Goal: Obtain resource: Download file/media

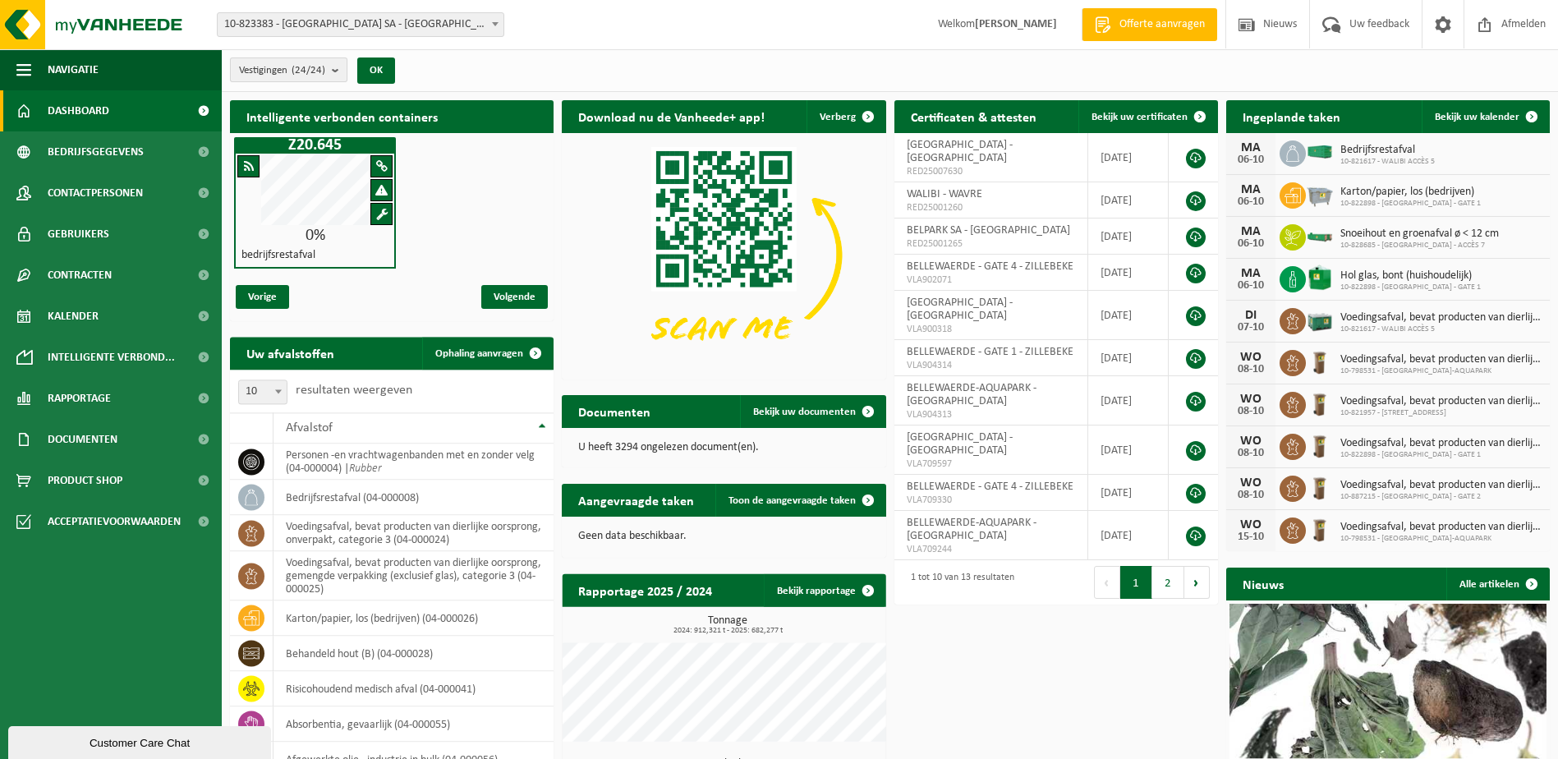
click at [336, 67] on b "submit" at bounding box center [339, 69] width 15 height 23
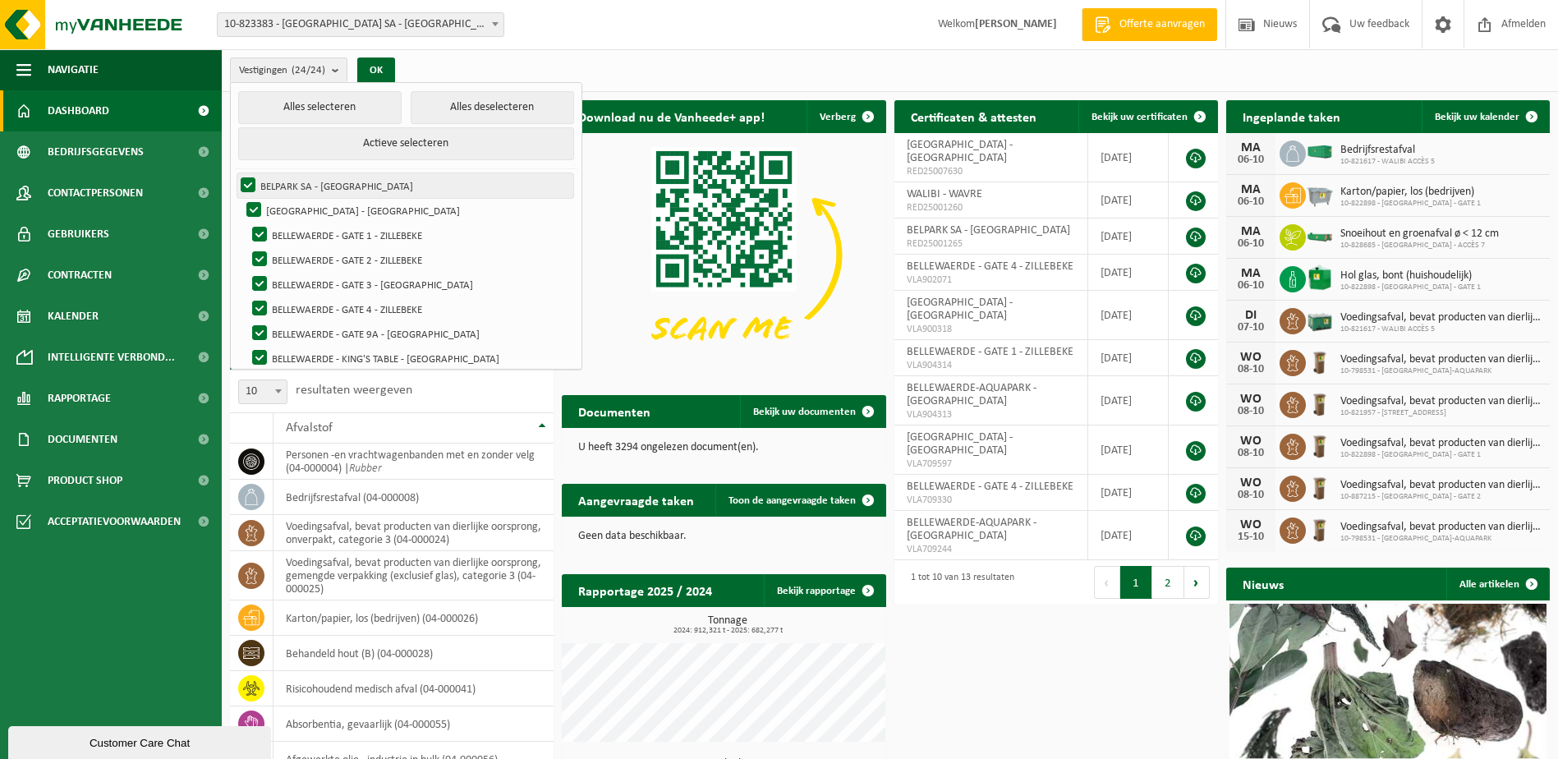
click at [249, 184] on label "BELPARK SA - [GEOGRAPHIC_DATA]" at bounding box center [405, 185] width 336 height 25
click at [235, 173] on input "BELPARK SA - [GEOGRAPHIC_DATA]" at bounding box center [234, 172] width 1 height 1
checkbox input "false"
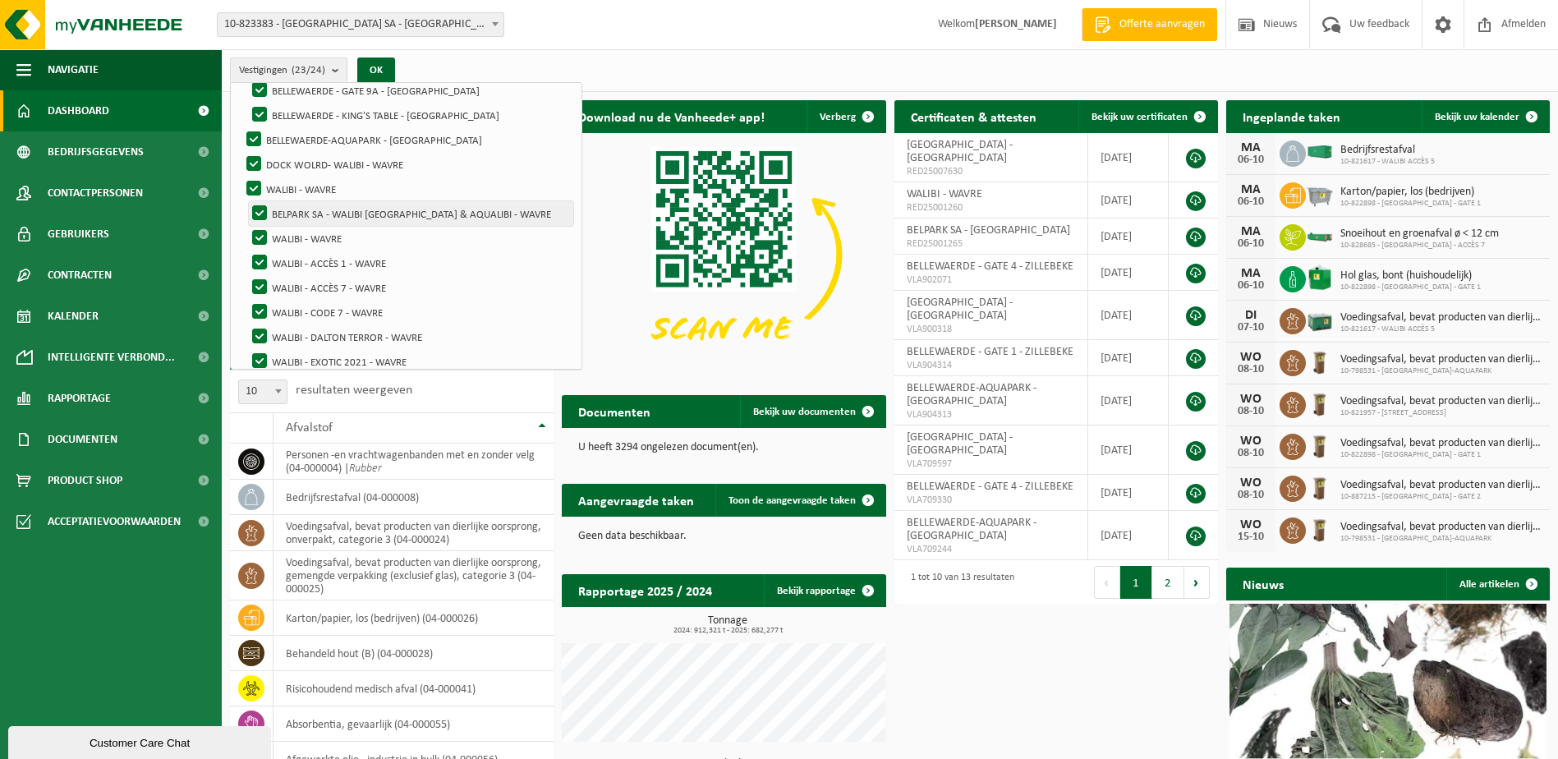
scroll to position [246, 0]
click at [254, 158] on label "DOCK WOLRD- WALIBI - WAVRE" at bounding box center [408, 161] width 330 height 25
click at [241, 149] on input "DOCK WOLRD- WALIBI - WAVRE" at bounding box center [240, 148] width 1 height 1
checkbox input "false"
click at [254, 179] on label "WALIBI - WAVRE" at bounding box center [408, 185] width 330 height 25
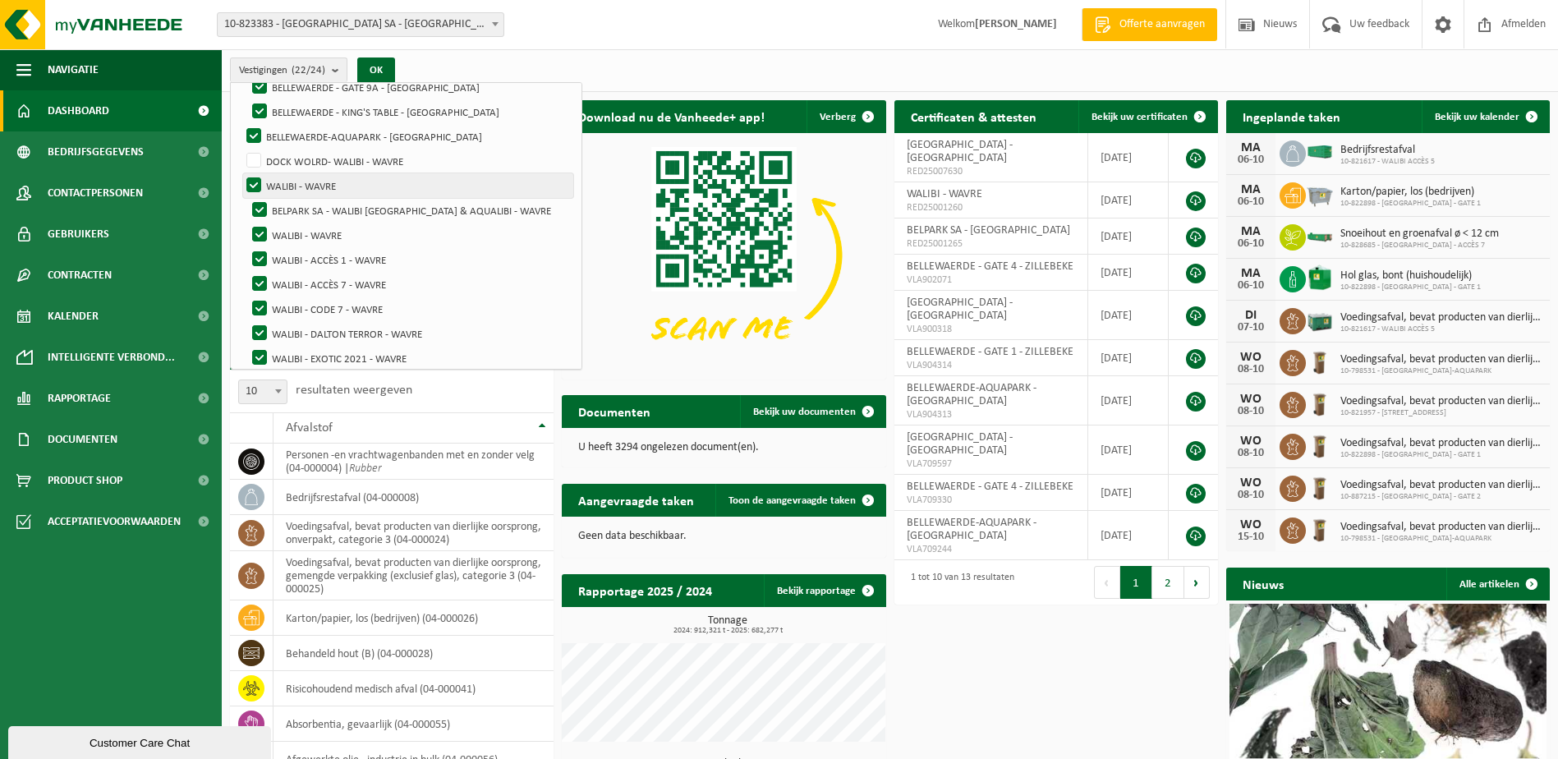
click at [241, 173] on input "WALIBI - WAVRE" at bounding box center [240, 172] width 1 height 1
checkbox input "false"
click at [261, 206] on label "BELPARK SA - WALIBI [GEOGRAPHIC_DATA] & AQUALIBI - WAVRE" at bounding box center [411, 210] width 324 height 25
click at [246, 198] on input "BELPARK SA - WALIBI [GEOGRAPHIC_DATA] & AQUALIBI - WAVRE" at bounding box center [245, 197] width 1 height 1
checkbox input "false"
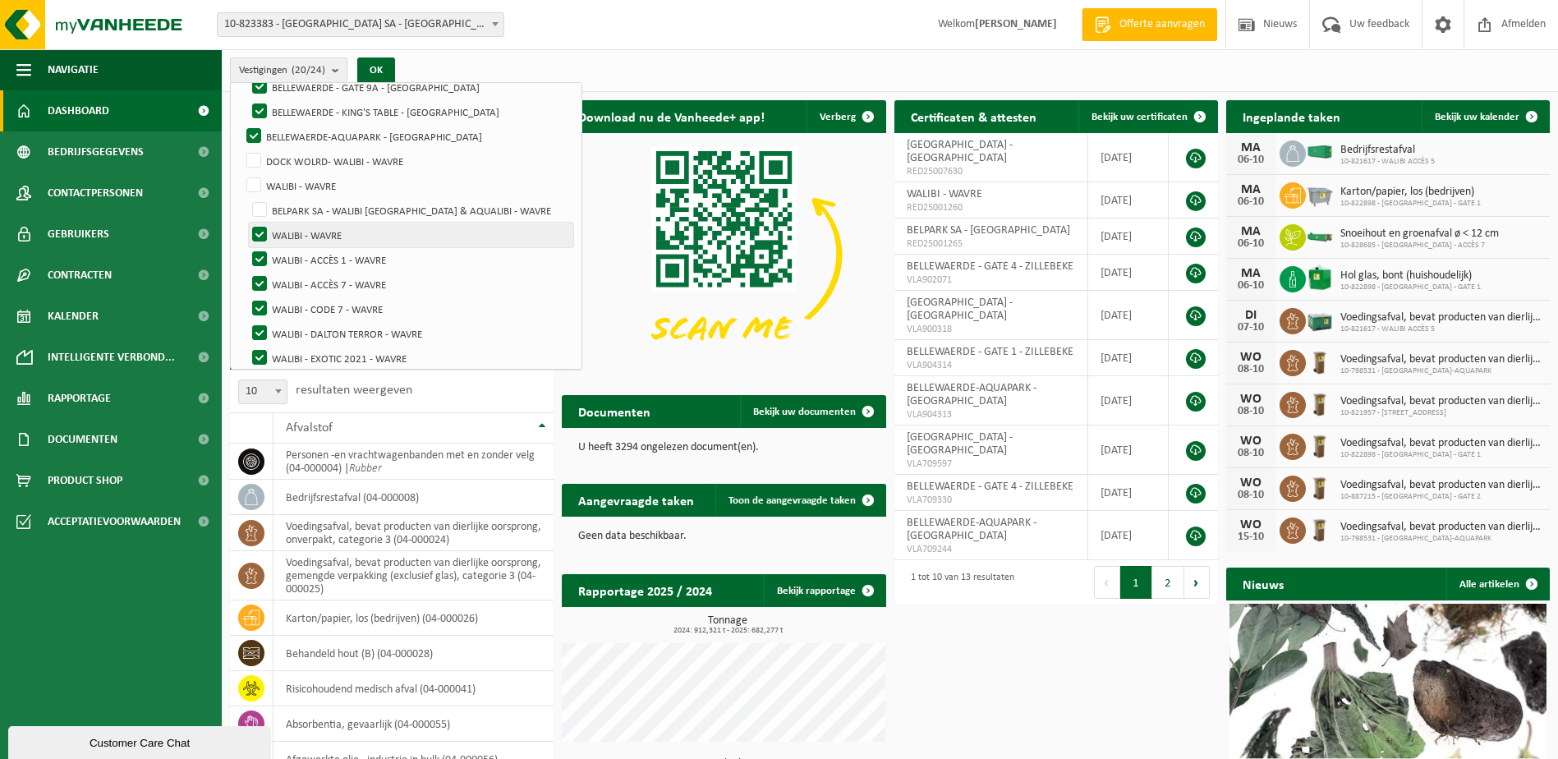
click at [257, 231] on label "WALIBI - WAVRE" at bounding box center [411, 235] width 324 height 25
click at [246, 223] on input "WALIBI - WAVRE" at bounding box center [245, 222] width 1 height 1
checkbox input "false"
click at [257, 259] on label "WALIBI - ACCÈS 1 - WAVRE" at bounding box center [411, 259] width 324 height 25
click at [246, 247] on input "WALIBI - ACCÈS 1 - WAVRE" at bounding box center [245, 246] width 1 height 1
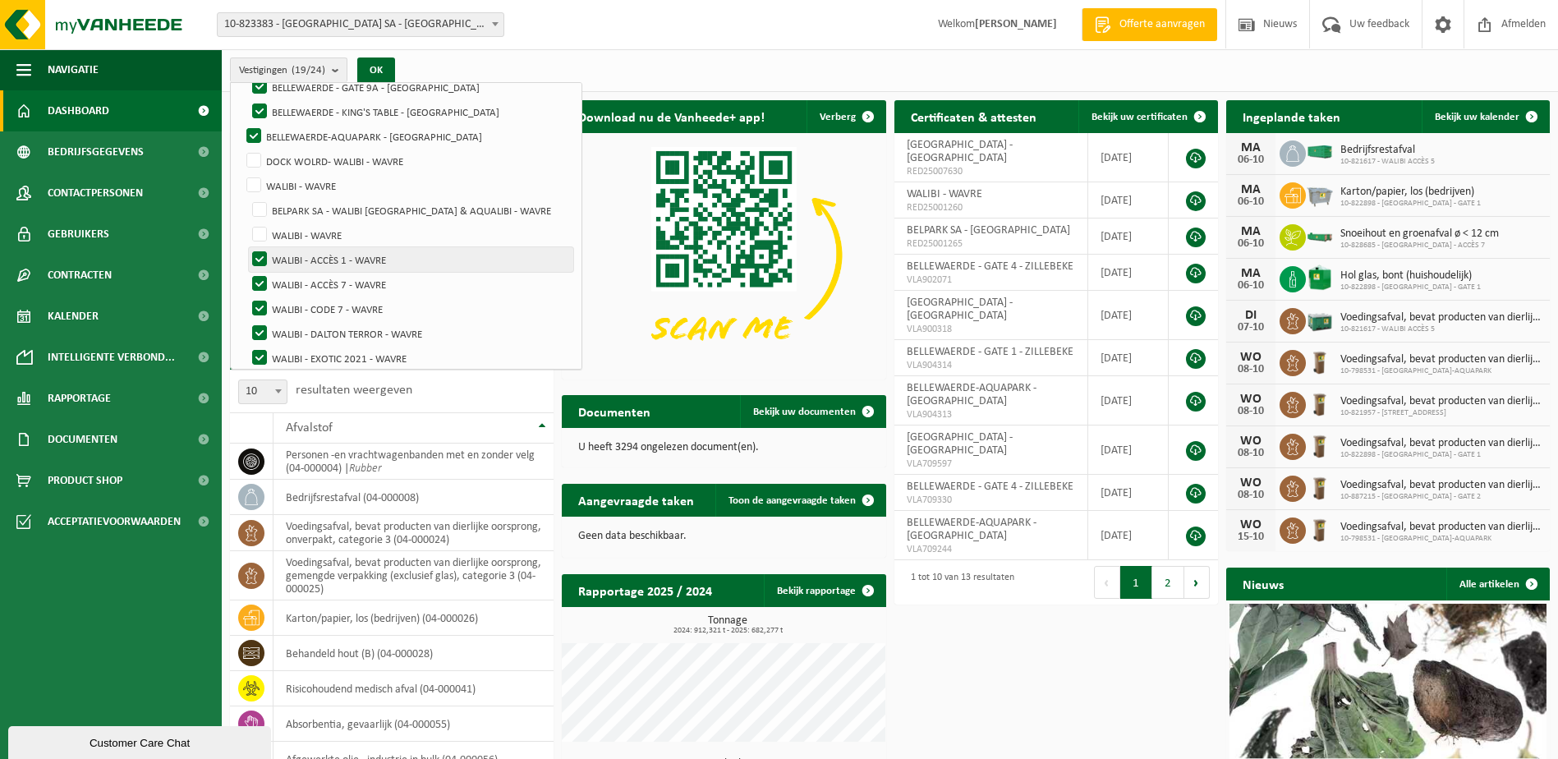
checkbox input "false"
click at [259, 276] on label "WALIBI - ACCÈS 7 - WAVRE" at bounding box center [411, 284] width 324 height 25
click at [246, 272] on input "WALIBI - ACCÈS 7 - WAVRE" at bounding box center [245, 271] width 1 height 1
checkbox input "false"
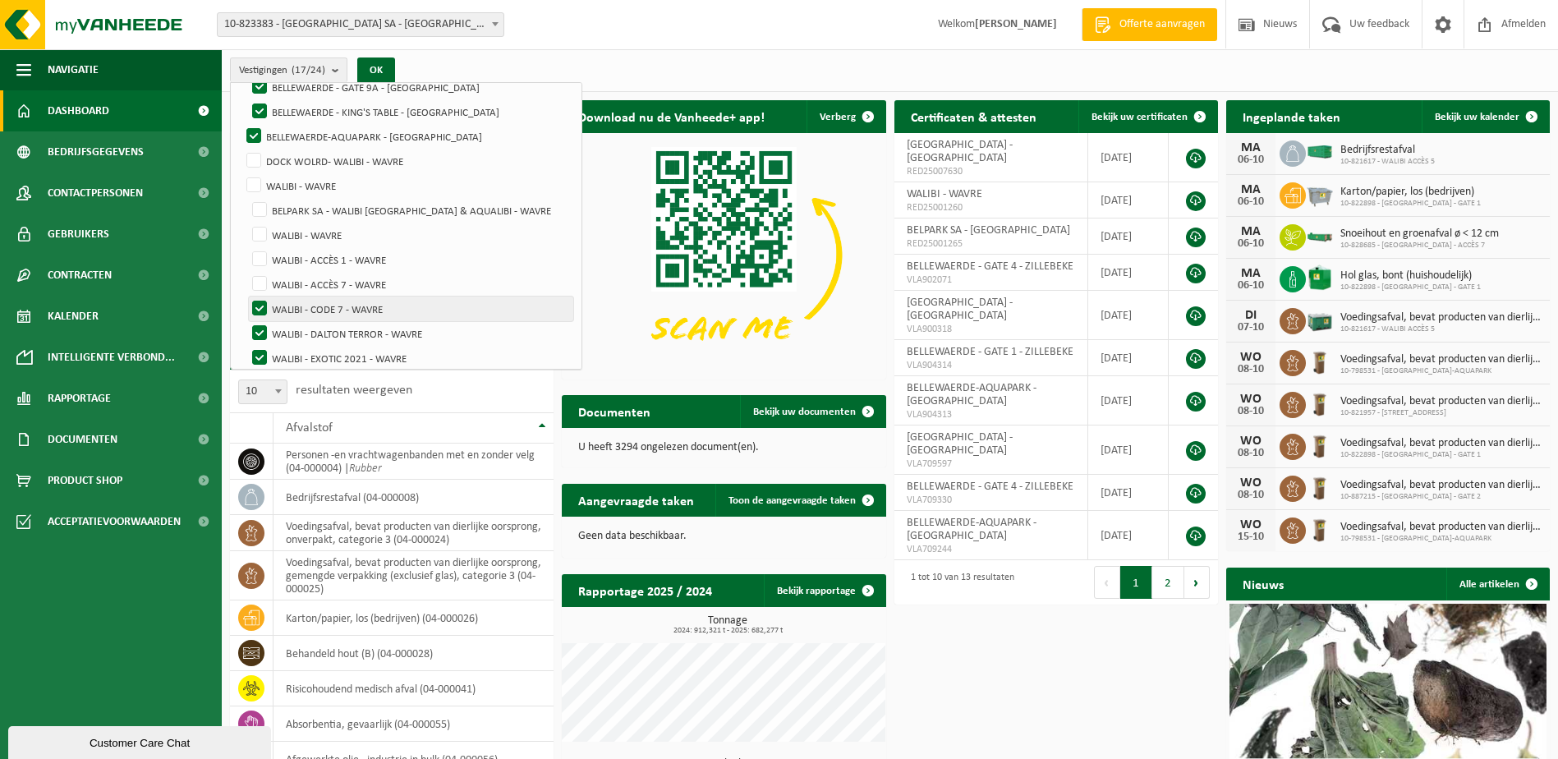
click at [257, 301] on label "WALIBI - CODE 7 - WAVRE" at bounding box center [411, 308] width 324 height 25
click at [246, 296] on input "WALIBI - CODE 7 - WAVRE" at bounding box center [245, 296] width 1 height 1
checkbox input "false"
click at [257, 326] on label "WALIBI - DALTON TERROR - WAVRE" at bounding box center [411, 333] width 324 height 25
click at [246, 321] on input "WALIBI - DALTON TERROR - WAVRE" at bounding box center [245, 320] width 1 height 1
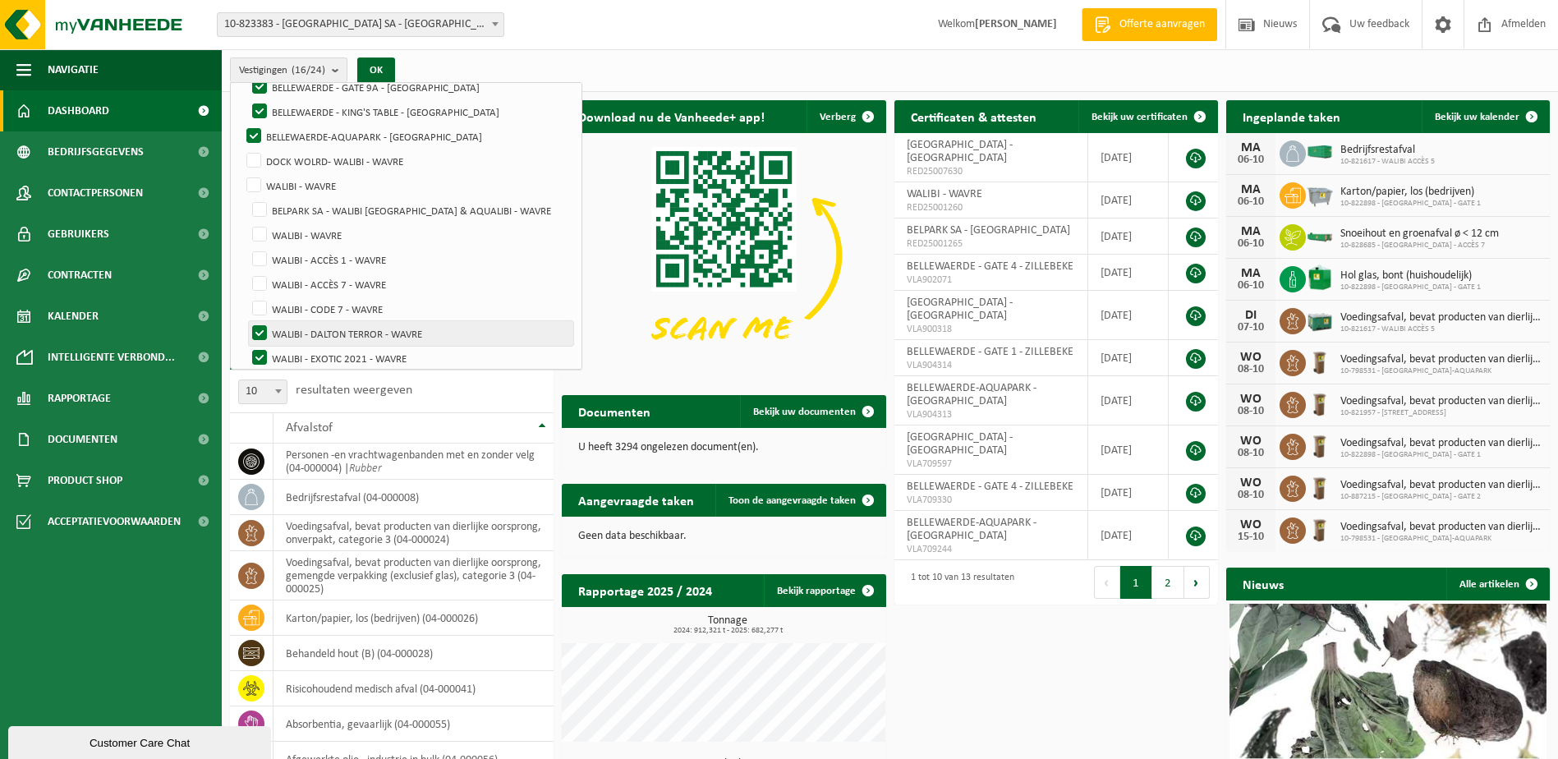
checkbox input "false"
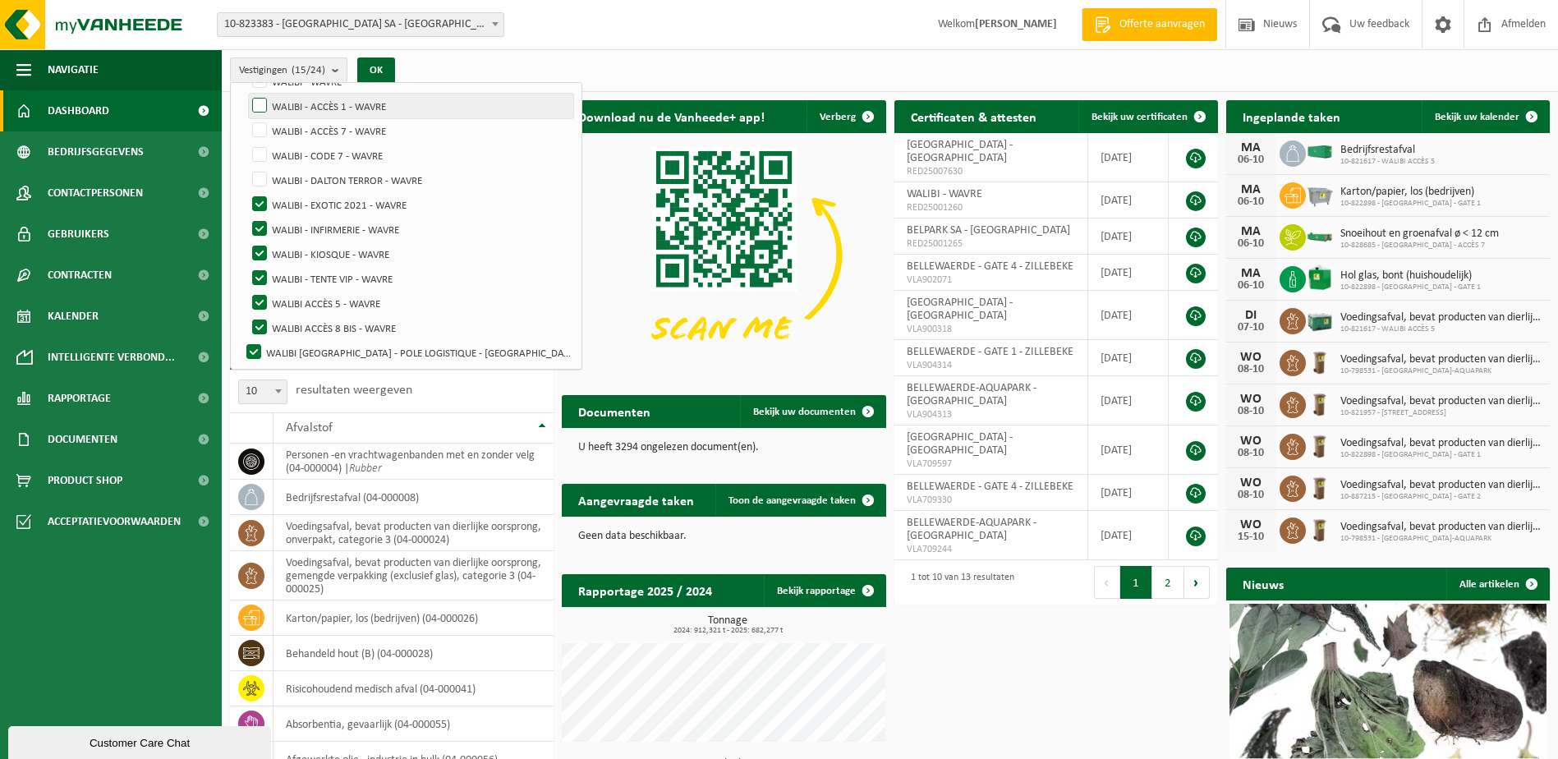
scroll to position [402, 0]
click at [264, 202] on label "WALIBI - EXOTIC 2021 - WAVRE" at bounding box center [411, 202] width 324 height 25
click at [246, 190] on input "WALIBI - EXOTIC 2021 - WAVRE" at bounding box center [245, 190] width 1 height 1
checkbox input "false"
click at [264, 225] on label "WALIBI - INFIRMERIE - WAVRE" at bounding box center [411, 227] width 324 height 25
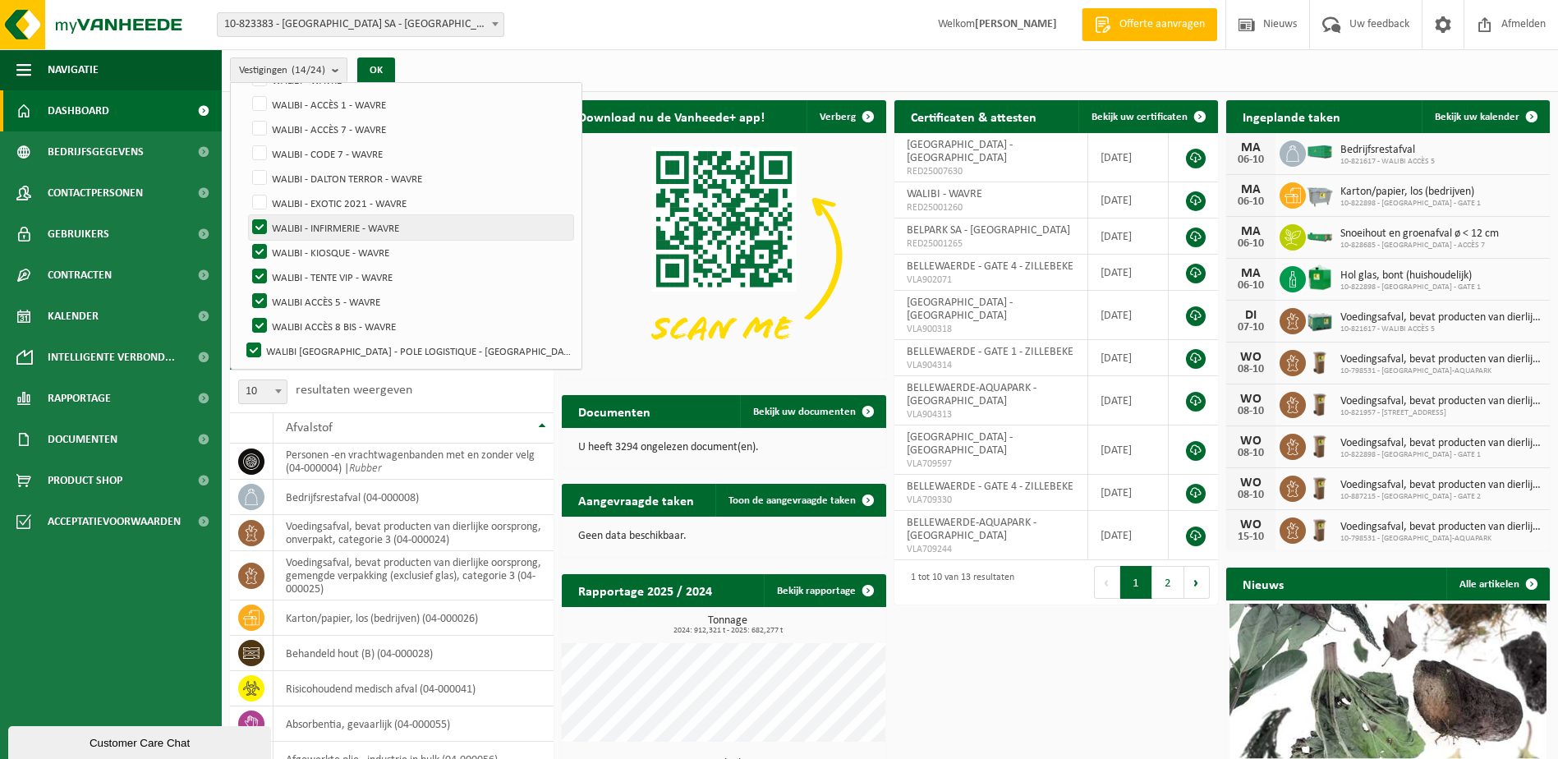
click at [246, 215] on input "WALIBI - INFIRMERIE - WAVRE" at bounding box center [245, 214] width 1 height 1
checkbox input "false"
click at [260, 245] on label "WALIBI - KIOSQUE - WAVRE" at bounding box center [411, 252] width 324 height 25
click at [246, 240] on input "WALIBI - KIOSQUE - WAVRE" at bounding box center [245, 239] width 1 height 1
checkbox input "false"
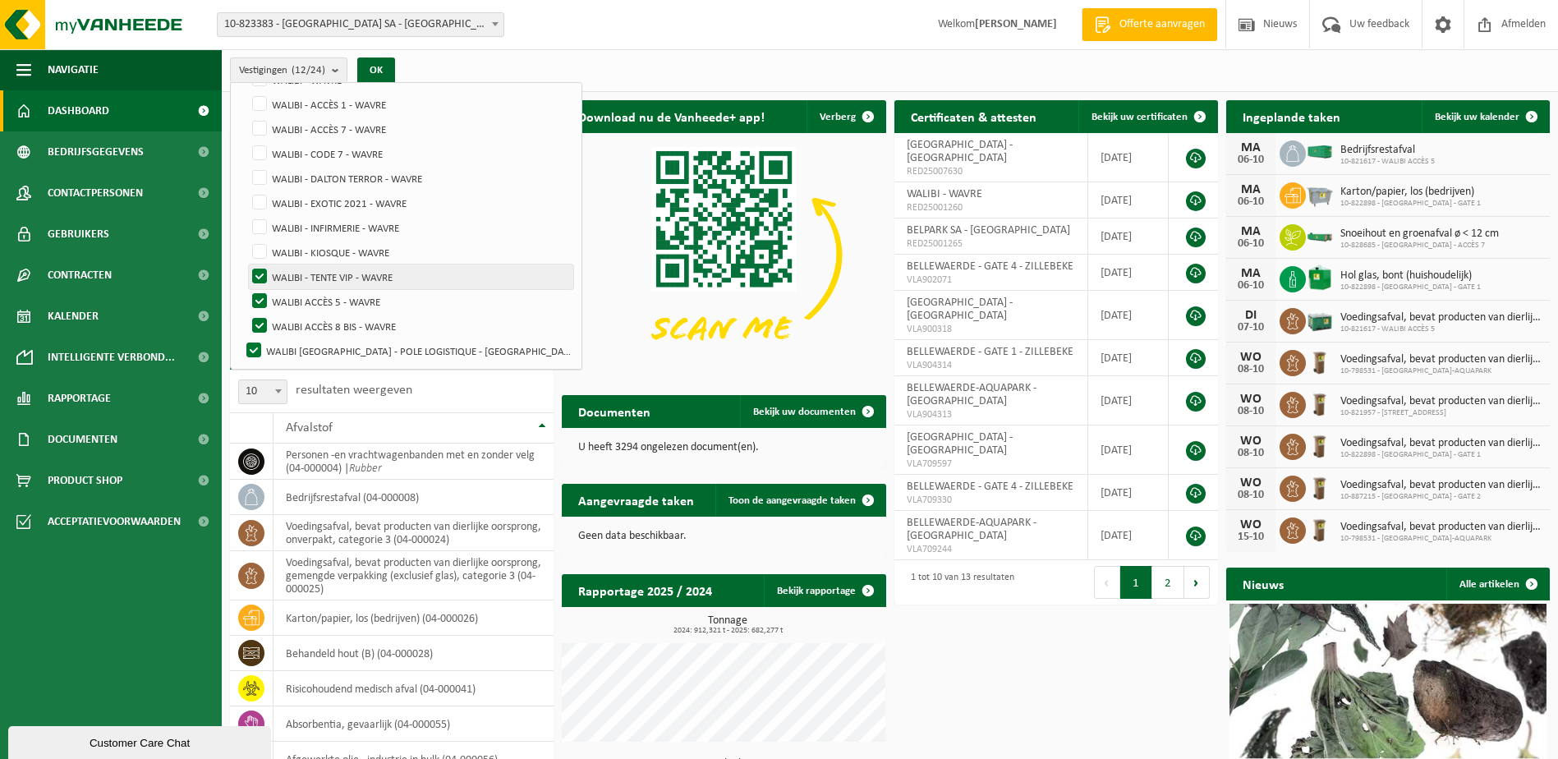
click at [260, 271] on label "WALIBI - TENTE VIP - WAVRE" at bounding box center [411, 276] width 324 height 25
click at [246, 264] on input "WALIBI - TENTE VIP - WAVRE" at bounding box center [245, 264] width 1 height 1
checkbox input "false"
click at [261, 301] on label "WALIBI ACCÈS 5 - WAVRE" at bounding box center [411, 301] width 324 height 25
click at [246, 289] on input "WALIBI ACCÈS 5 - WAVRE" at bounding box center [245, 288] width 1 height 1
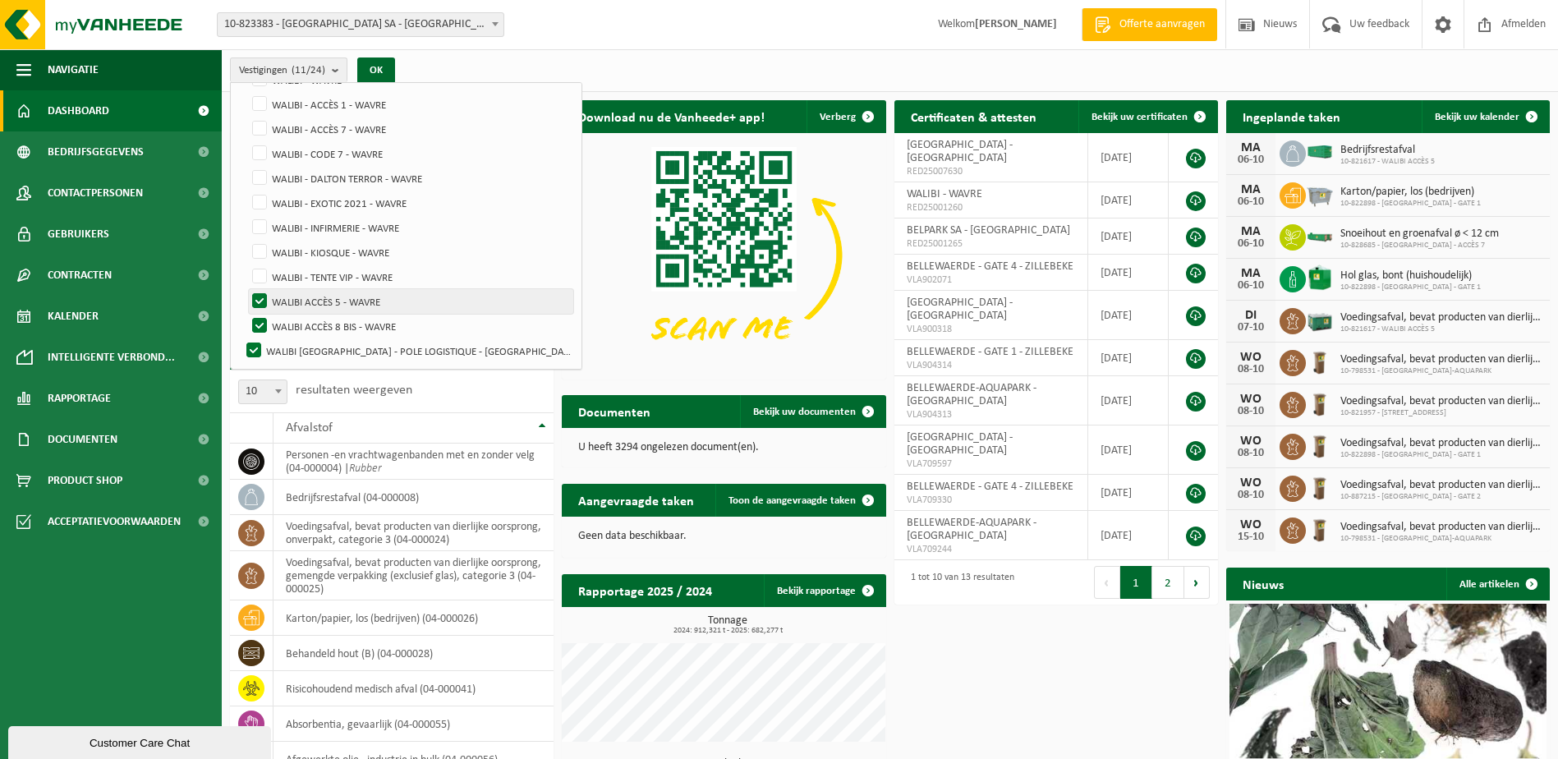
checkbox input "false"
drag, startPoint x: 258, startPoint y: 322, endPoint x: 259, endPoint y: 333, distance: 11.5
click at [259, 322] on label "WALIBI ACCÈS 8 BIS - WAVRE" at bounding box center [411, 326] width 324 height 25
click at [246, 314] on input "WALIBI ACCÈS 8 BIS - WAVRE" at bounding box center [245, 313] width 1 height 1
checkbox input "false"
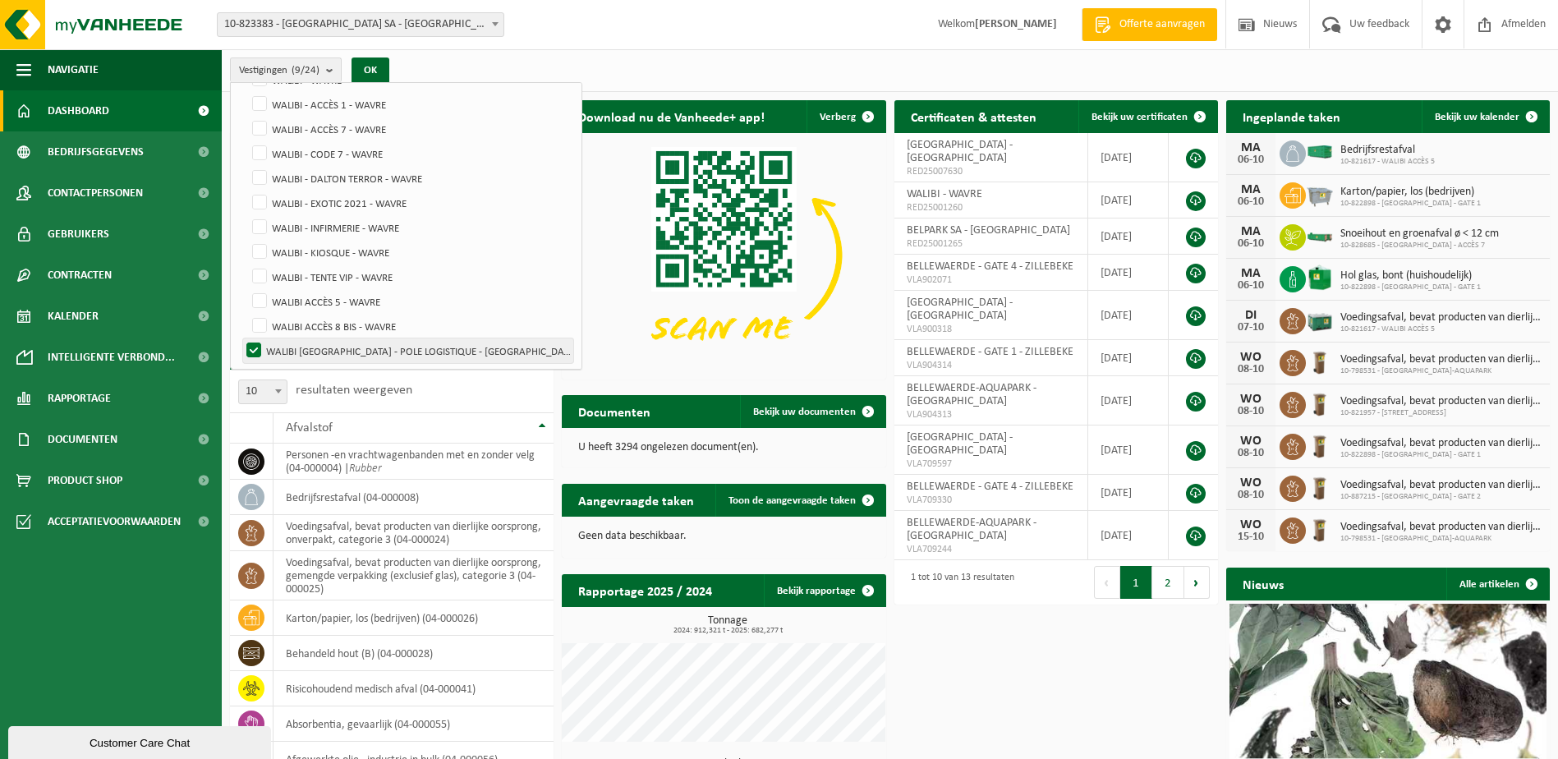
click at [255, 343] on label "WALIBI [GEOGRAPHIC_DATA] - POLE LOGISTIQUE - [GEOGRAPHIC_DATA]" at bounding box center [408, 350] width 330 height 25
click at [241, 338] on input "WALIBI [GEOGRAPHIC_DATA] - POLE LOGISTIQUE - [GEOGRAPHIC_DATA]" at bounding box center [240, 337] width 1 height 1
checkbox input "false"
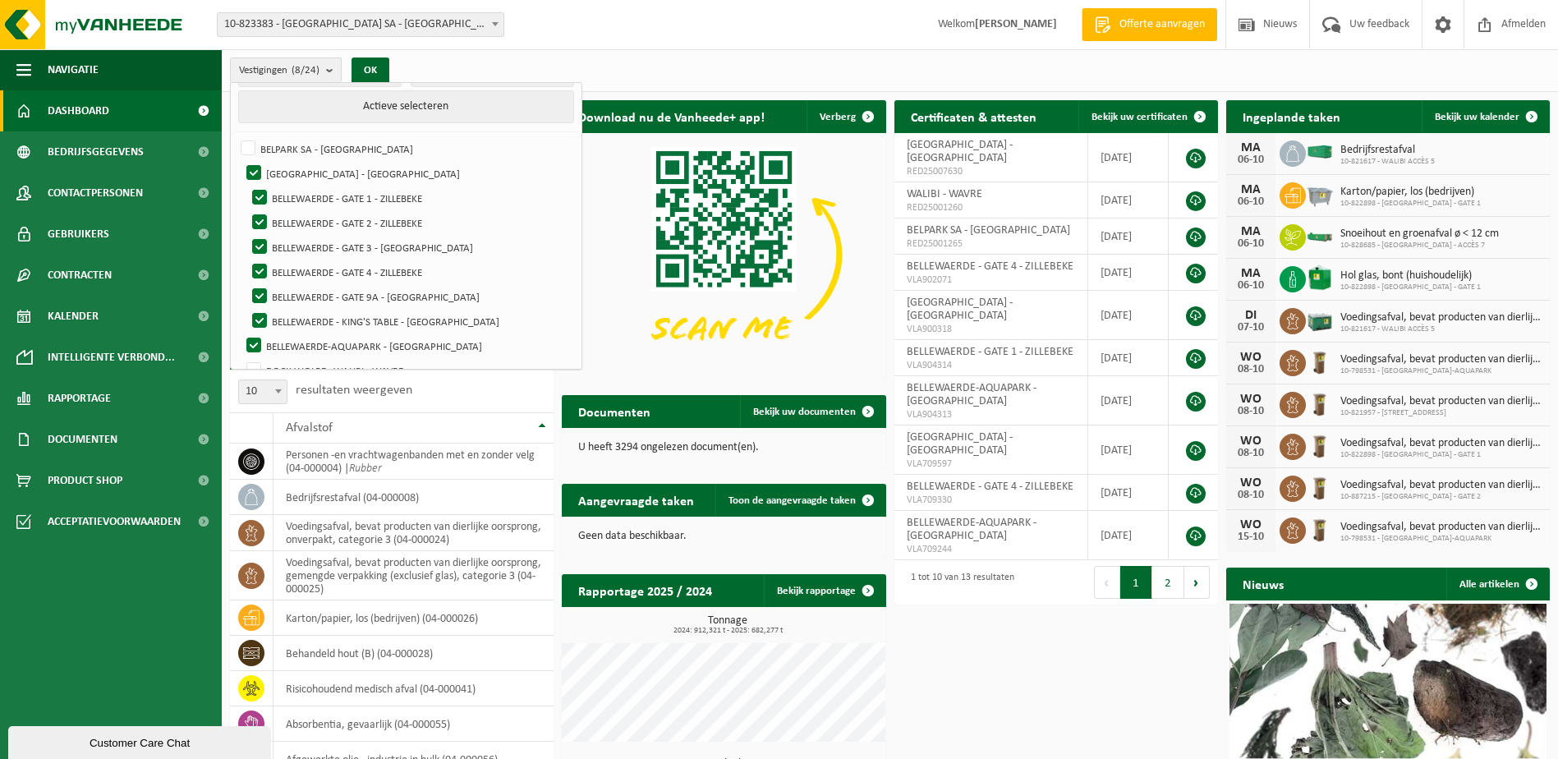
scroll to position [0, 0]
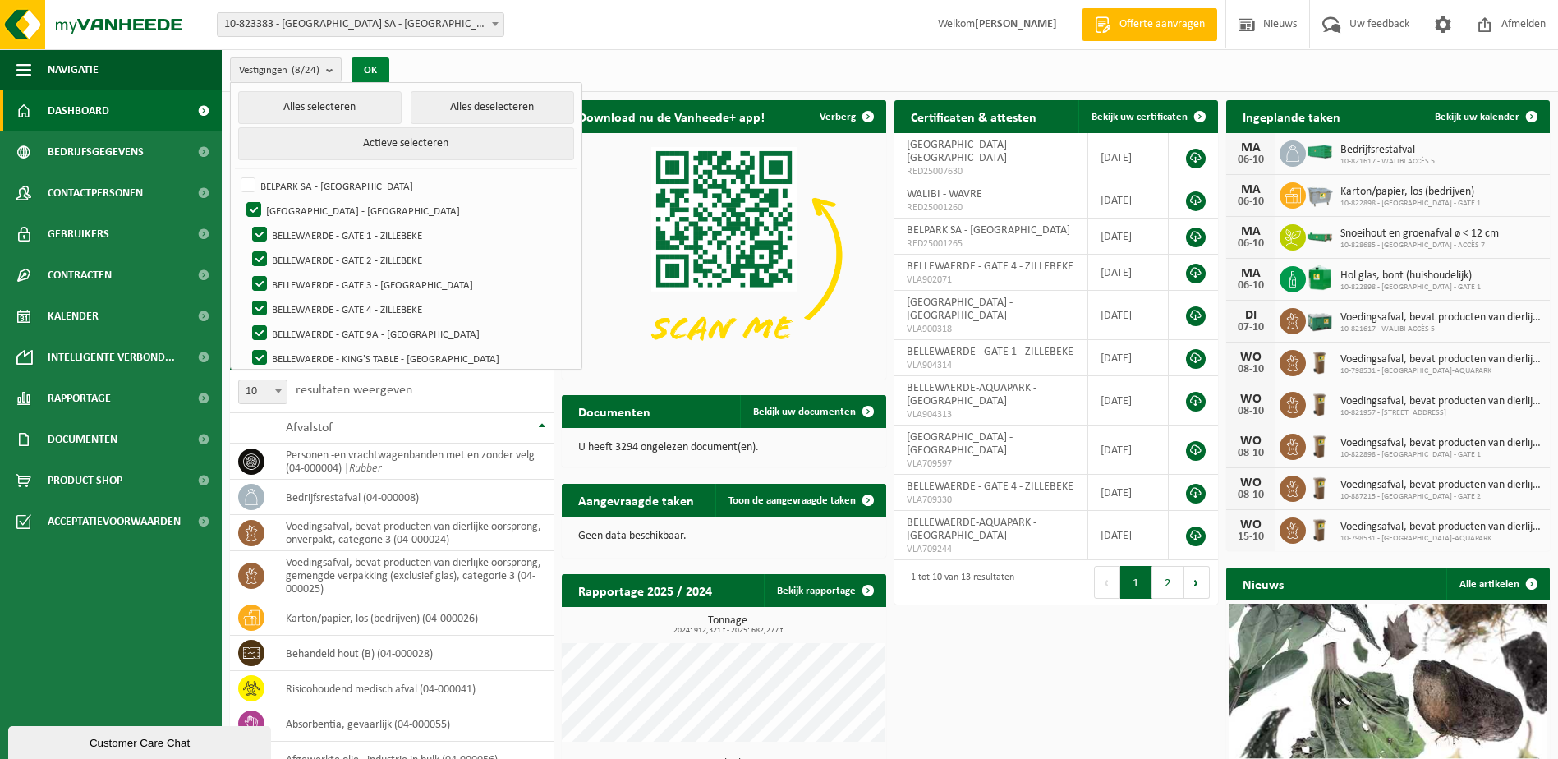
click at [377, 66] on button "OK" at bounding box center [370, 70] width 38 height 26
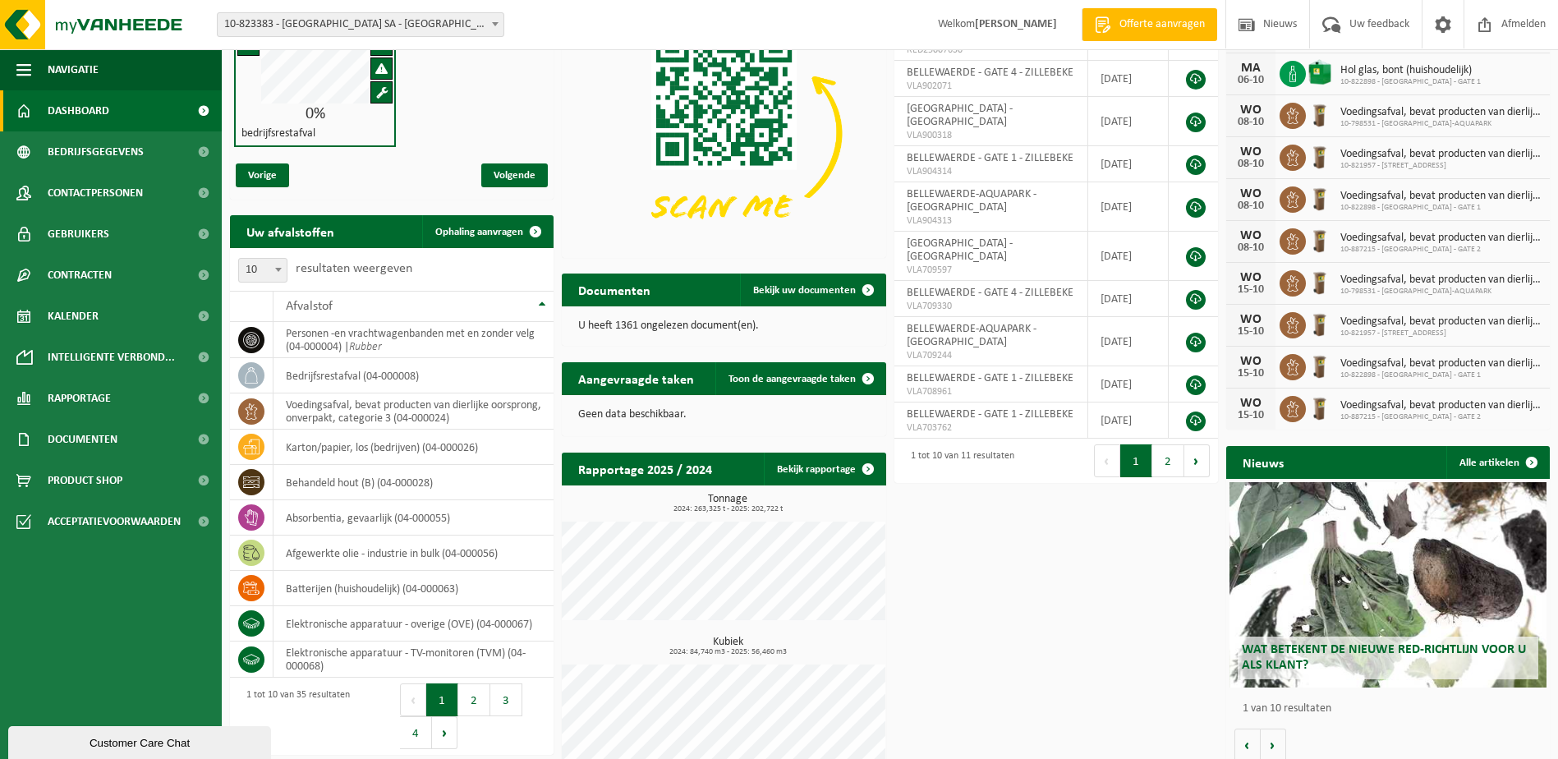
scroll to position [141, 0]
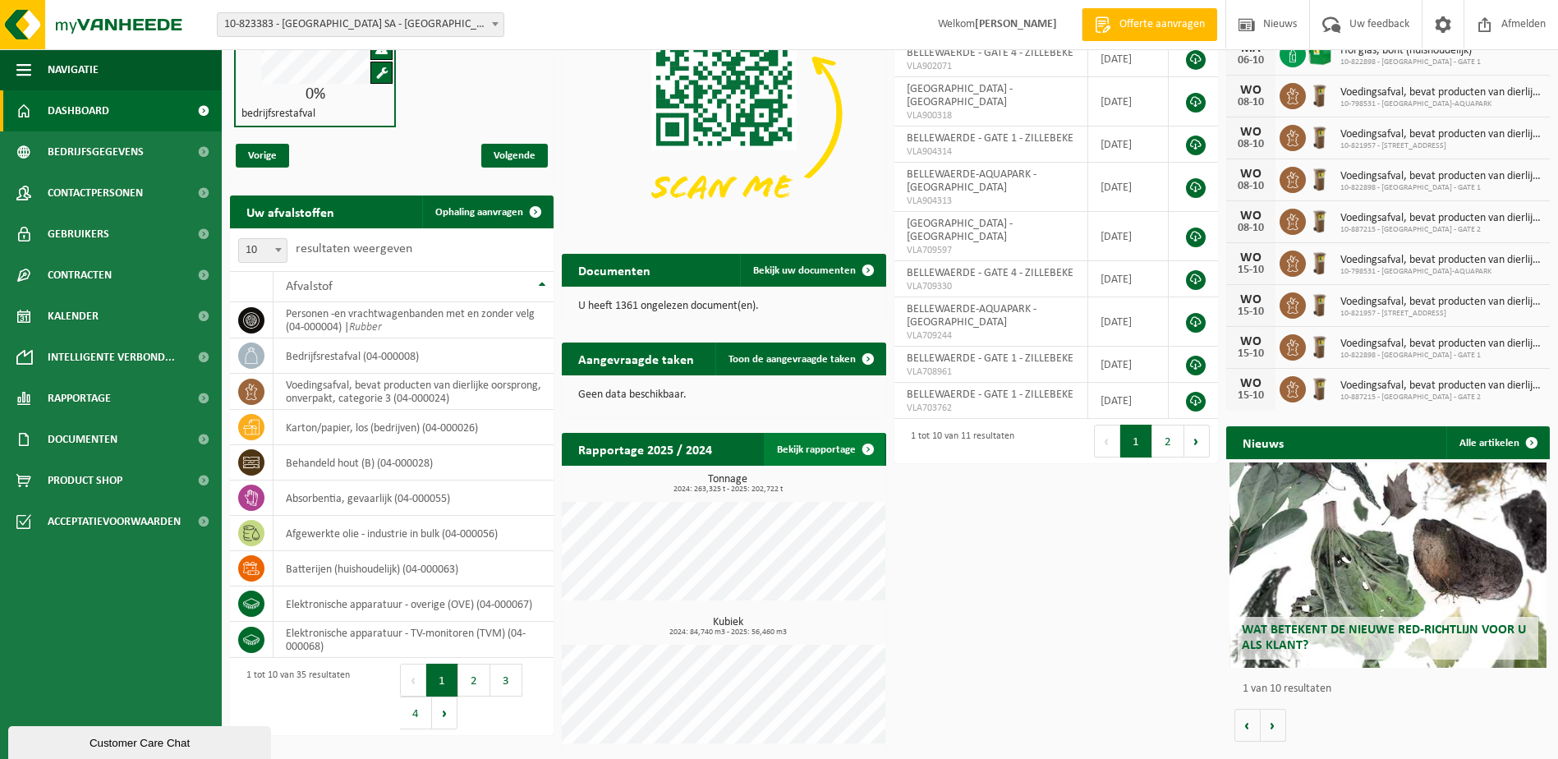
click at [819, 454] on link "Bekijk rapportage" at bounding box center [824, 449] width 121 height 33
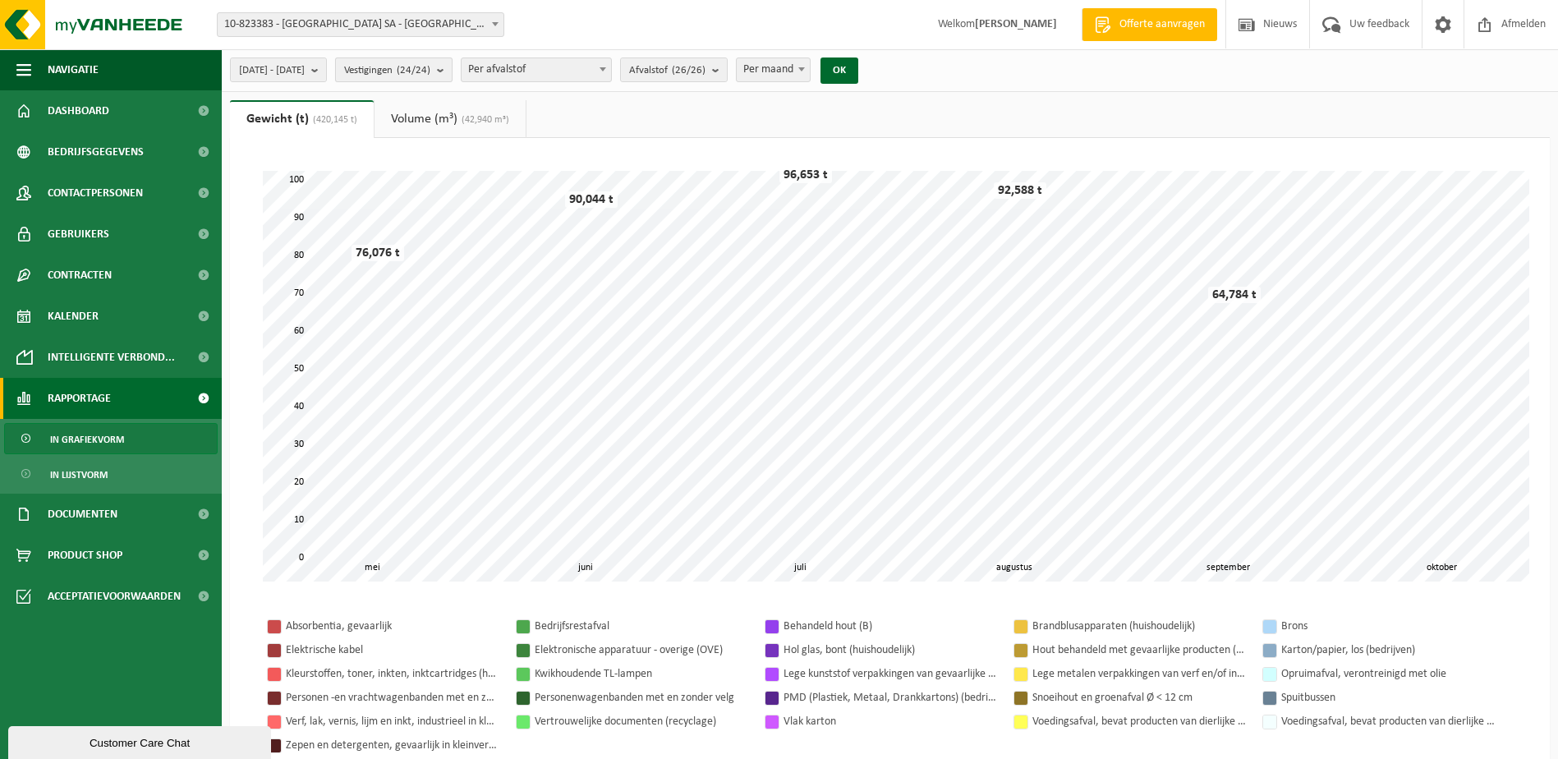
click at [452, 74] on b "submit" at bounding box center [444, 69] width 15 height 23
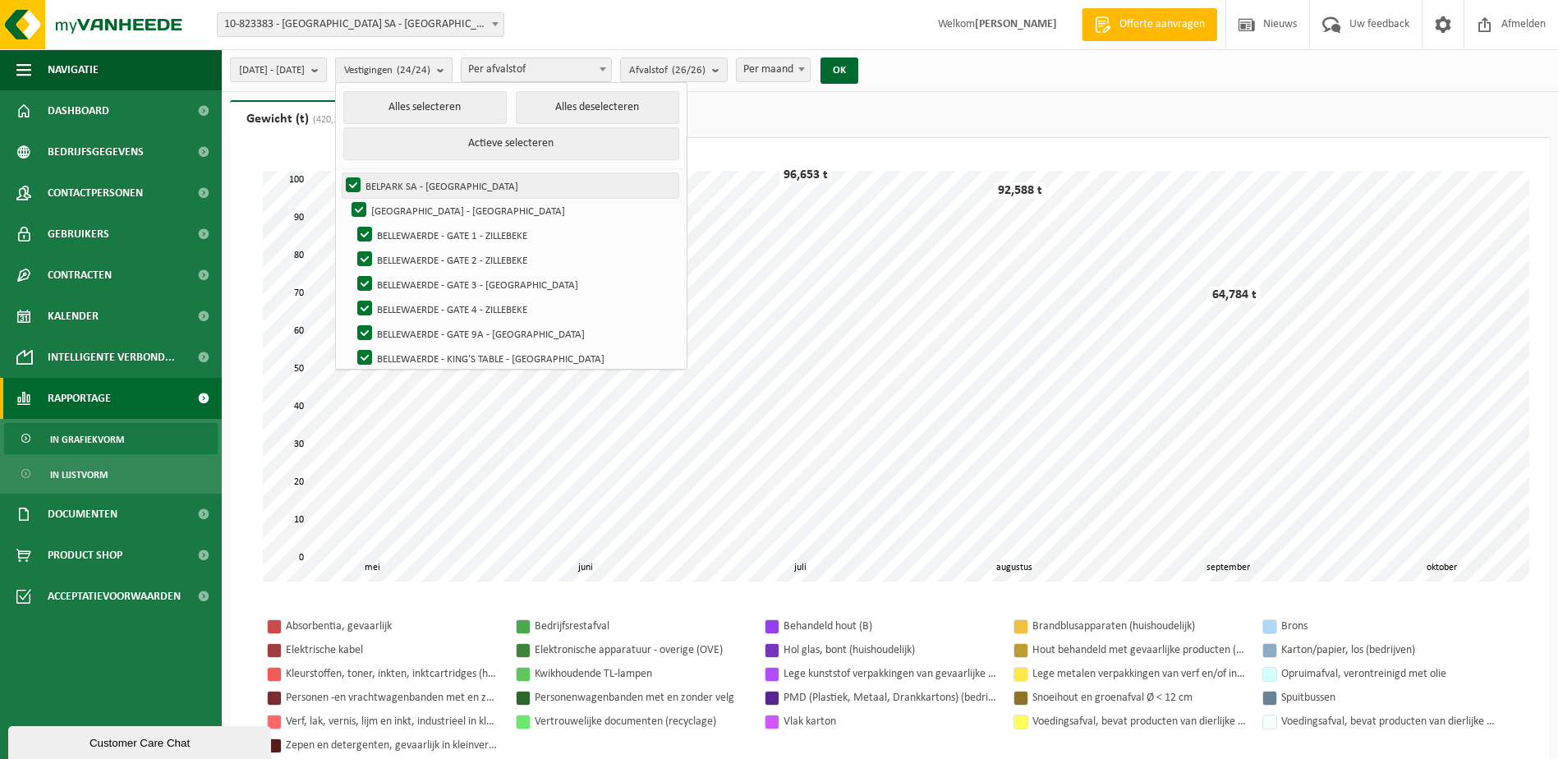
click at [391, 186] on label "BELPARK SA - [GEOGRAPHIC_DATA]" at bounding box center [510, 185] width 336 height 25
click at [340, 173] on input "BELPARK SA - [GEOGRAPHIC_DATA]" at bounding box center [339, 172] width 1 height 1
checkbox input "false"
click at [402, 209] on label "[GEOGRAPHIC_DATA] - [GEOGRAPHIC_DATA]" at bounding box center [513, 210] width 330 height 25
click at [346, 198] on input "[GEOGRAPHIC_DATA] - [GEOGRAPHIC_DATA]" at bounding box center [345, 197] width 1 height 1
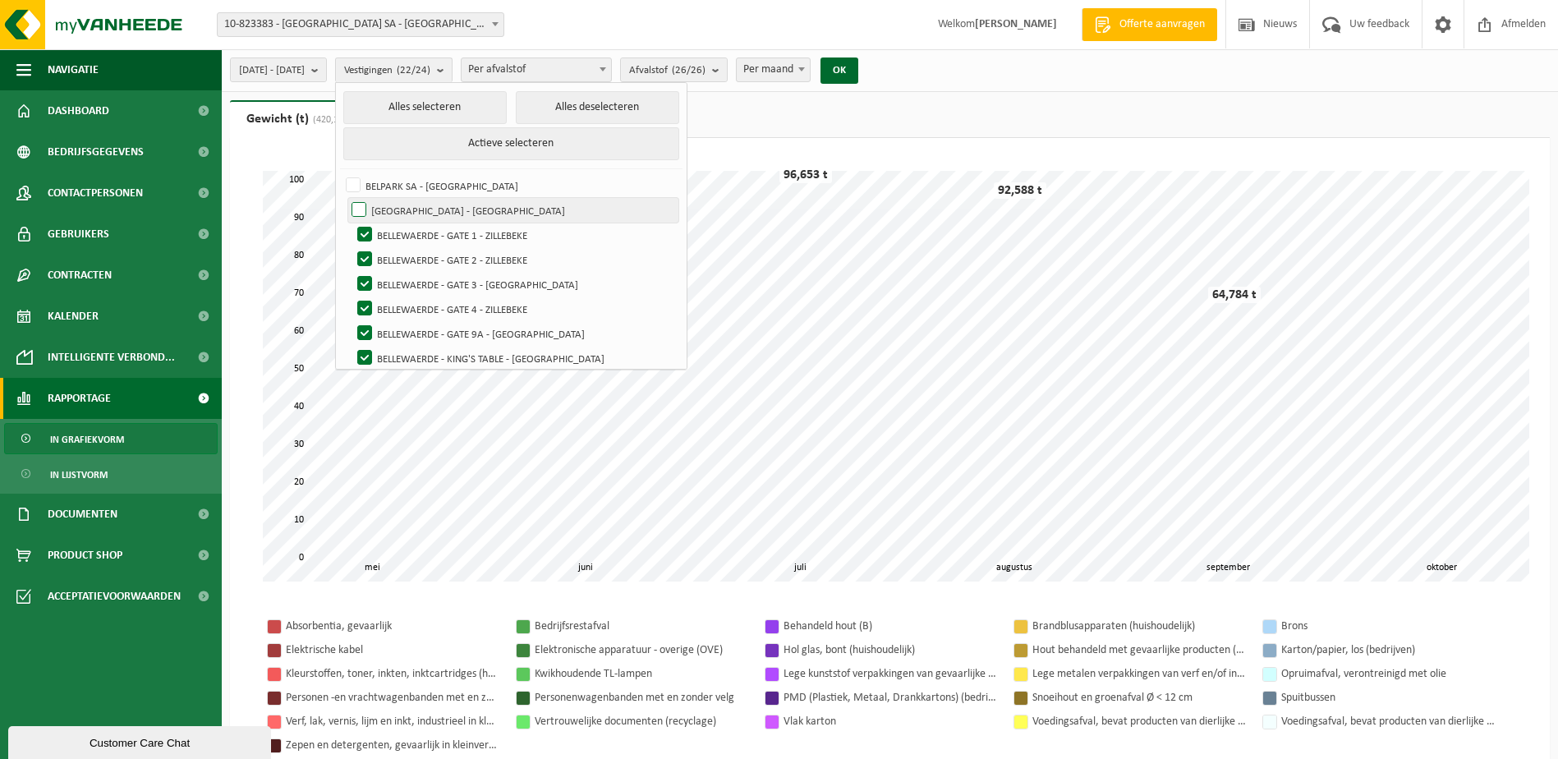
click at [402, 204] on label "[GEOGRAPHIC_DATA] - [GEOGRAPHIC_DATA]" at bounding box center [513, 210] width 330 height 25
click at [346, 198] on input "[GEOGRAPHIC_DATA] - [GEOGRAPHIC_DATA]" at bounding box center [345, 197] width 1 height 1
checkbox input "true"
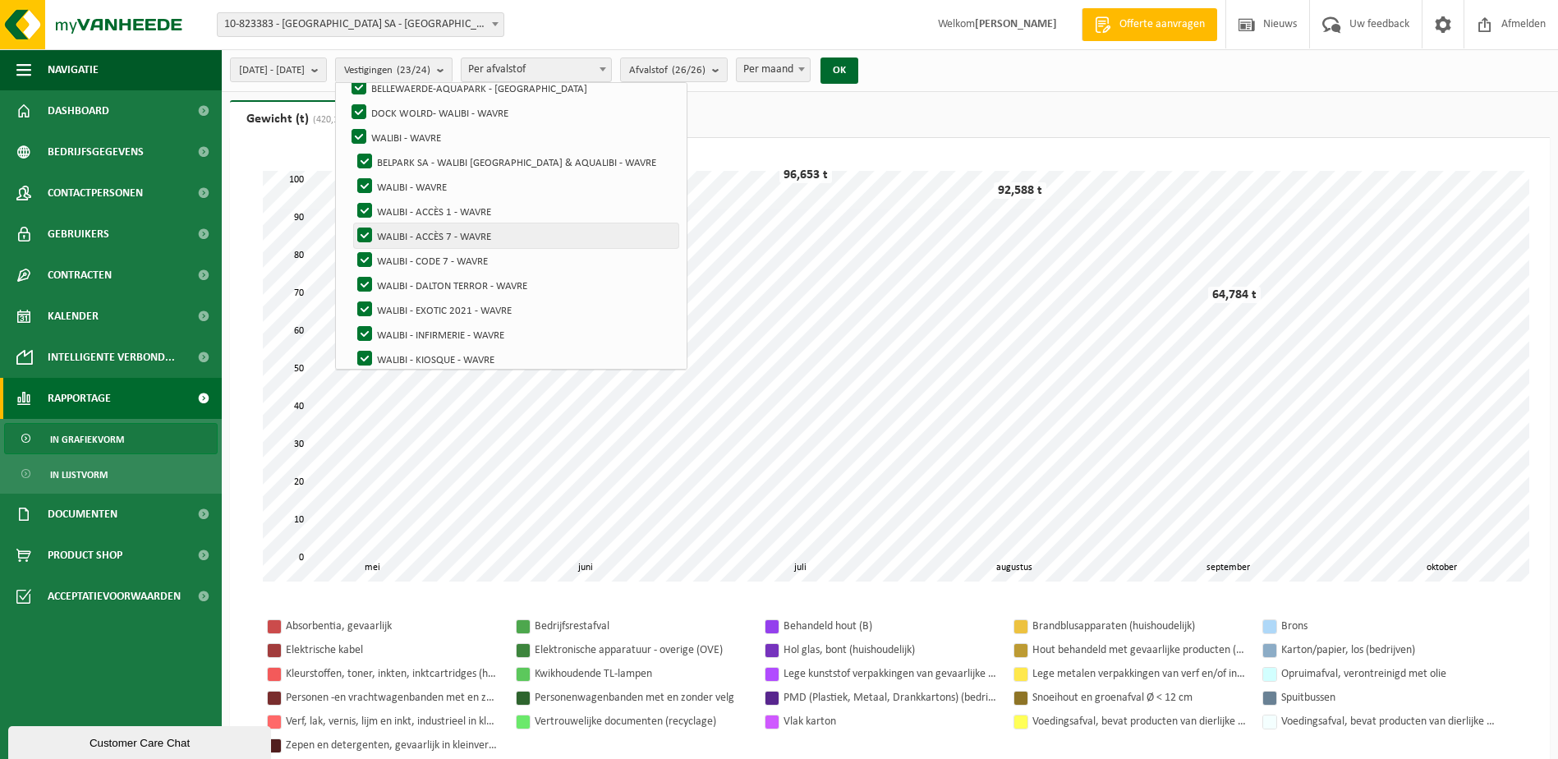
scroll to position [328, 0]
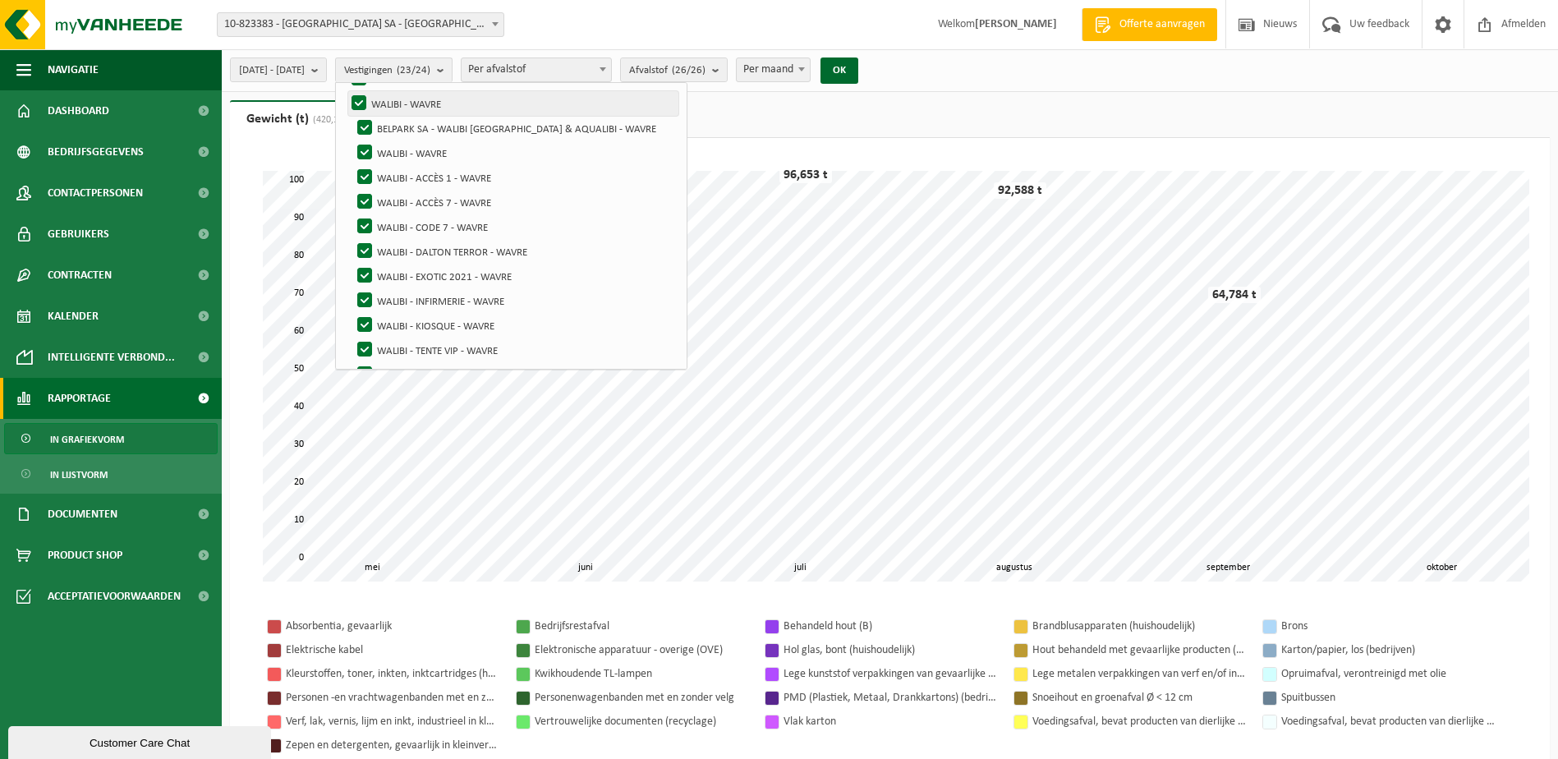
click at [402, 101] on label "WALIBI - WAVRE" at bounding box center [513, 103] width 330 height 25
click at [346, 91] on input "WALIBI - WAVRE" at bounding box center [345, 90] width 1 height 1
checkbox input "false"
click at [407, 126] on label "BELPARK SA - WALIBI [GEOGRAPHIC_DATA] & AQUALIBI - WAVRE" at bounding box center [516, 128] width 324 height 25
click at [351, 116] on input "BELPARK SA - WALIBI [GEOGRAPHIC_DATA] & AQUALIBI - WAVRE" at bounding box center [351, 115] width 1 height 1
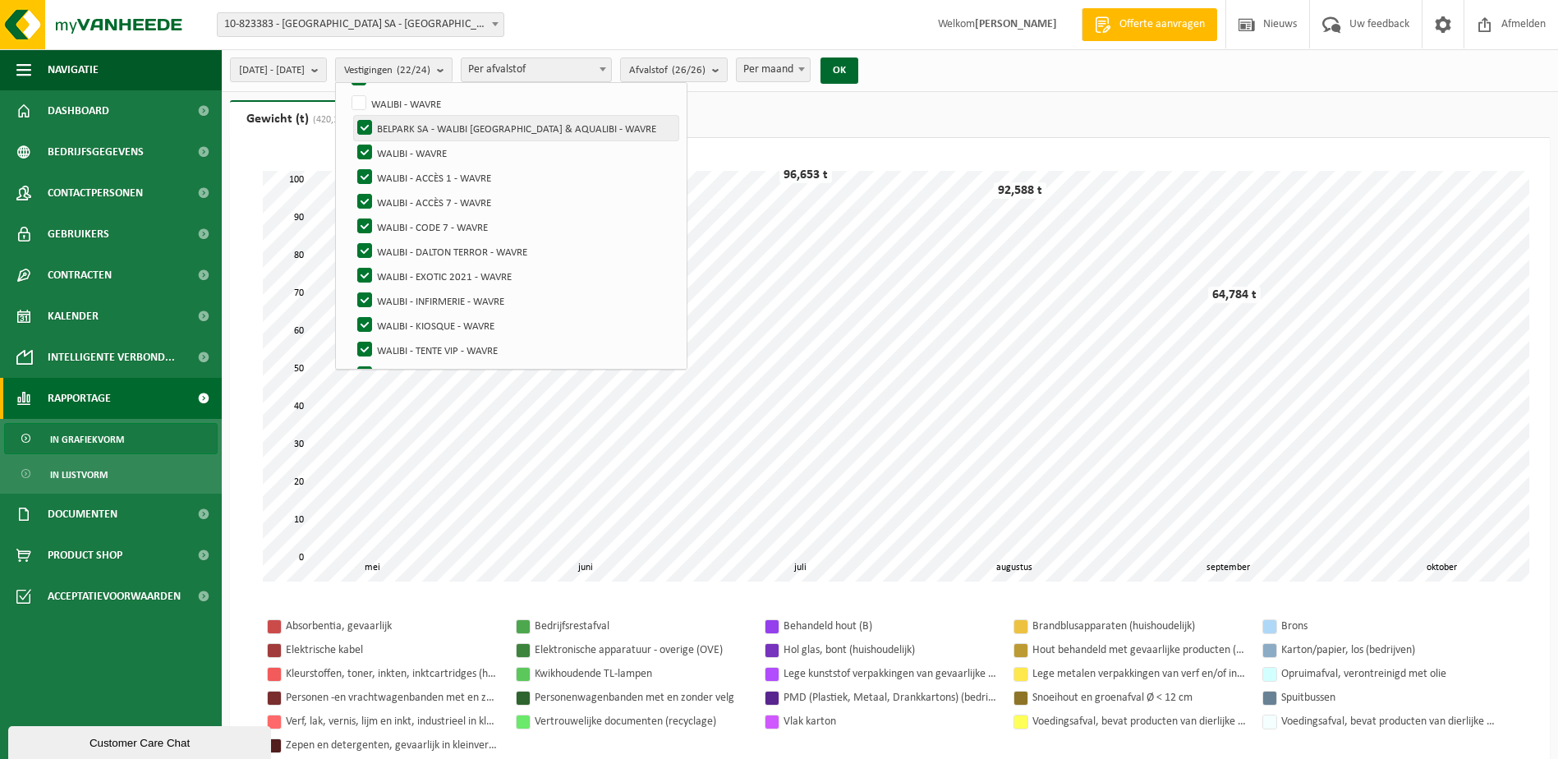
checkbox input "false"
click at [407, 151] on label "WALIBI - WAVRE" at bounding box center [516, 152] width 324 height 25
click at [351, 140] on input "WALIBI - WAVRE" at bounding box center [351, 140] width 1 height 1
checkbox input "false"
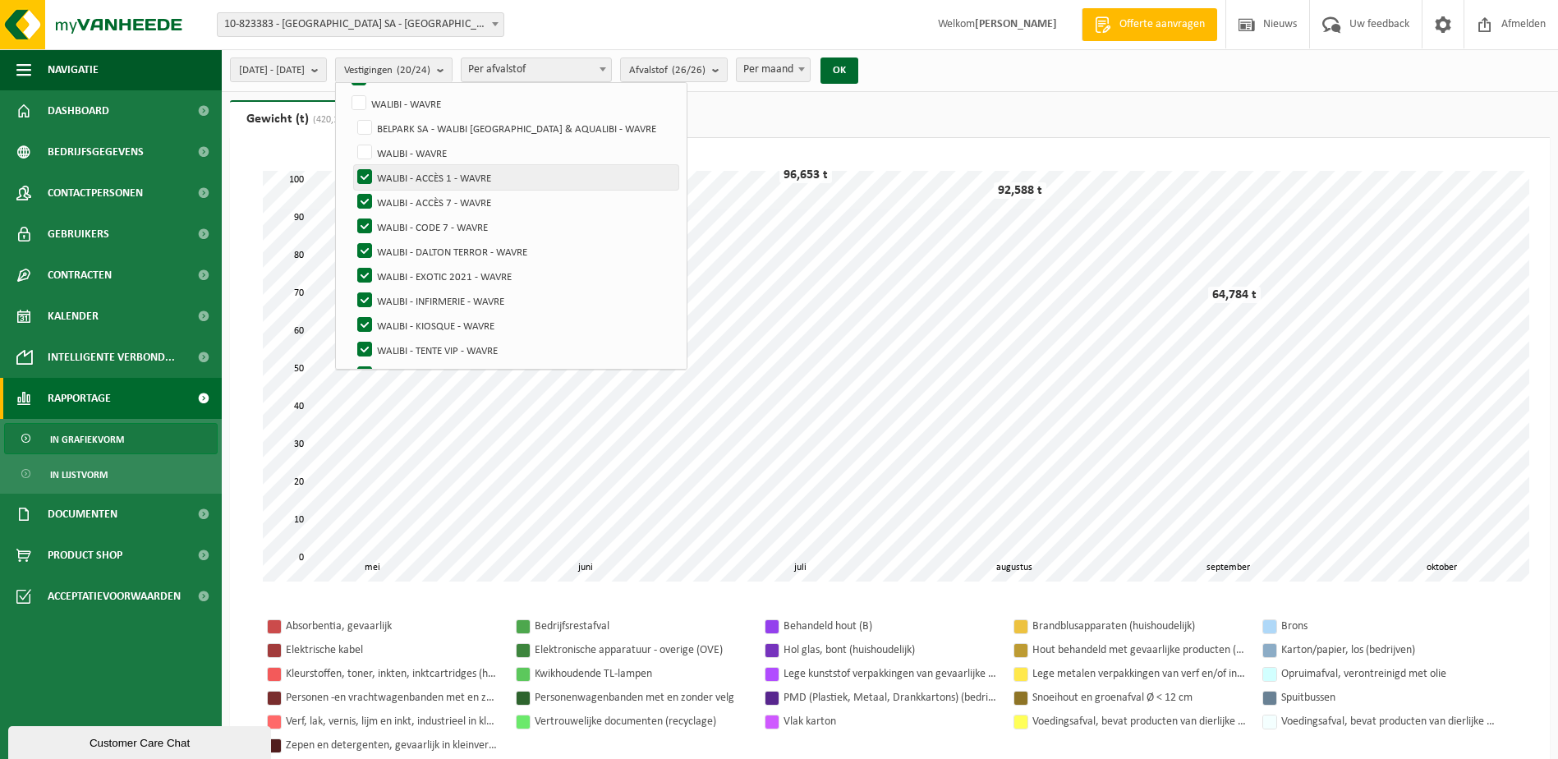
click at [411, 172] on label "WALIBI - ACCÈS 1 - WAVRE" at bounding box center [516, 177] width 324 height 25
click at [351, 165] on input "WALIBI - ACCÈS 1 - WAVRE" at bounding box center [351, 164] width 1 height 1
checkbox input "false"
click at [406, 199] on label "WALIBI - ACCÈS 7 - WAVRE" at bounding box center [516, 202] width 324 height 25
click at [351, 190] on input "WALIBI - ACCÈS 7 - WAVRE" at bounding box center [351, 189] width 1 height 1
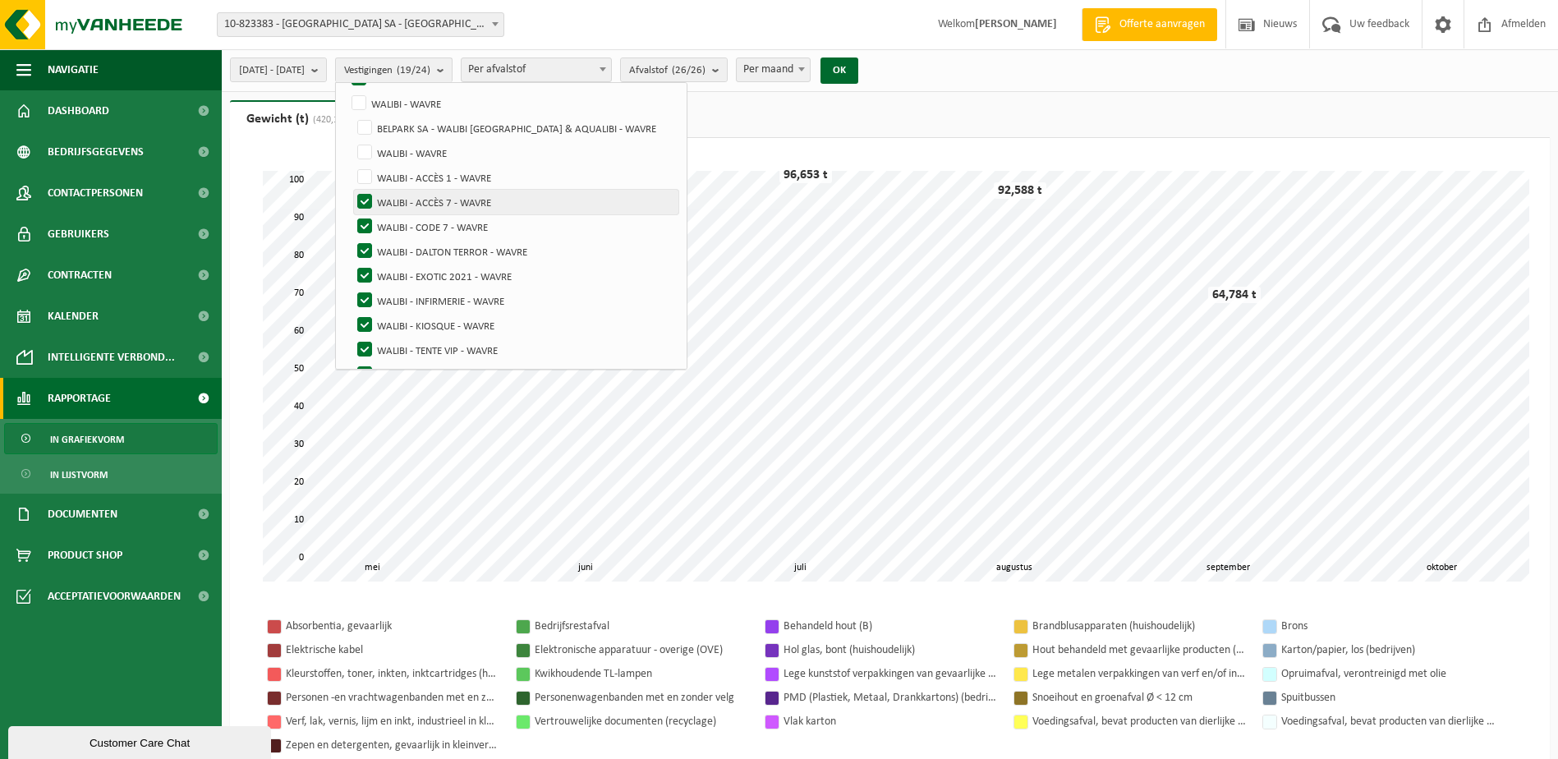
checkbox input "false"
click at [407, 222] on label "WALIBI - CODE 7 - WAVRE" at bounding box center [516, 226] width 324 height 25
click at [351, 214] on input "WALIBI - CODE 7 - WAVRE" at bounding box center [351, 213] width 1 height 1
checkbox input "false"
click at [406, 244] on label "WALIBI - DALTON TERROR - WAVRE" at bounding box center [516, 251] width 324 height 25
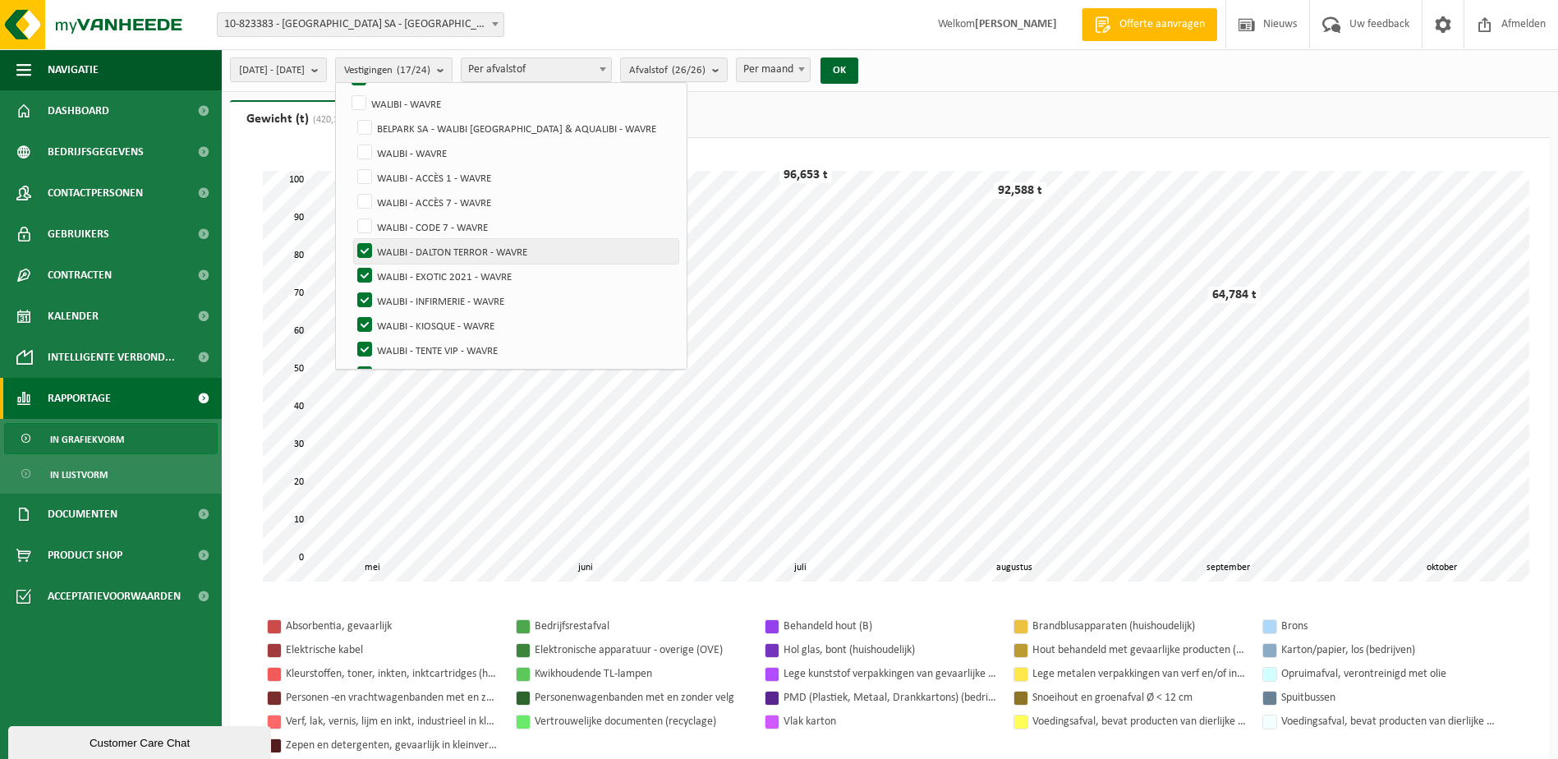
click at [351, 239] on input "WALIBI - DALTON TERROR - WAVRE" at bounding box center [351, 238] width 1 height 1
checkbox input "false"
click at [405, 268] on label "WALIBI - EXOTIC 2021 - WAVRE" at bounding box center [516, 276] width 324 height 25
click at [351, 264] on input "WALIBI - EXOTIC 2021 - WAVRE" at bounding box center [351, 263] width 1 height 1
checkbox input "false"
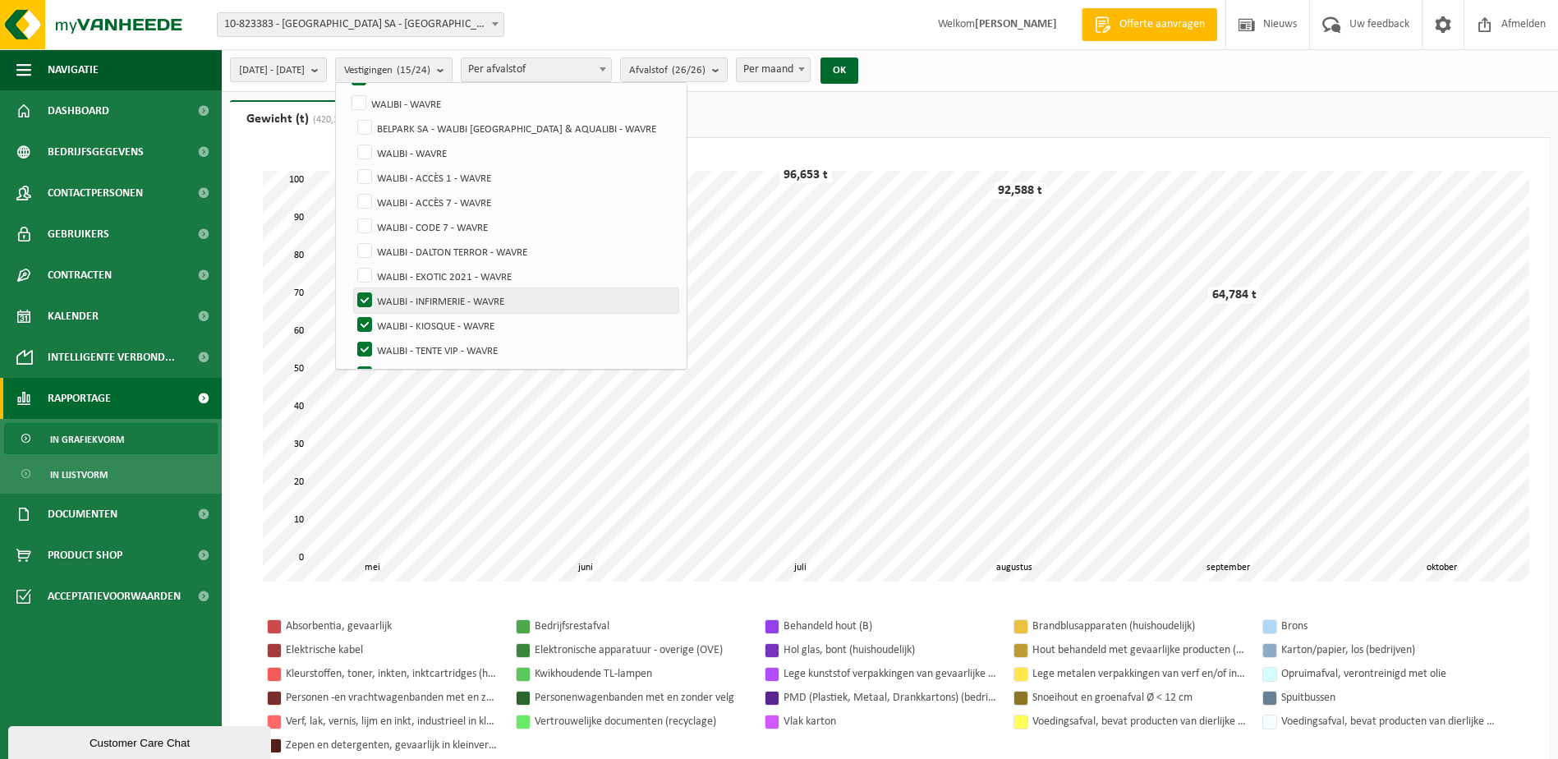
click at [406, 296] on label "WALIBI - INFIRMERIE - WAVRE" at bounding box center [516, 300] width 324 height 25
click at [351, 288] on input "WALIBI - INFIRMERIE - WAVRE" at bounding box center [351, 287] width 1 height 1
checkbox input "false"
click at [405, 323] on label "WALIBI - KIOSQUE - WAVRE" at bounding box center [516, 325] width 324 height 25
click at [351, 313] on input "WALIBI - KIOSQUE - WAVRE" at bounding box center [351, 312] width 1 height 1
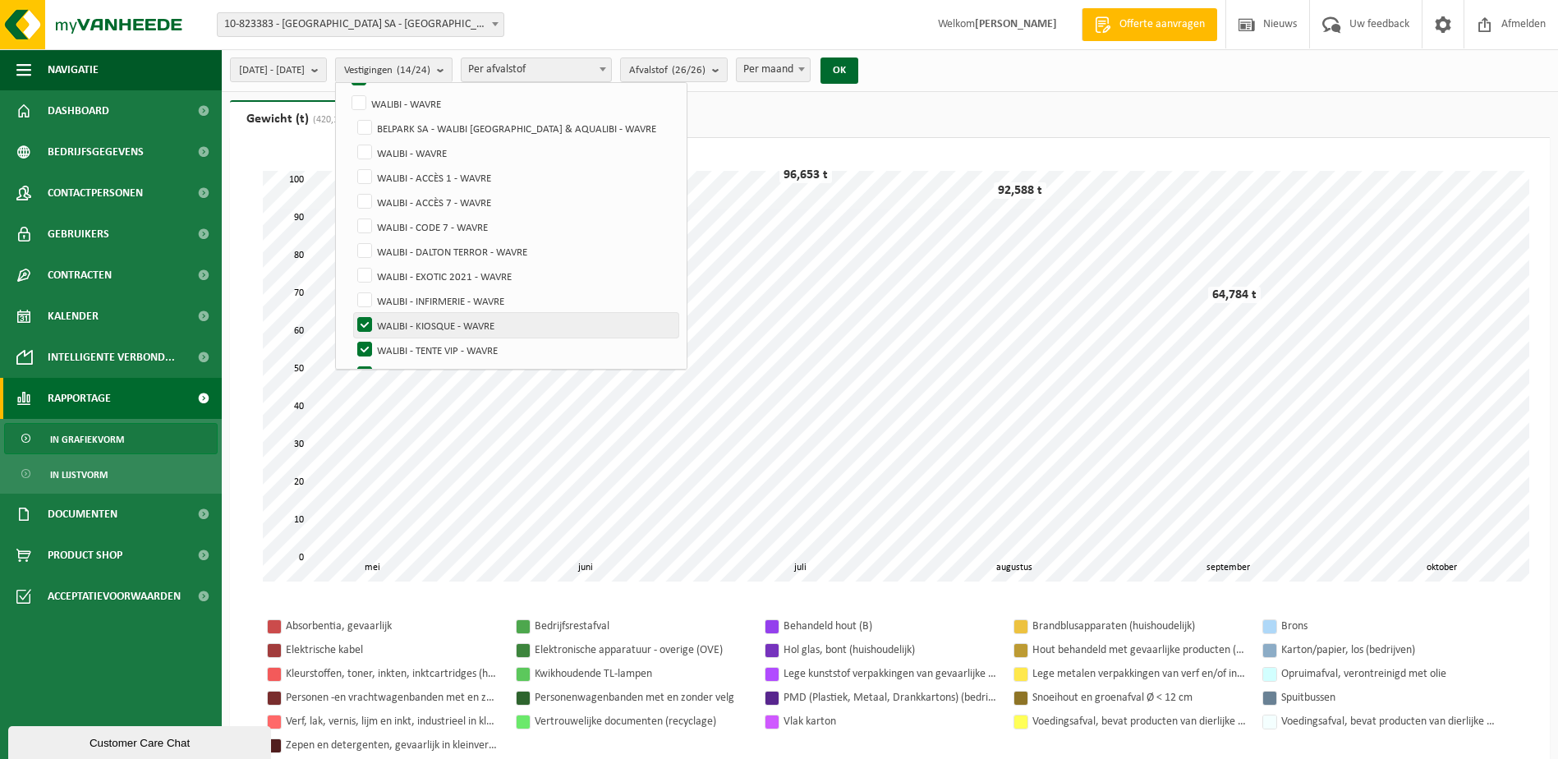
checkbox input "false"
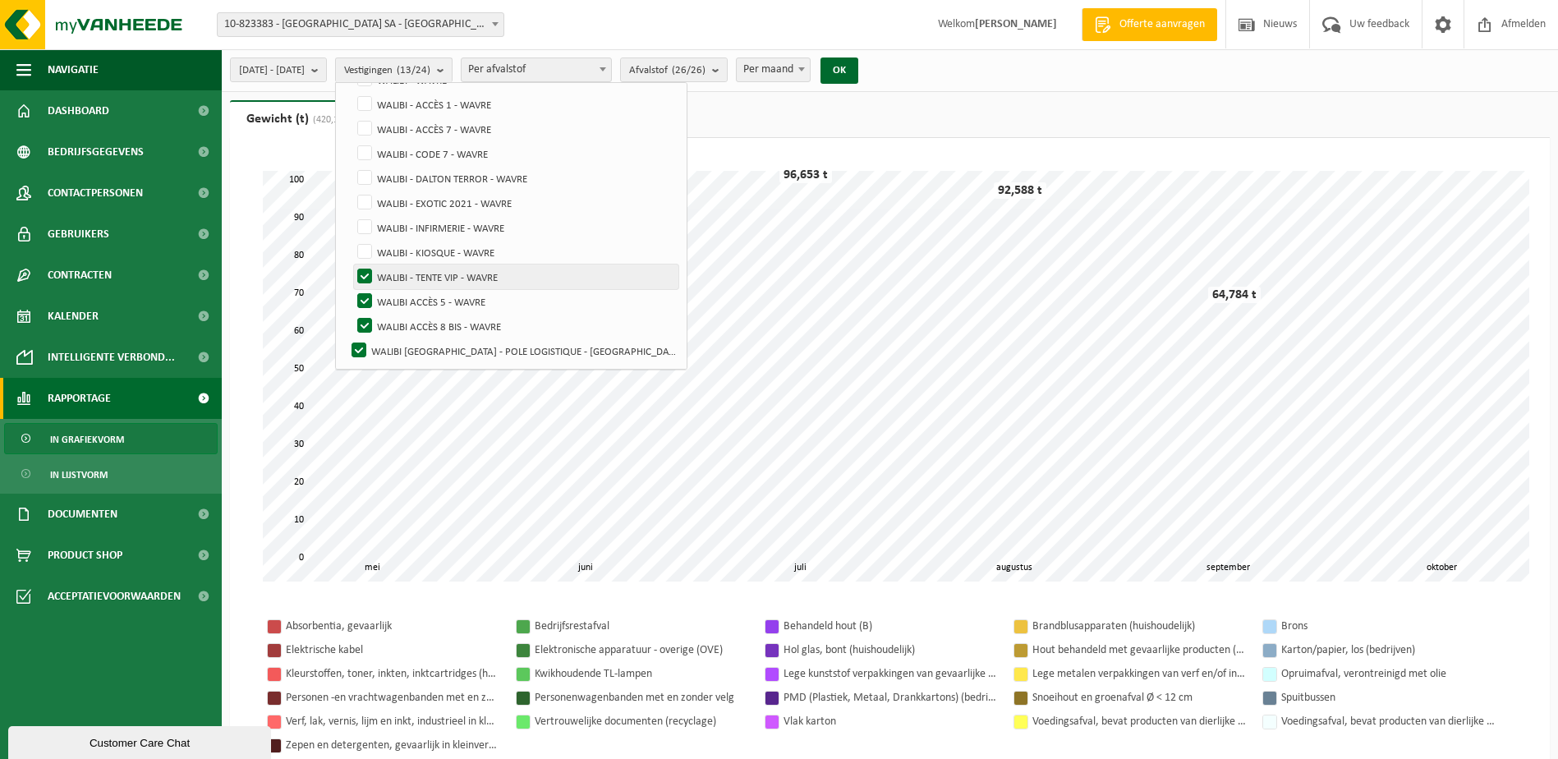
click at [406, 272] on label "WALIBI - TENTE VIP - WAVRE" at bounding box center [516, 276] width 324 height 25
click at [351, 264] on input "WALIBI - TENTE VIP - WAVRE" at bounding box center [351, 264] width 1 height 1
checkbox input "false"
click at [409, 297] on label "WALIBI ACCÈS 5 - WAVRE" at bounding box center [516, 301] width 324 height 25
click at [351, 289] on input "WALIBI ACCÈS 5 - WAVRE" at bounding box center [351, 288] width 1 height 1
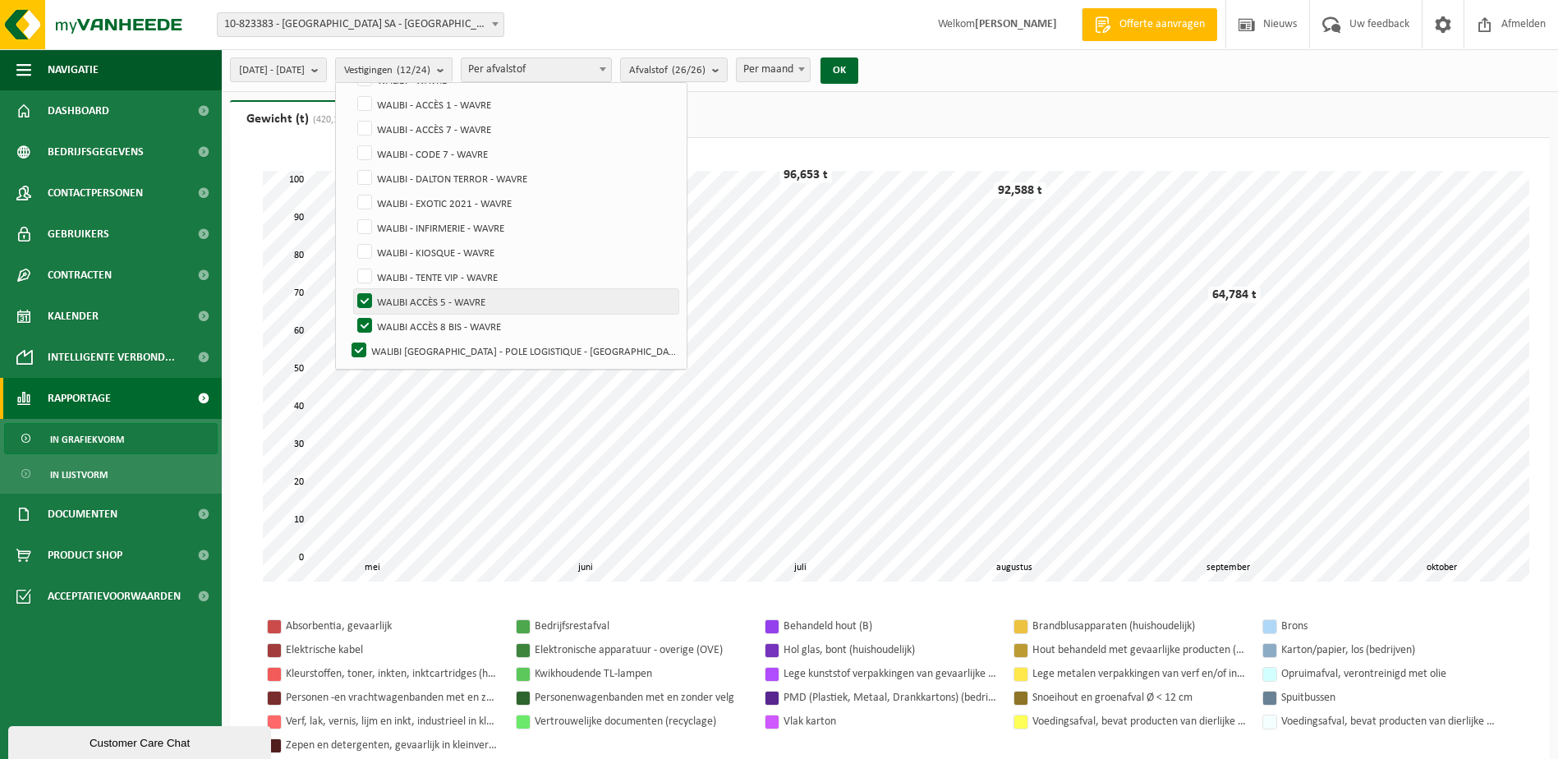
checkbox input "false"
click at [404, 323] on label "WALIBI ACCÈS 8 BIS - WAVRE" at bounding box center [516, 326] width 324 height 25
click at [351, 314] on input "WALIBI ACCÈS 8 BIS - WAVRE" at bounding box center [351, 313] width 1 height 1
checkbox input "false"
click at [400, 346] on label "WALIBI [GEOGRAPHIC_DATA] - POLE LOGISTIQUE - [GEOGRAPHIC_DATA]" at bounding box center [513, 350] width 330 height 25
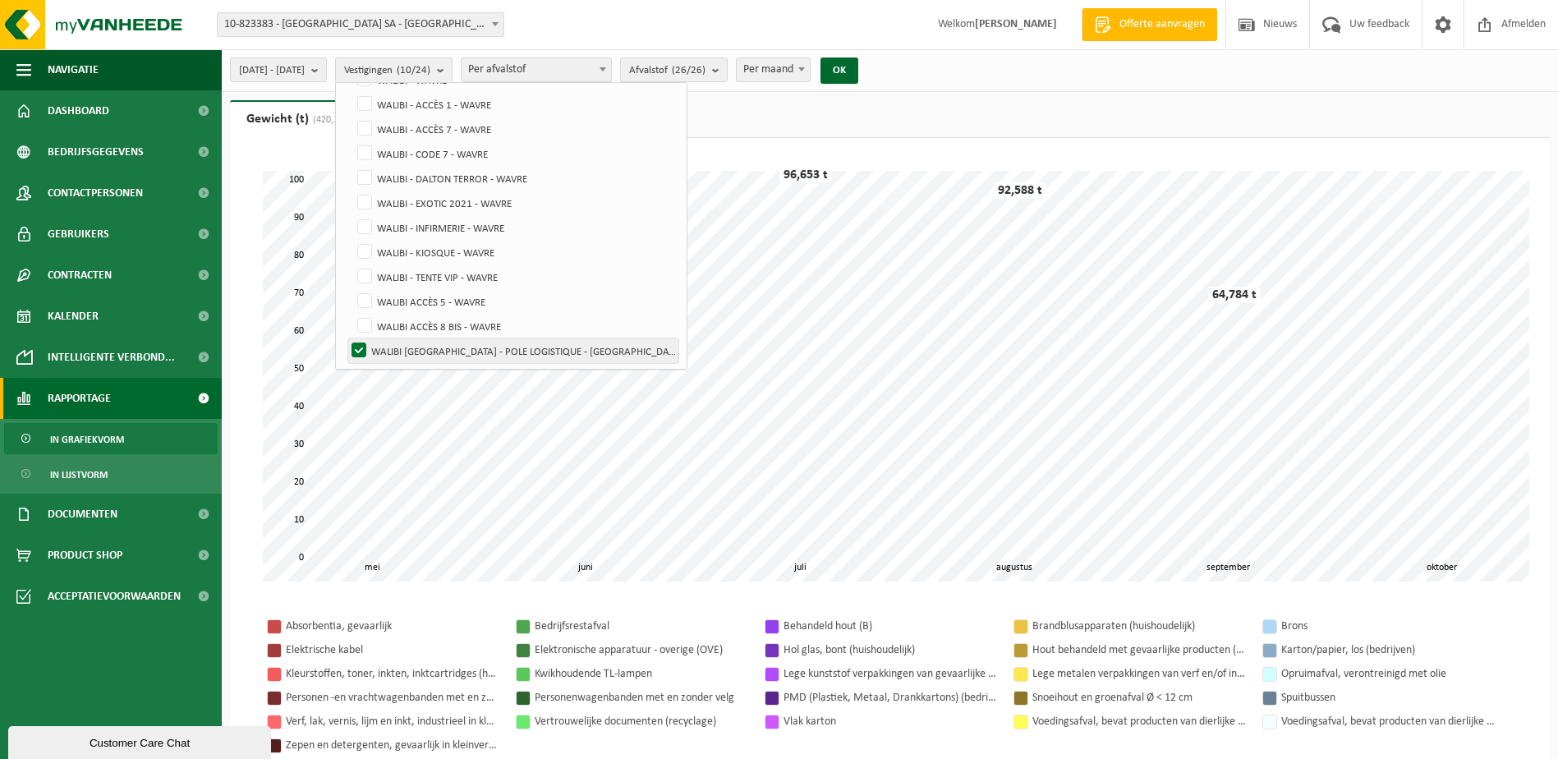
click at [346, 338] on input "WALIBI [GEOGRAPHIC_DATA] - POLE LOGISTIQUE - [GEOGRAPHIC_DATA]" at bounding box center [345, 337] width 1 height 1
checkbox input "false"
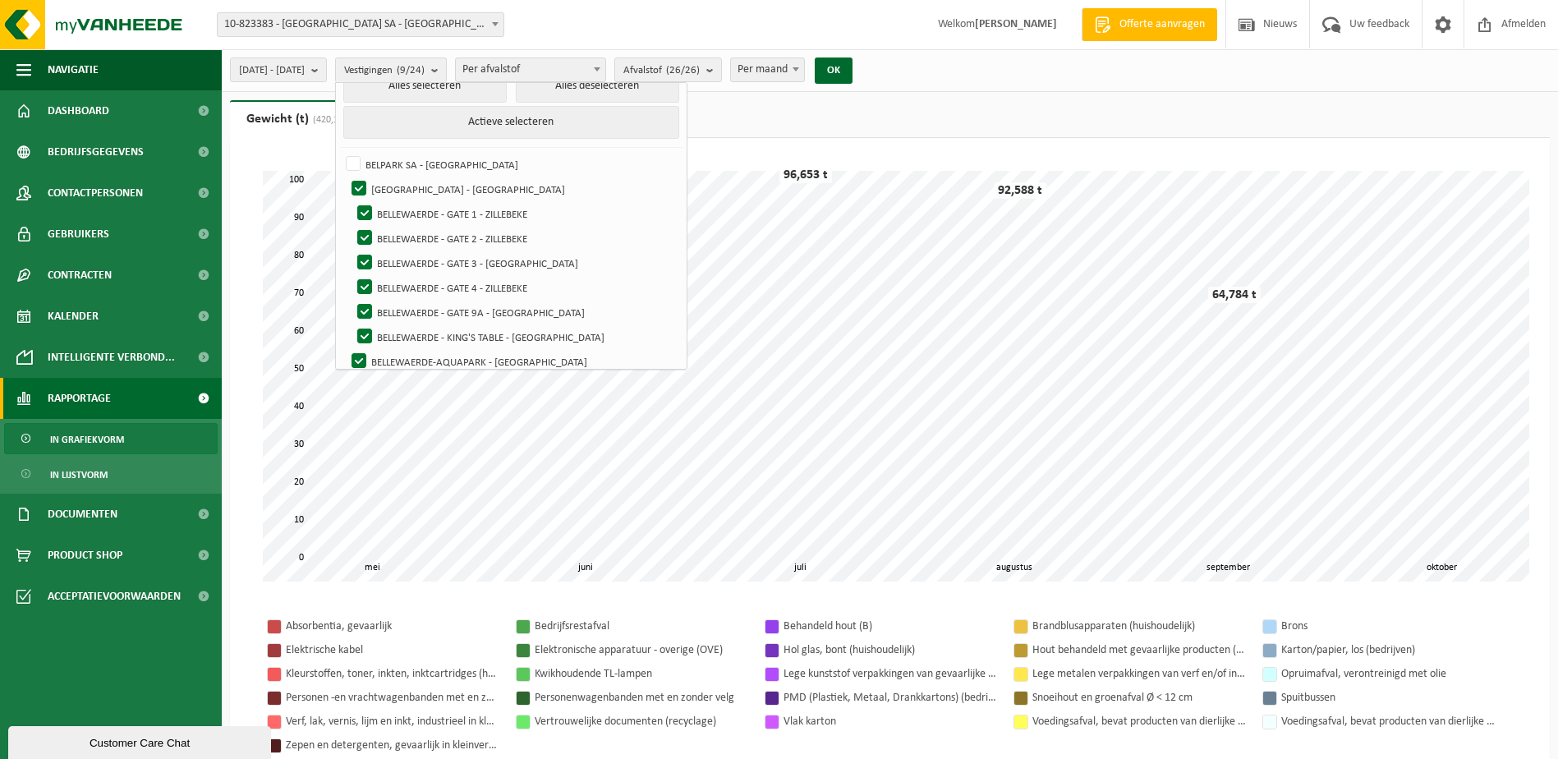
scroll to position [0, 0]
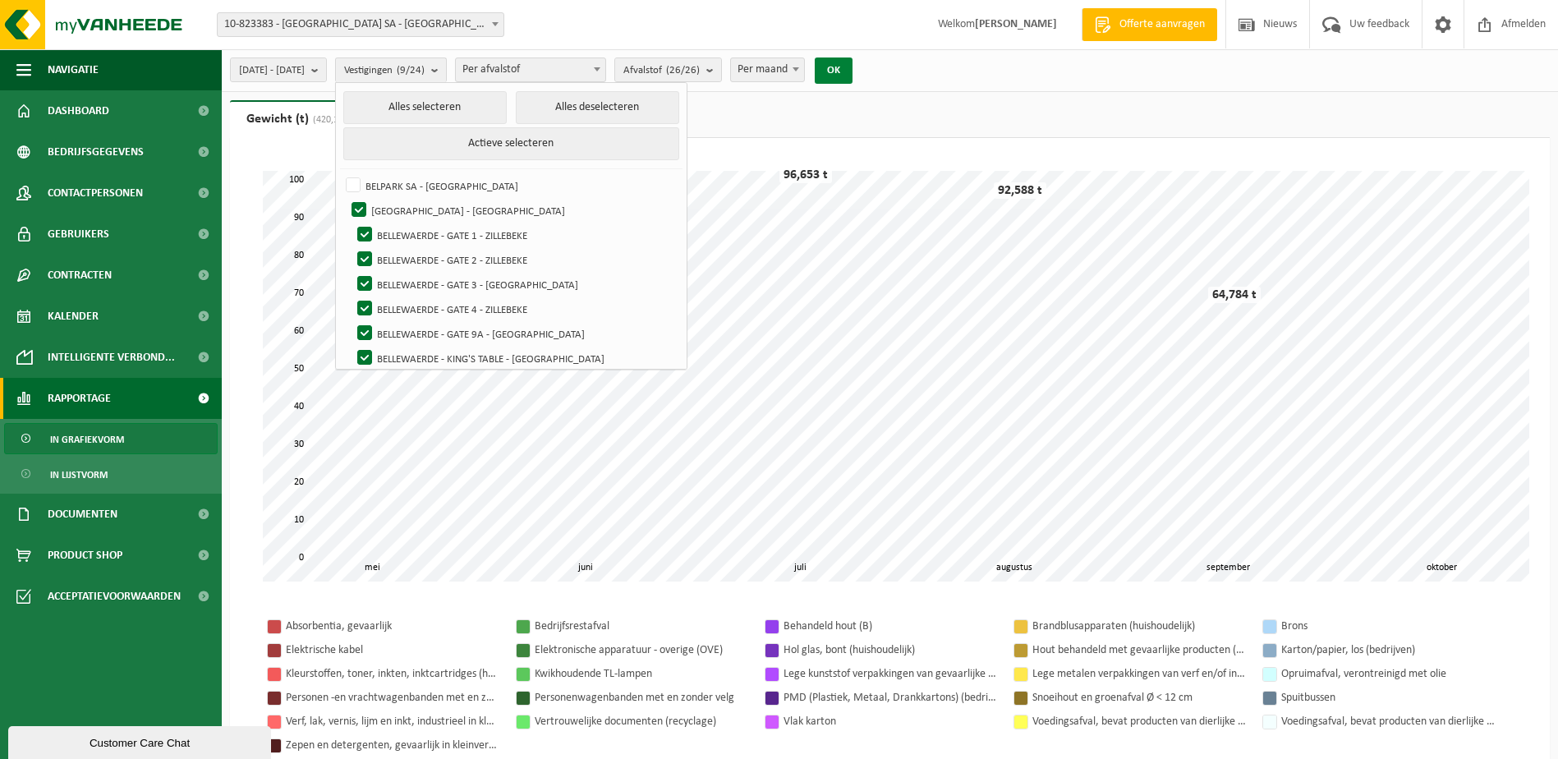
click at [852, 69] on button "OK" at bounding box center [833, 70] width 38 height 26
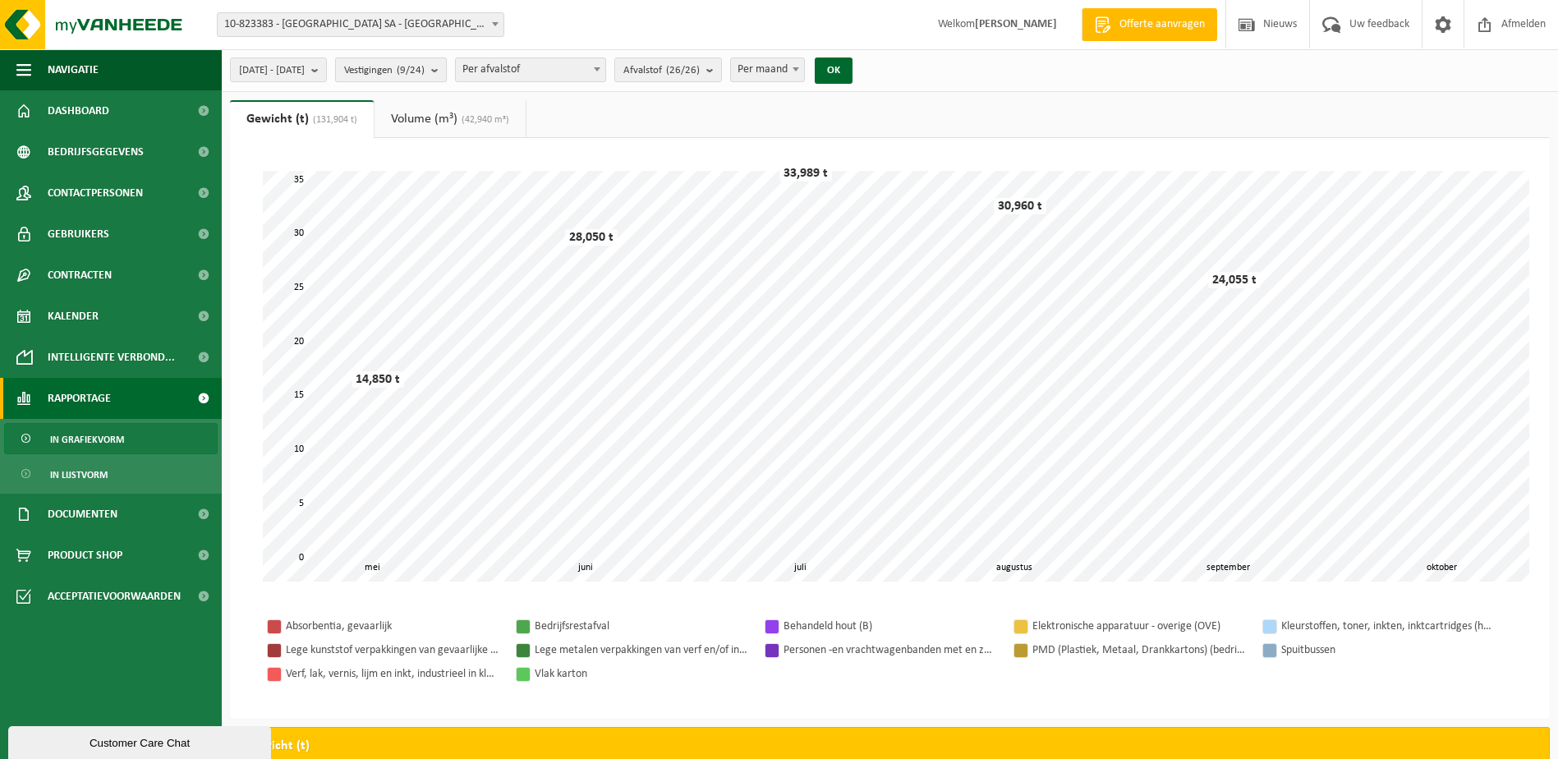
click at [446, 71] on b "submit" at bounding box center [438, 69] width 15 height 23
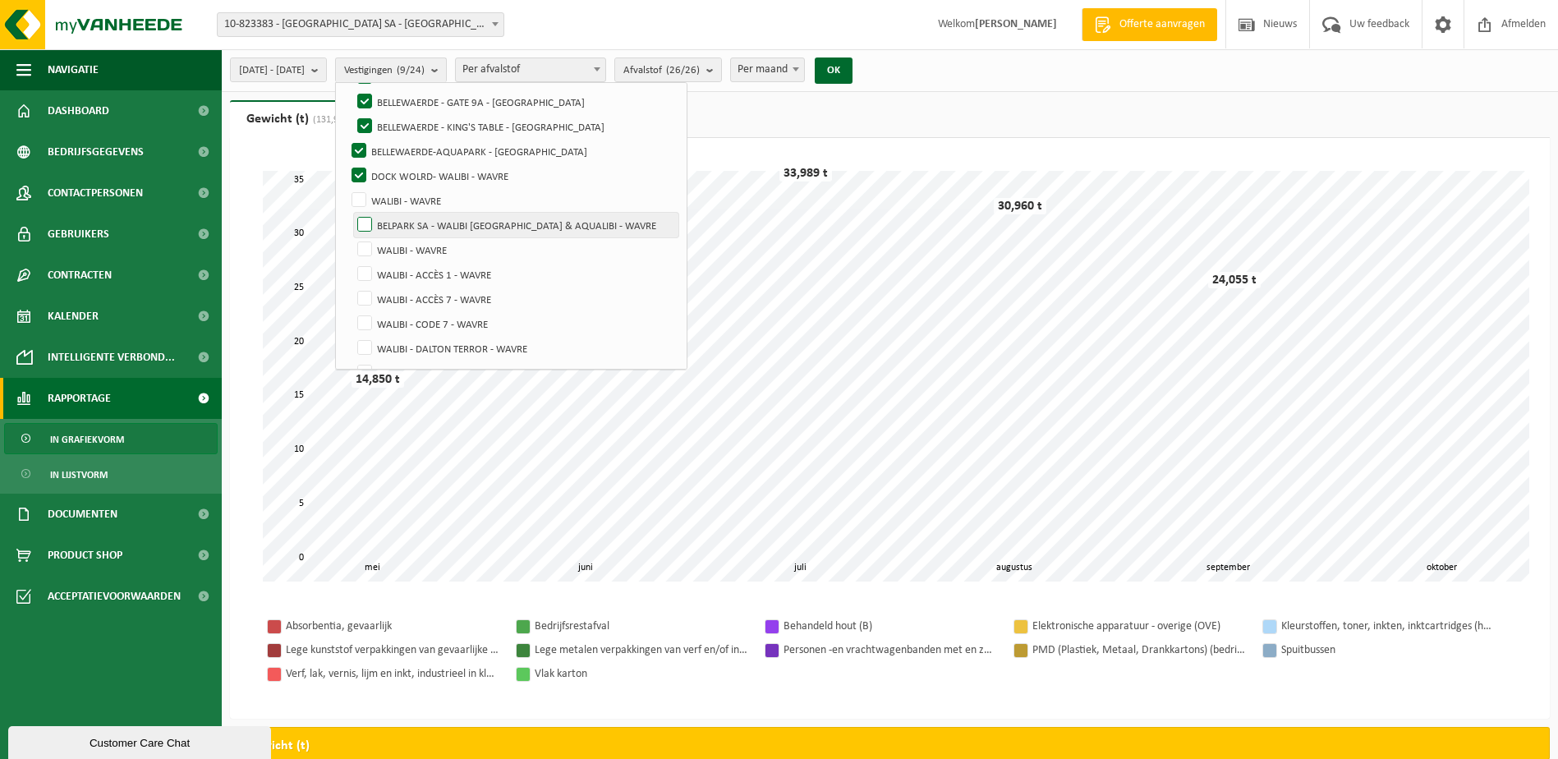
scroll to position [246, 0]
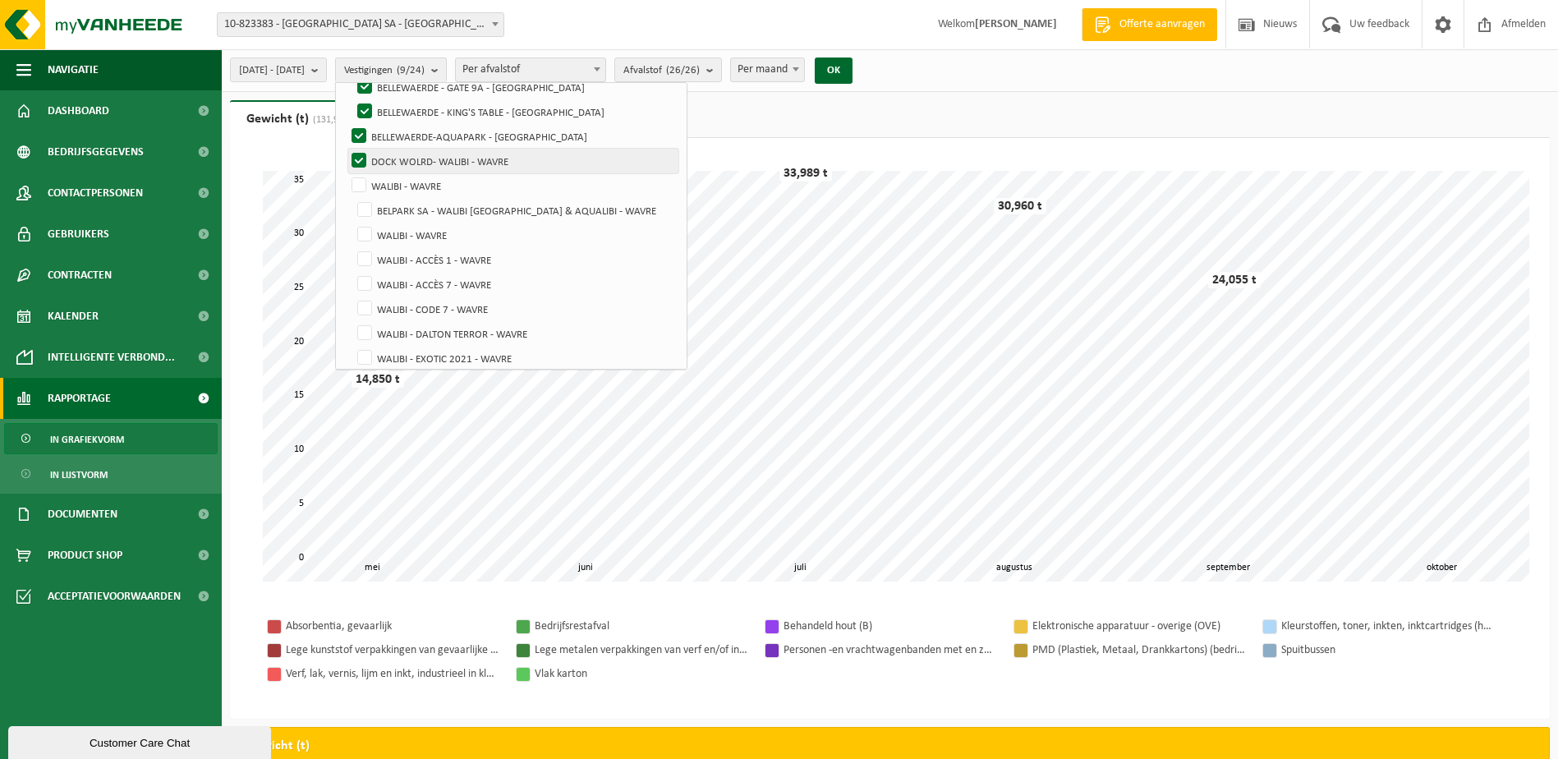
click at [401, 157] on label "DOCK WOLRD- WALIBI - WAVRE" at bounding box center [513, 161] width 330 height 25
click at [346, 149] on input "DOCK WOLRD- WALIBI - WAVRE" at bounding box center [345, 148] width 1 height 1
checkbox input "false"
click at [852, 70] on button "OK" at bounding box center [833, 70] width 38 height 26
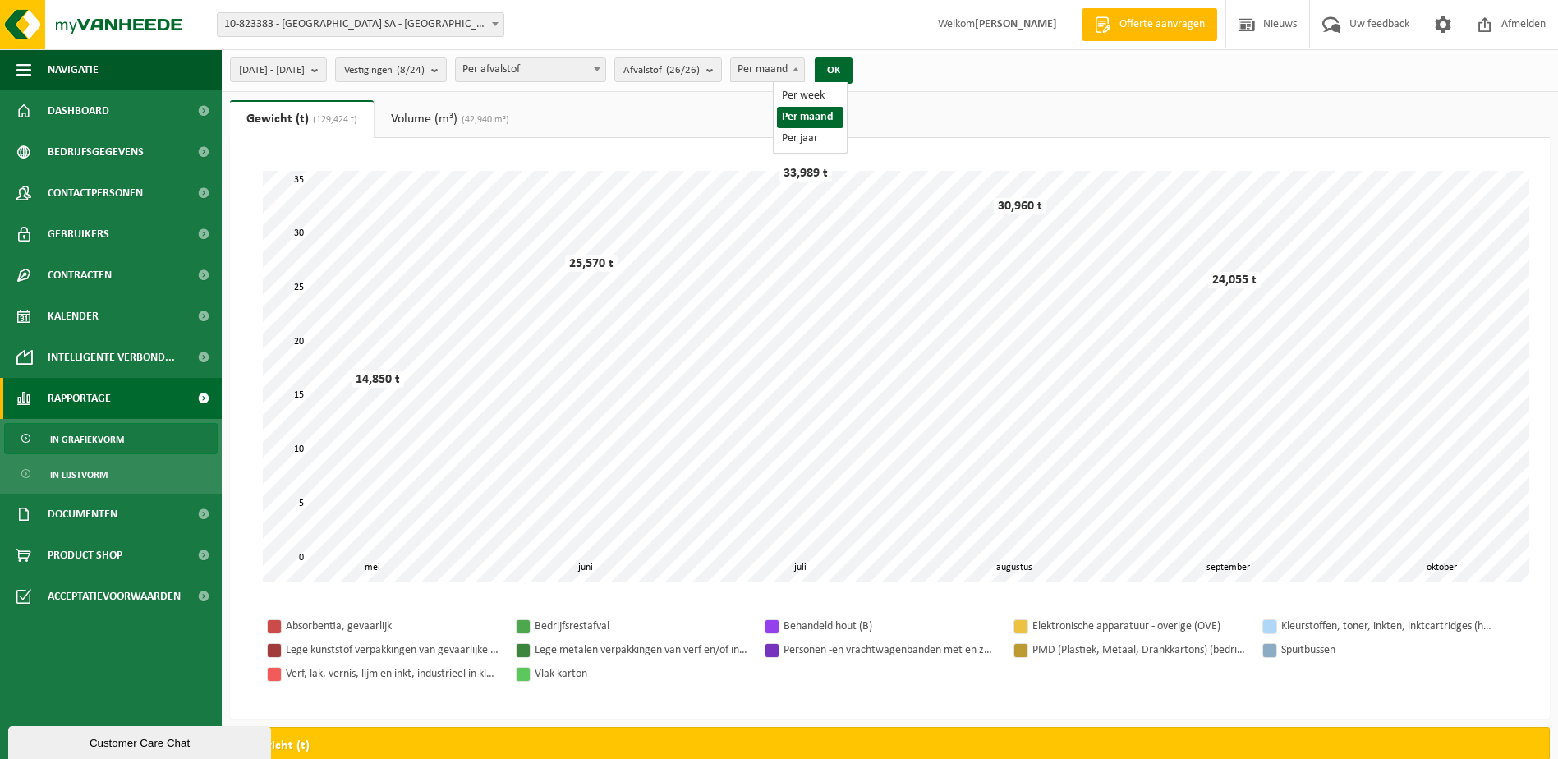
click at [799, 71] on b at bounding box center [795, 69] width 7 height 4
click at [326, 70] on b "submit" at bounding box center [318, 69] width 15 height 23
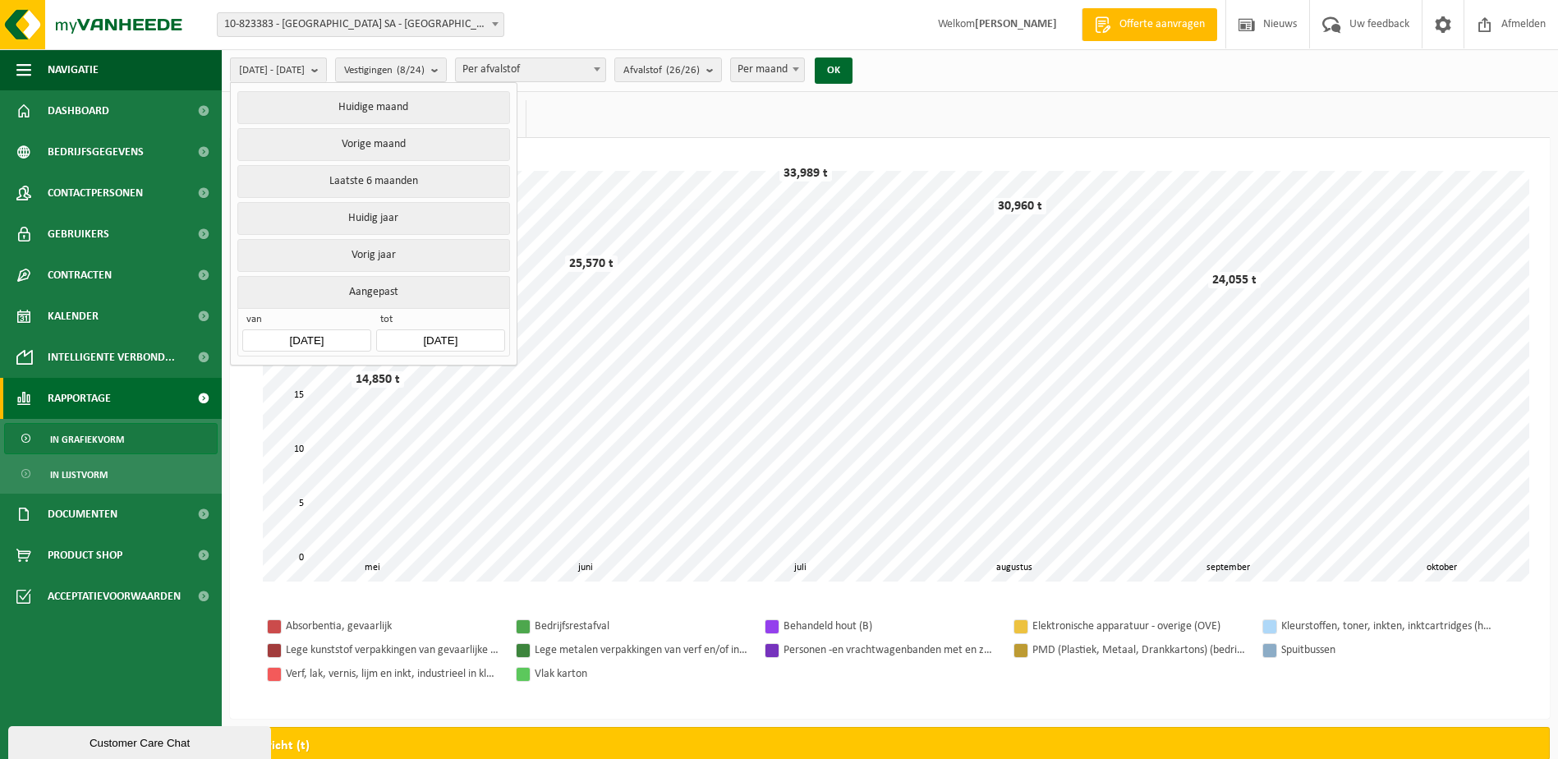
click at [334, 335] on input "2025-05-01" at bounding box center [306, 340] width 128 height 22
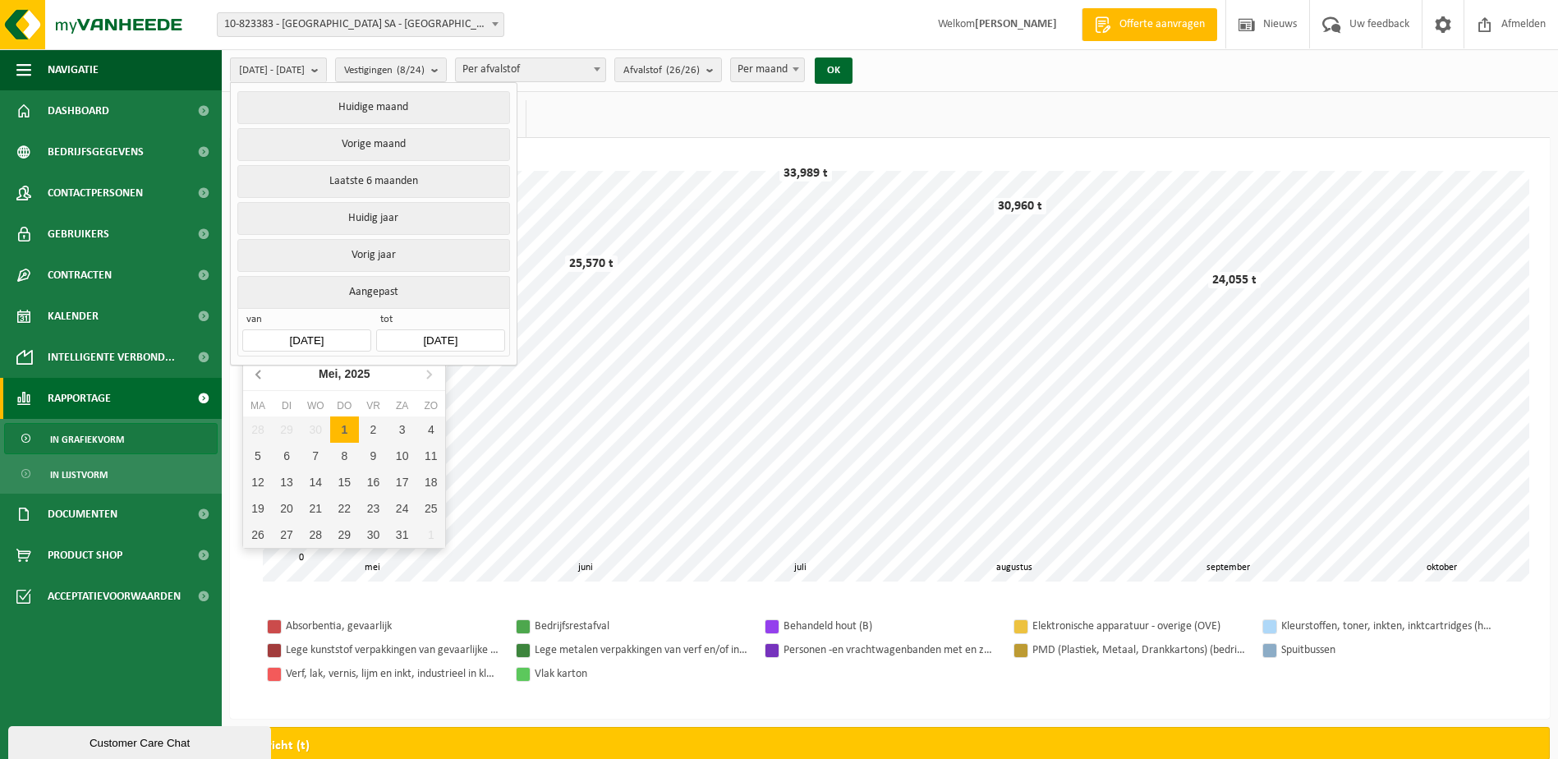
click at [260, 377] on icon at bounding box center [259, 373] width 26 height 26
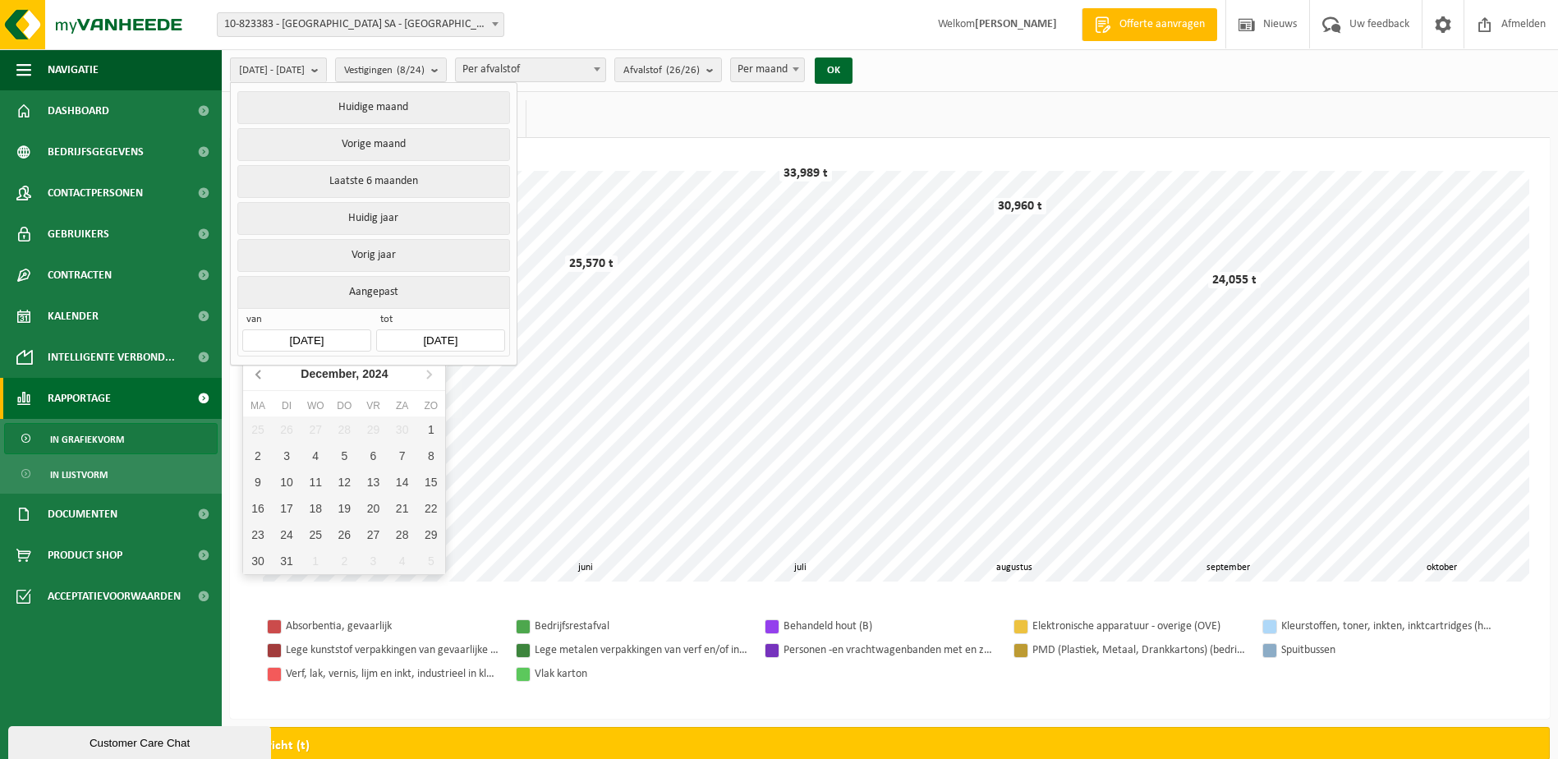
click at [260, 377] on icon at bounding box center [259, 373] width 26 height 26
click at [289, 425] on div "1" at bounding box center [287, 429] width 29 height 26
type input "[DATE]"
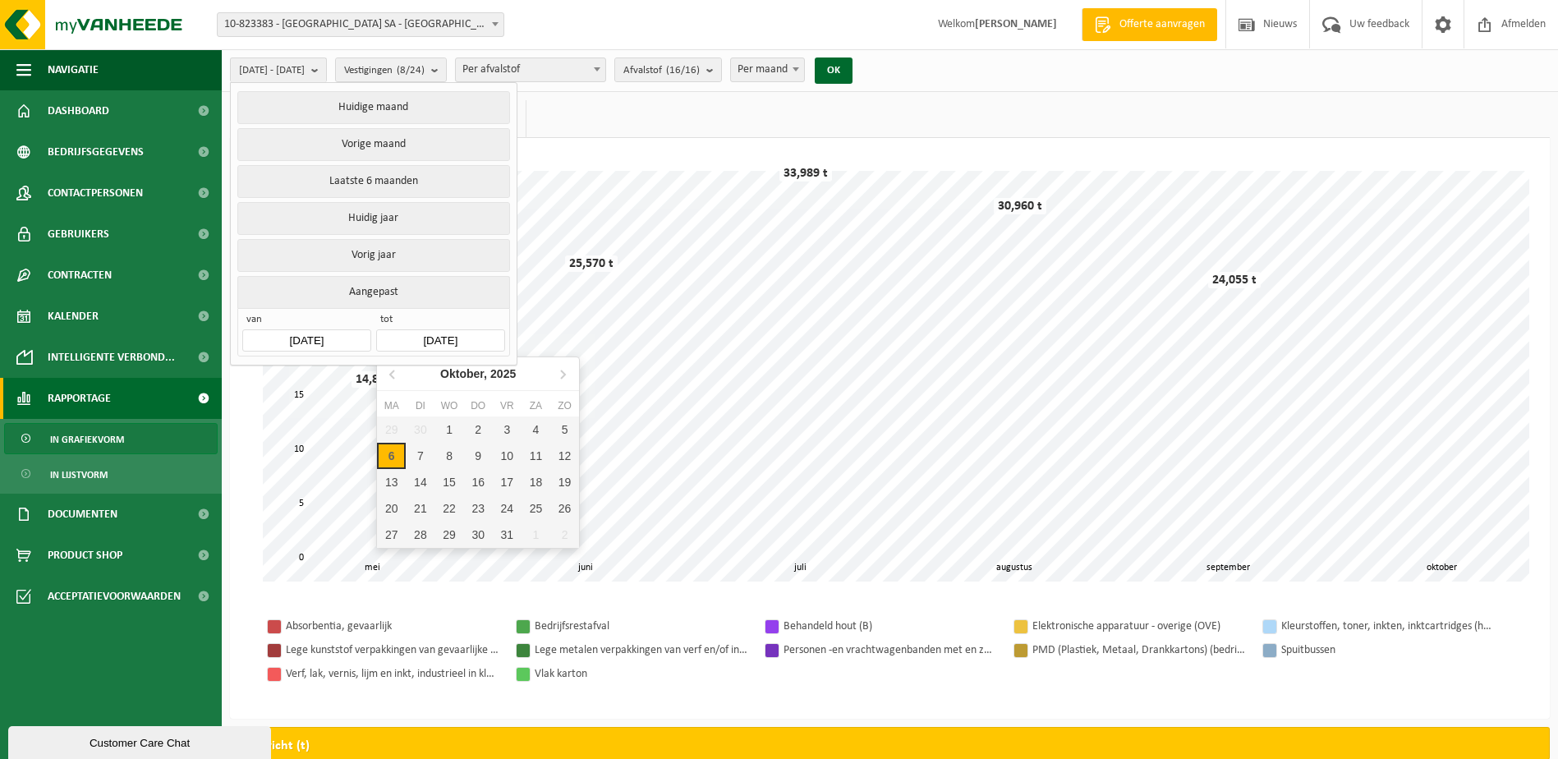
click at [472, 332] on input "2025-10-06" at bounding box center [440, 340] width 128 height 22
click at [391, 372] on icon at bounding box center [393, 373] width 26 height 26
click at [426, 529] on div "30" at bounding box center [420, 534] width 29 height 26
type input "[DATE]"
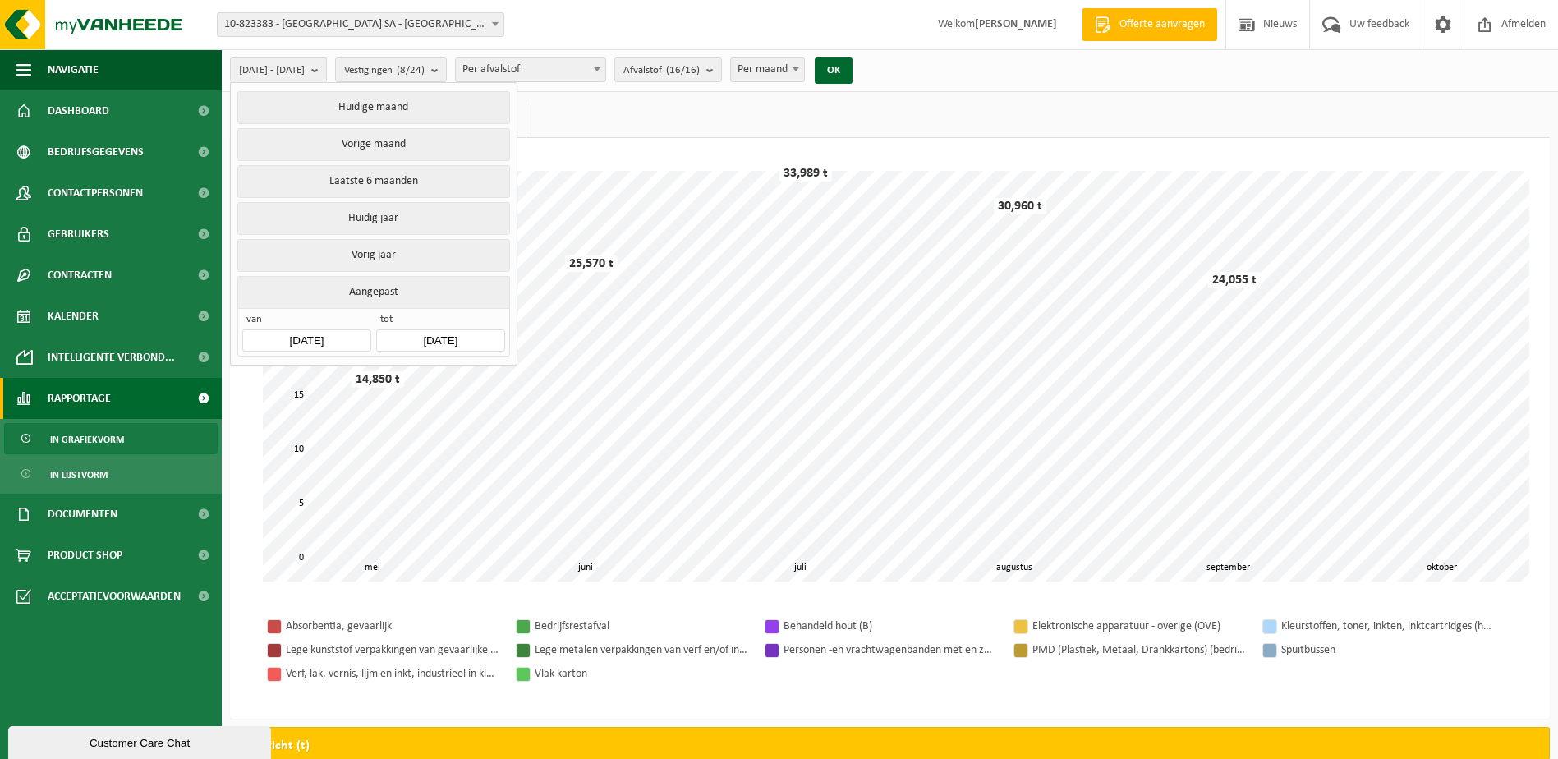
click at [475, 335] on input "[DATE]" at bounding box center [440, 340] width 128 height 22
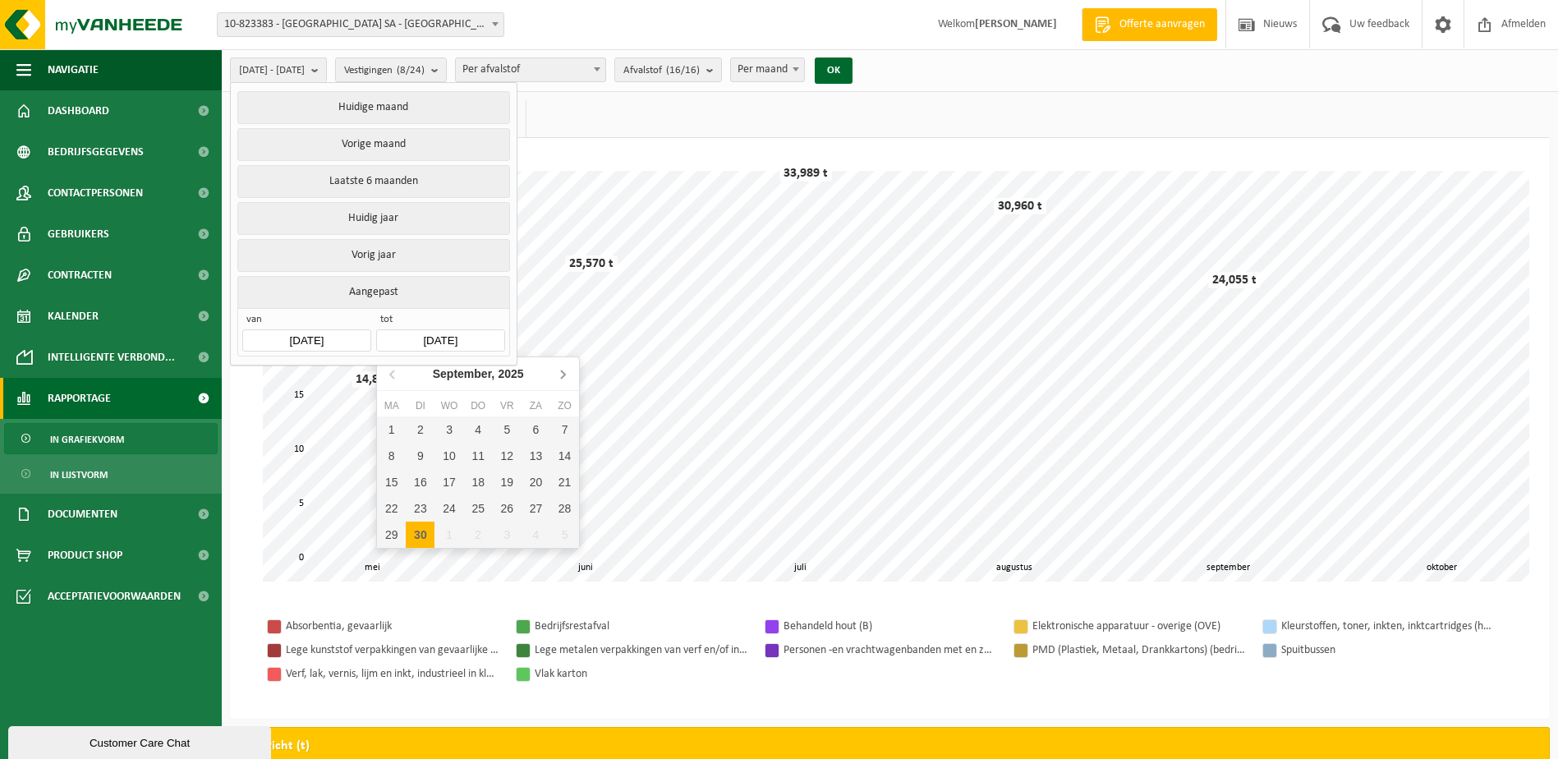
click at [556, 372] on icon at bounding box center [562, 373] width 26 height 26
click at [443, 429] on div "1" at bounding box center [448, 429] width 29 height 26
type input "[DATE]"
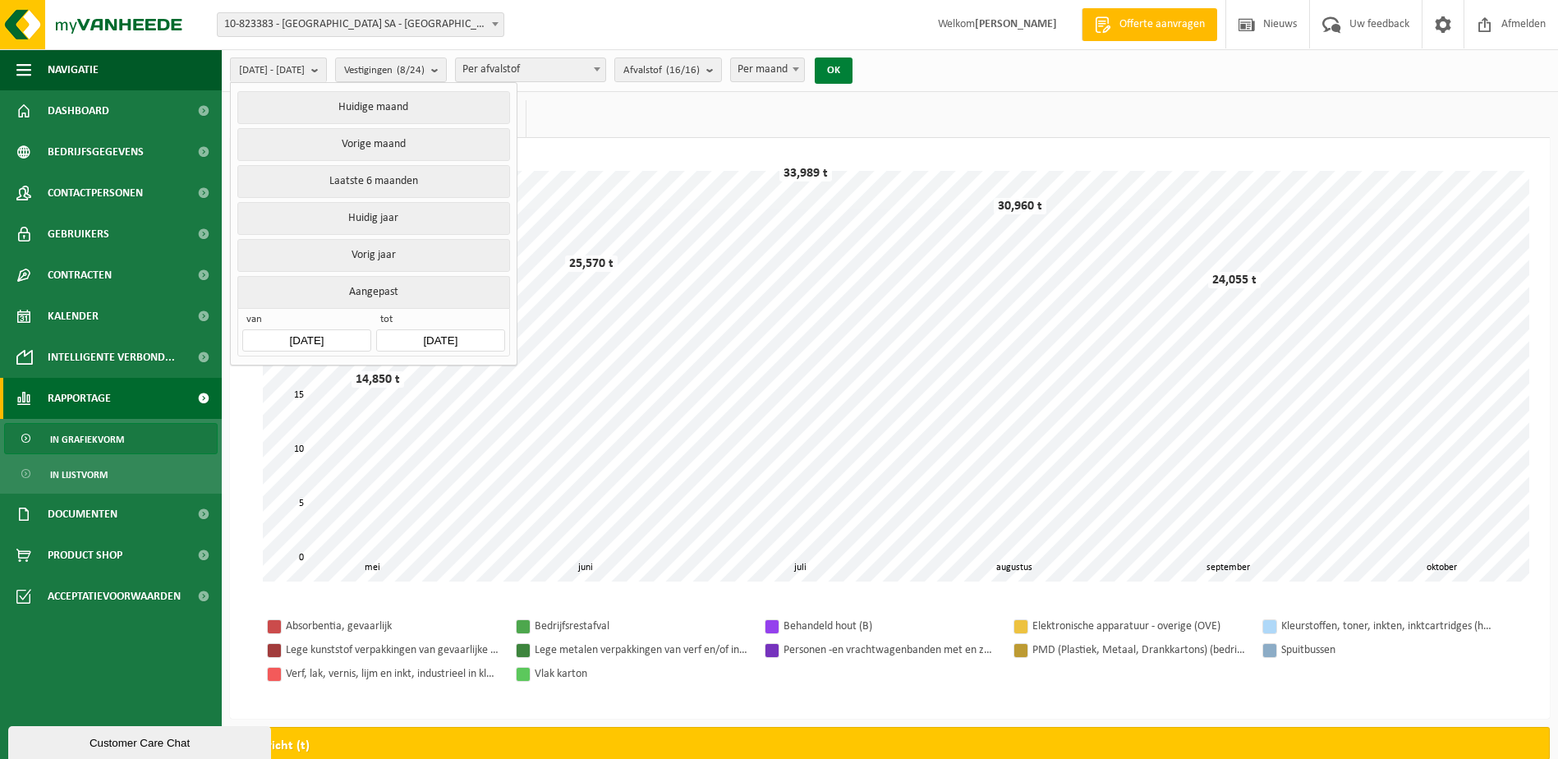
click at [852, 71] on button "OK" at bounding box center [833, 70] width 38 height 26
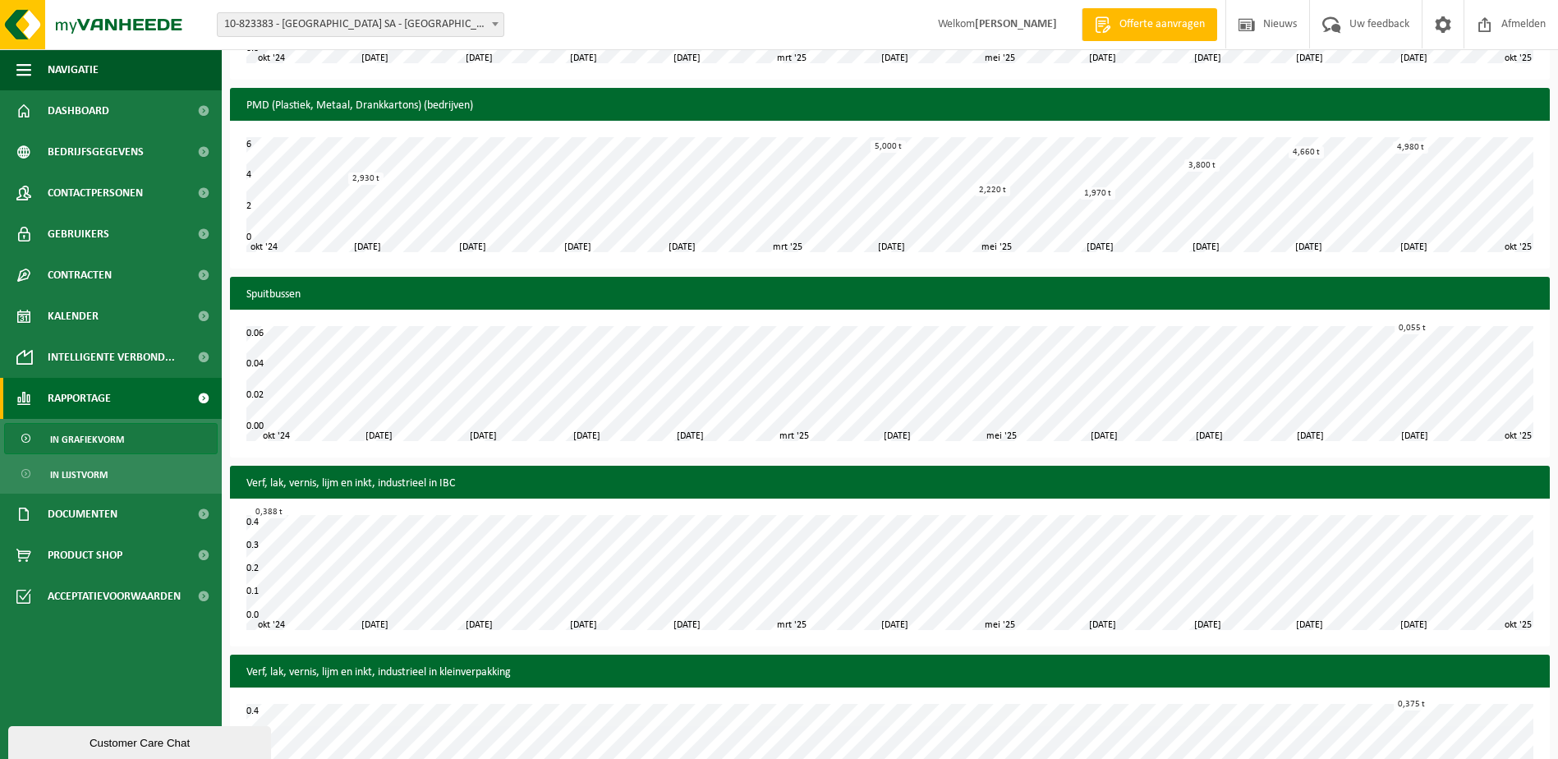
scroll to position [2217, 0]
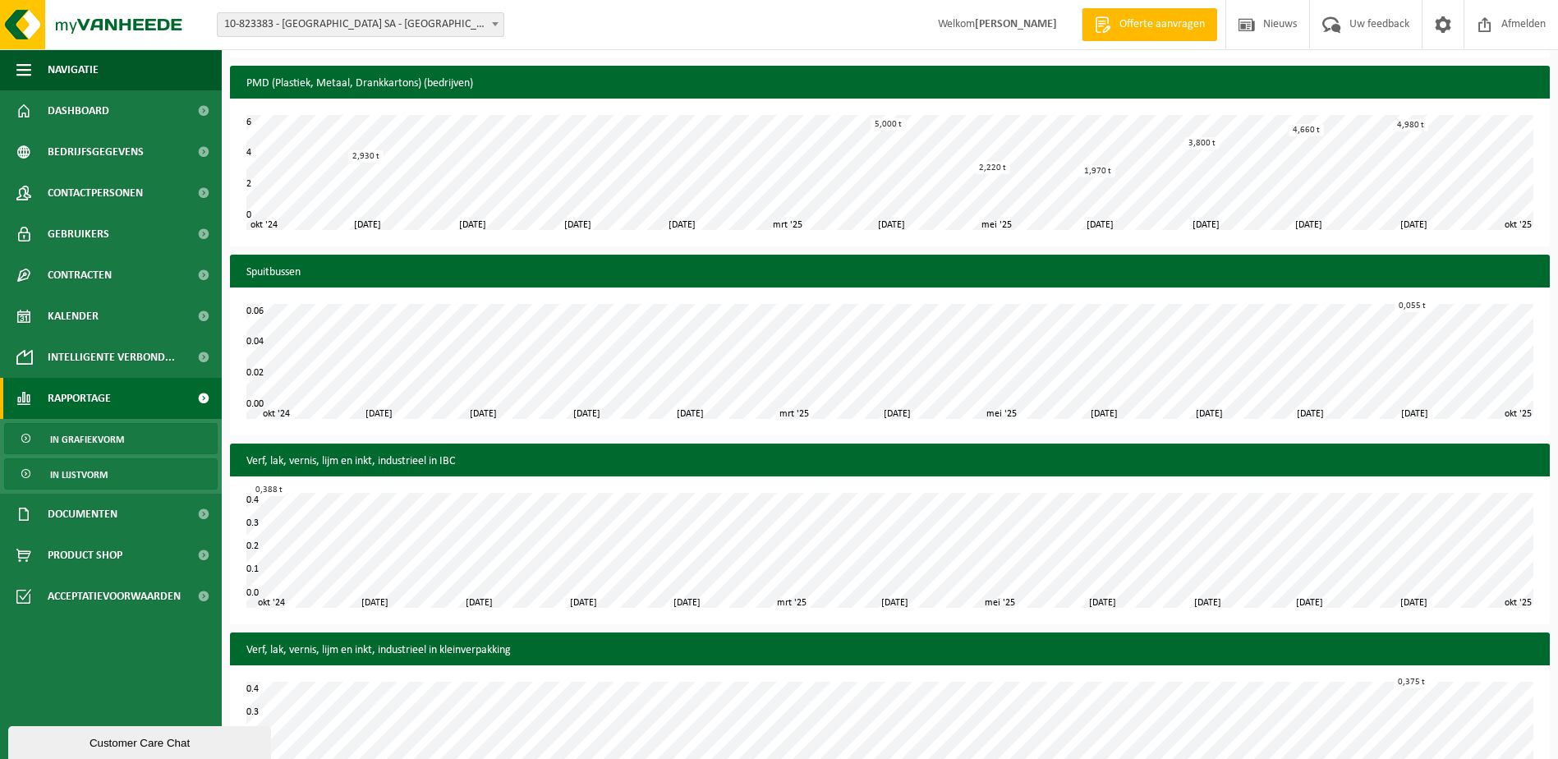
click at [129, 473] on link "In lijstvorm" at bounding box center [110, 473] width 213 height 31
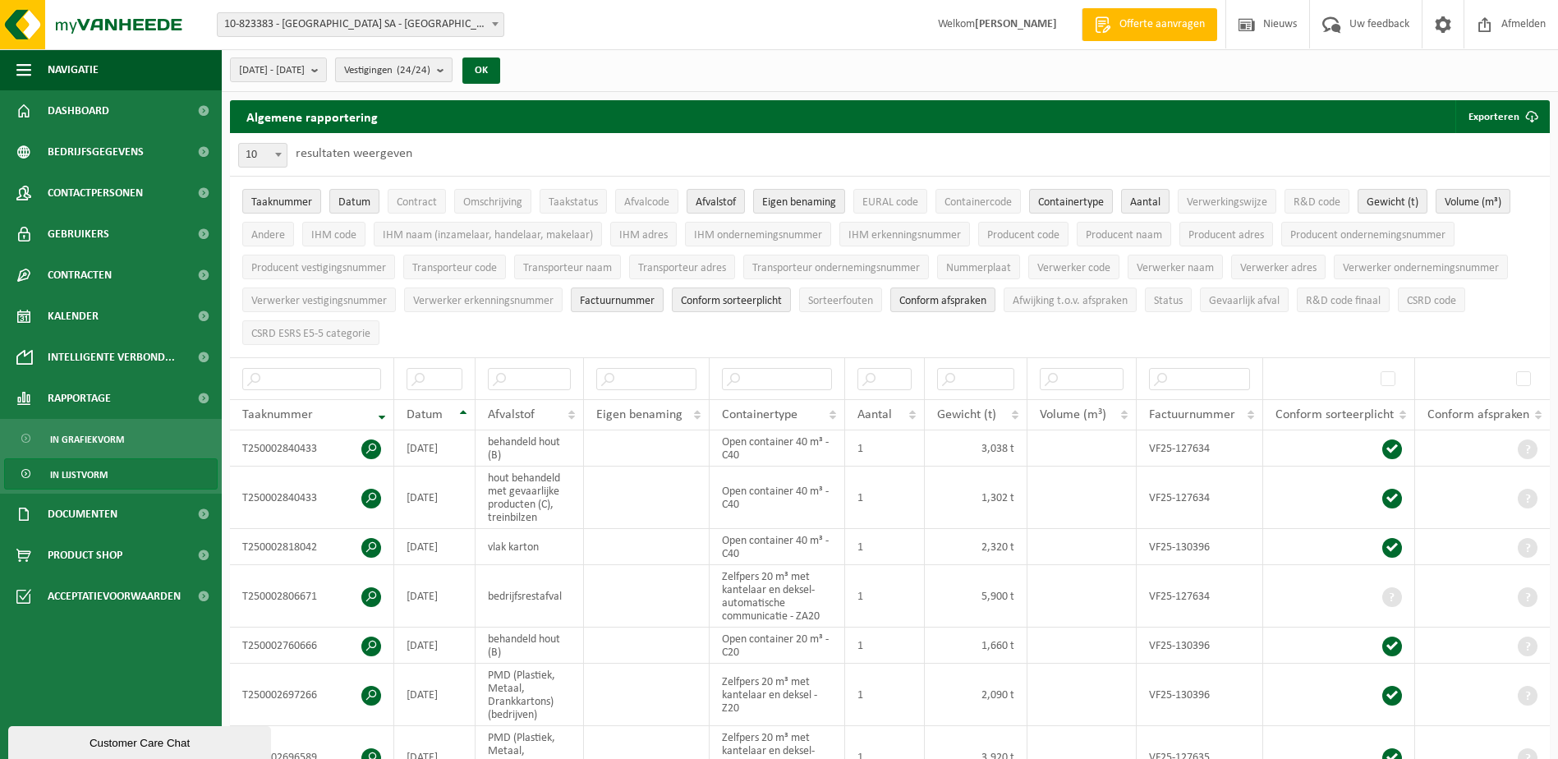
click at [452, 74] on b "submit" at bounding box center [444, 69] width 15 height 23
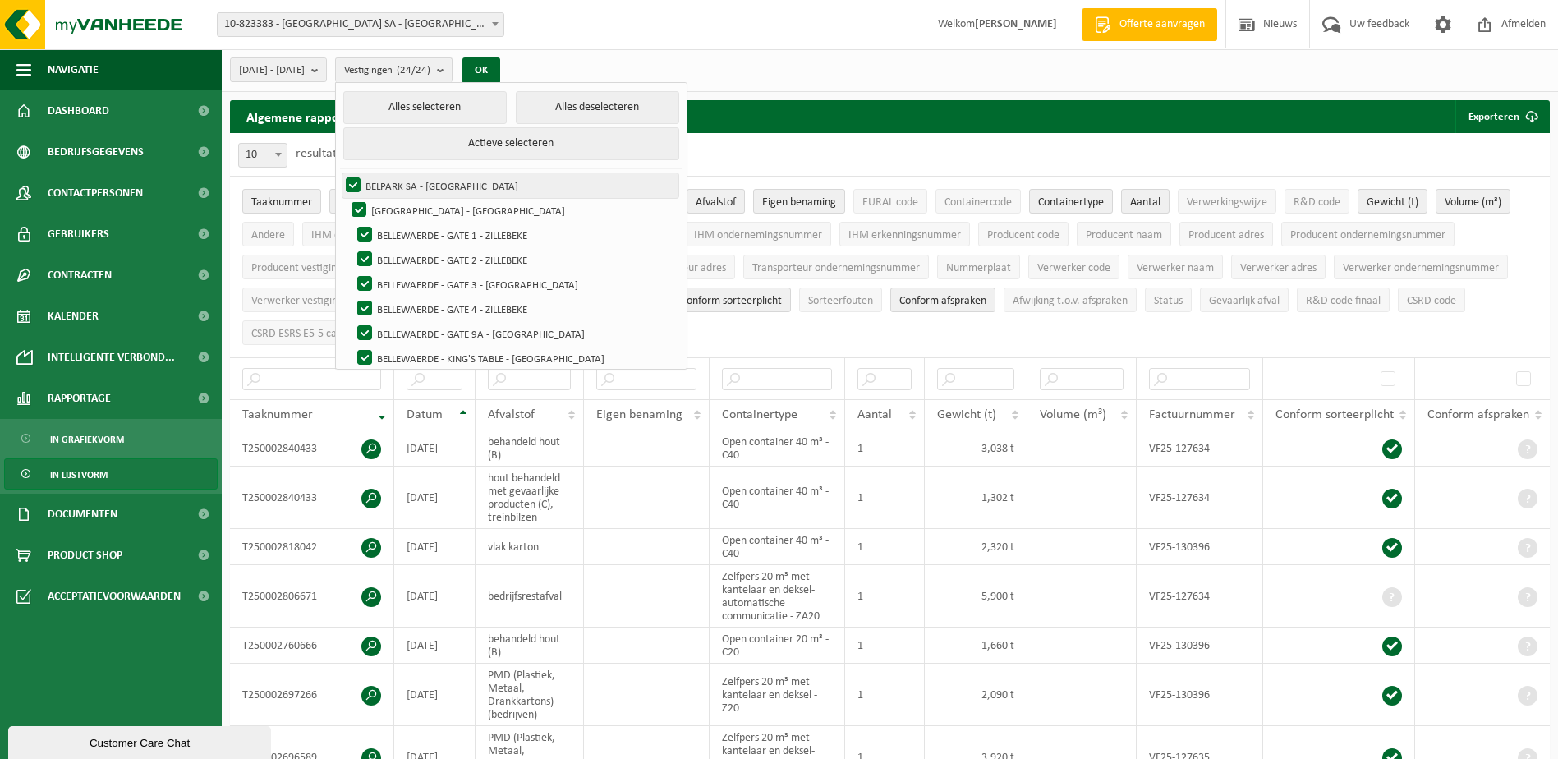
click at [392, 186] on label "BELPARK SA - [GEOGRAPHIC_DATA]" at bounding box center [510, 185] width 336 height 25
click at [340, 173] on input "BELPARK SA - [GEOGRAPHIC_DATA]" at bounding box center [339, 172] width 1 height 1
checkbox input "false"
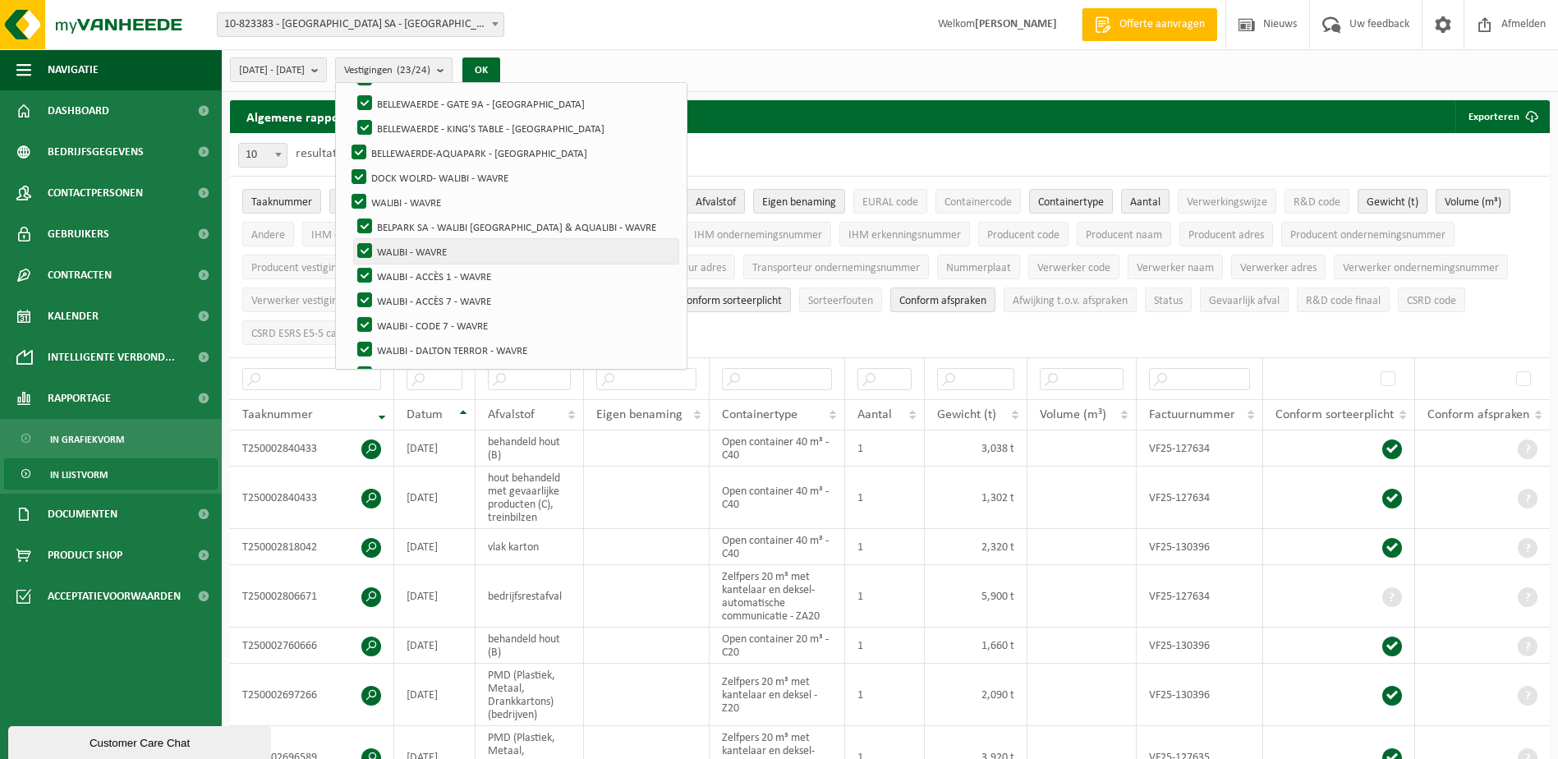
scroll to position [246, 0]
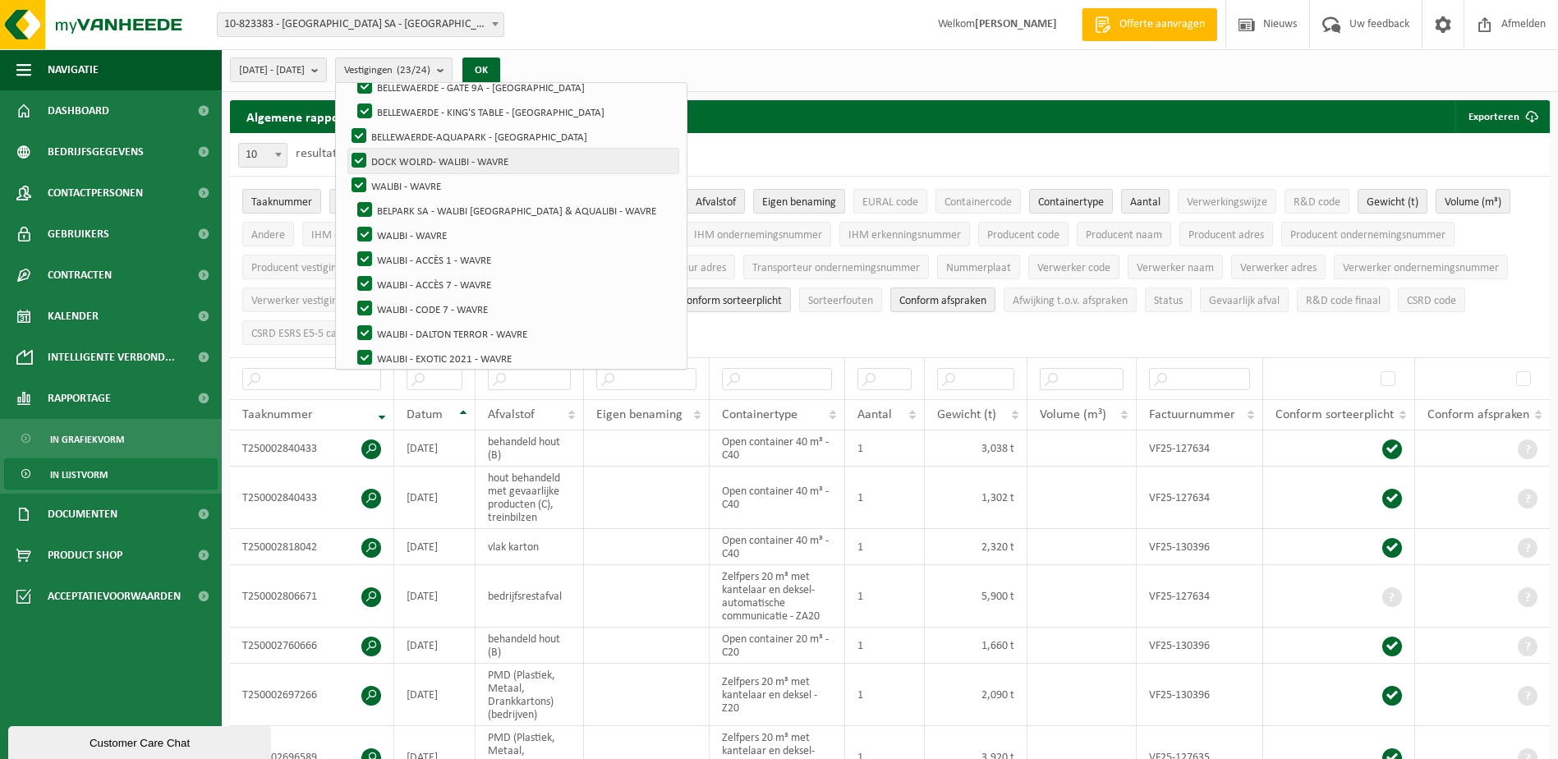
click at [398, 164] on label "DOCK WOLRD- WALIBI - WAVRE" at bounding box center [513, 161] width 330 height 25
click at [346, 149] on input "DOCK WOLRD- WALIBI - WAVRE" at bounding box center [345, 148] width 1 height 1
checkbox input "false"
click at [397, 185] on label "WALIBI - WAVRE" at bounding box center [513, 185] width 330 height 25
click at [346, 173] on input "WALIBI - WAVRE" at bounding box center [345, 172] width 1 height 1
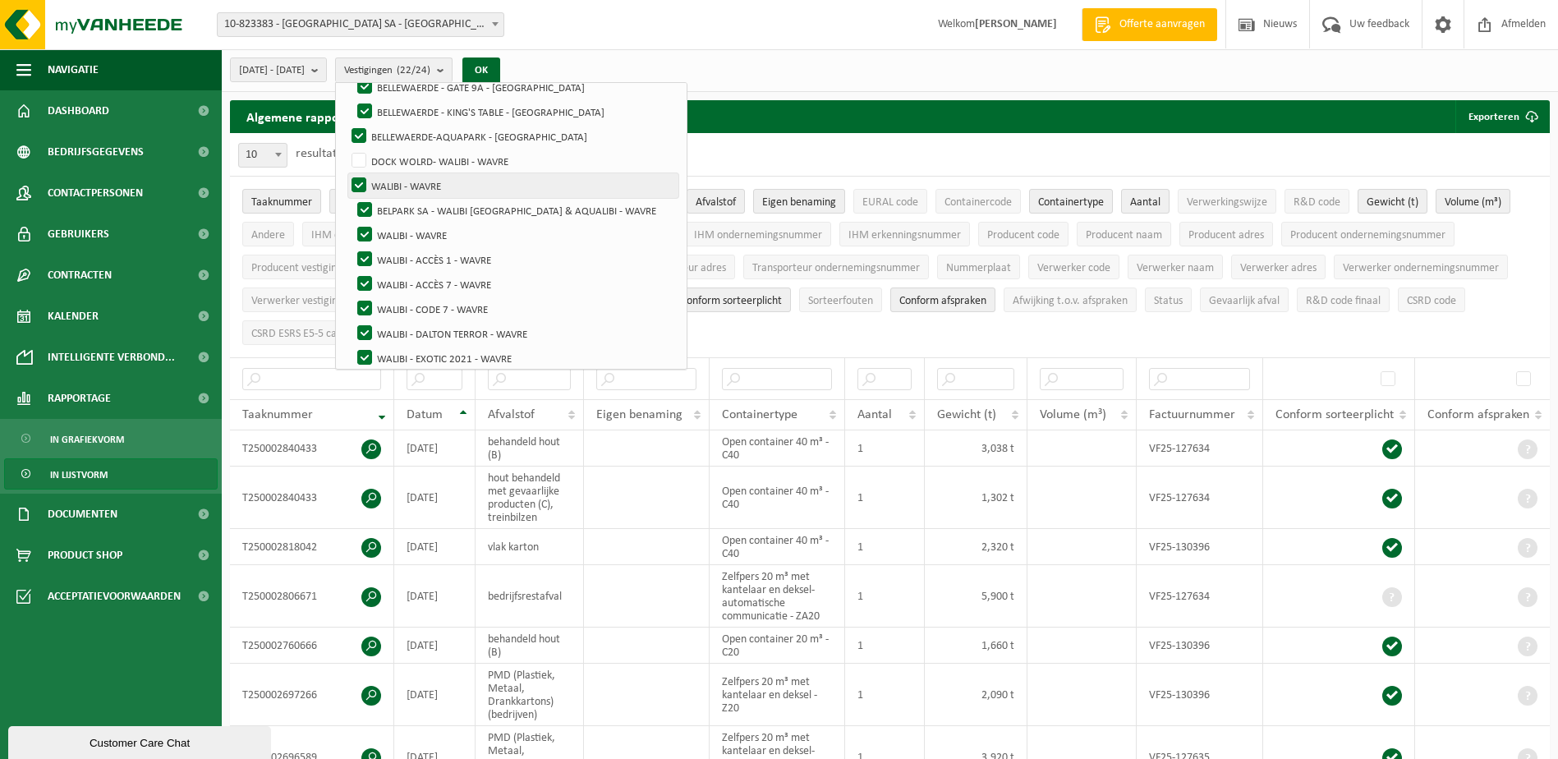
checkbox input "false"
click at [406, 204] on label "BELPARK SA - WALIBI [GEOGRAPHIC_DATA] & AQUALIBI - WAVRE" at bounding box center [516, 210] width 324 height 25
click at [351, 198] on input "BELPARK SA - WALIBI [GEOGRAPHIC_DATA] & AQUALIBI - WAVRE" at bounding box center [351, 197] width 1 height 1
checkbox input "false"
click at [404, 228] on label "WALIBI - WAVRE" at bounding box center [516, 235] width 324 height 25
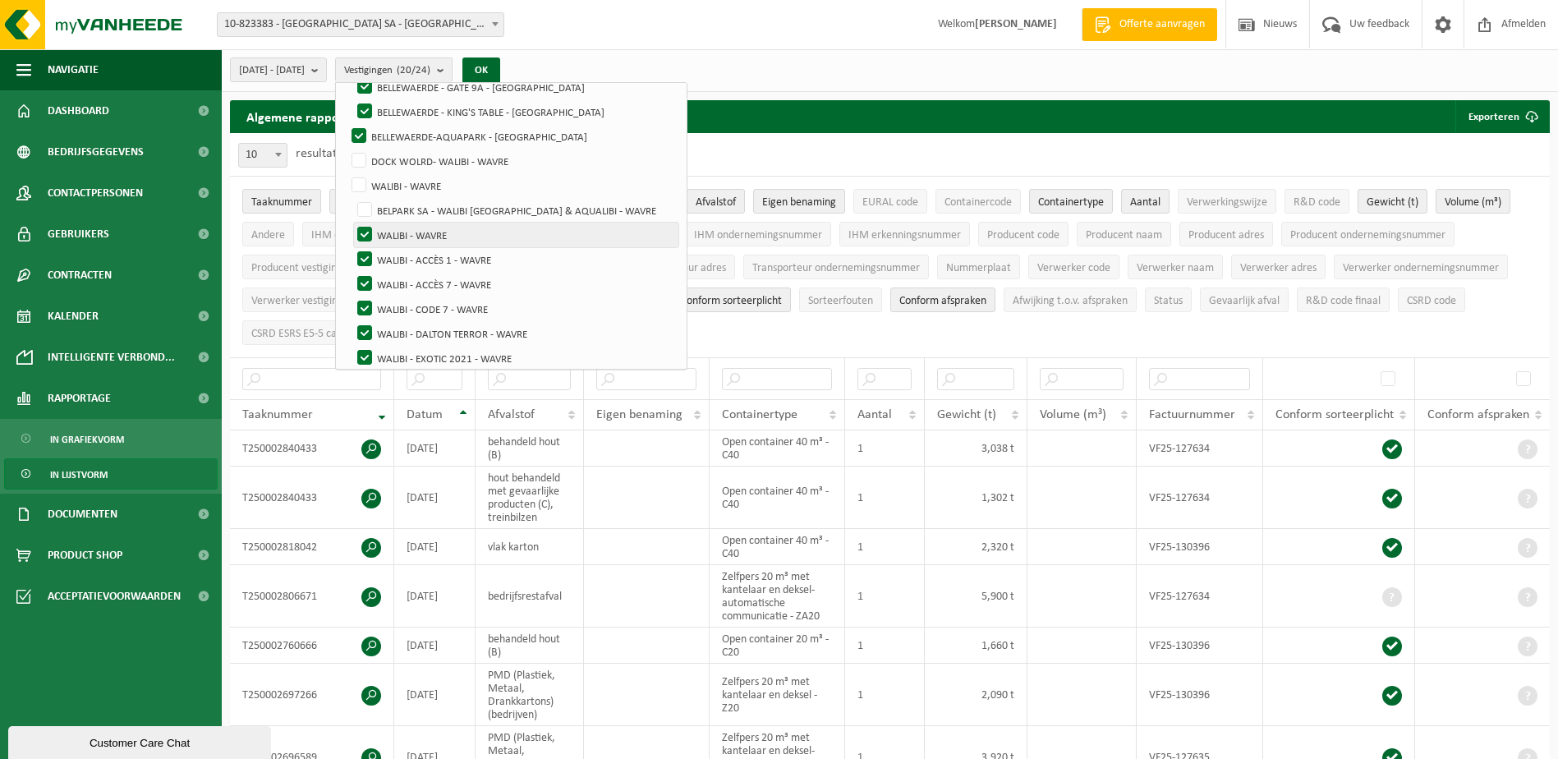
click at [351, 223] on input "WALIBI - WAVRE" at bounding box center [351, 222] width 1 height 1
checkbox input "false"
click at [403, 252] on label "WALIBI - ACCÈS 1 - WAVRE" at bounding box center [516, 259] width 324 height 25
click at [351, 247] on input "WALIBI - ACCÈS 1 - WAVRE" at bounding box center [351, 246] width 1 height 1
checkbox input "false"
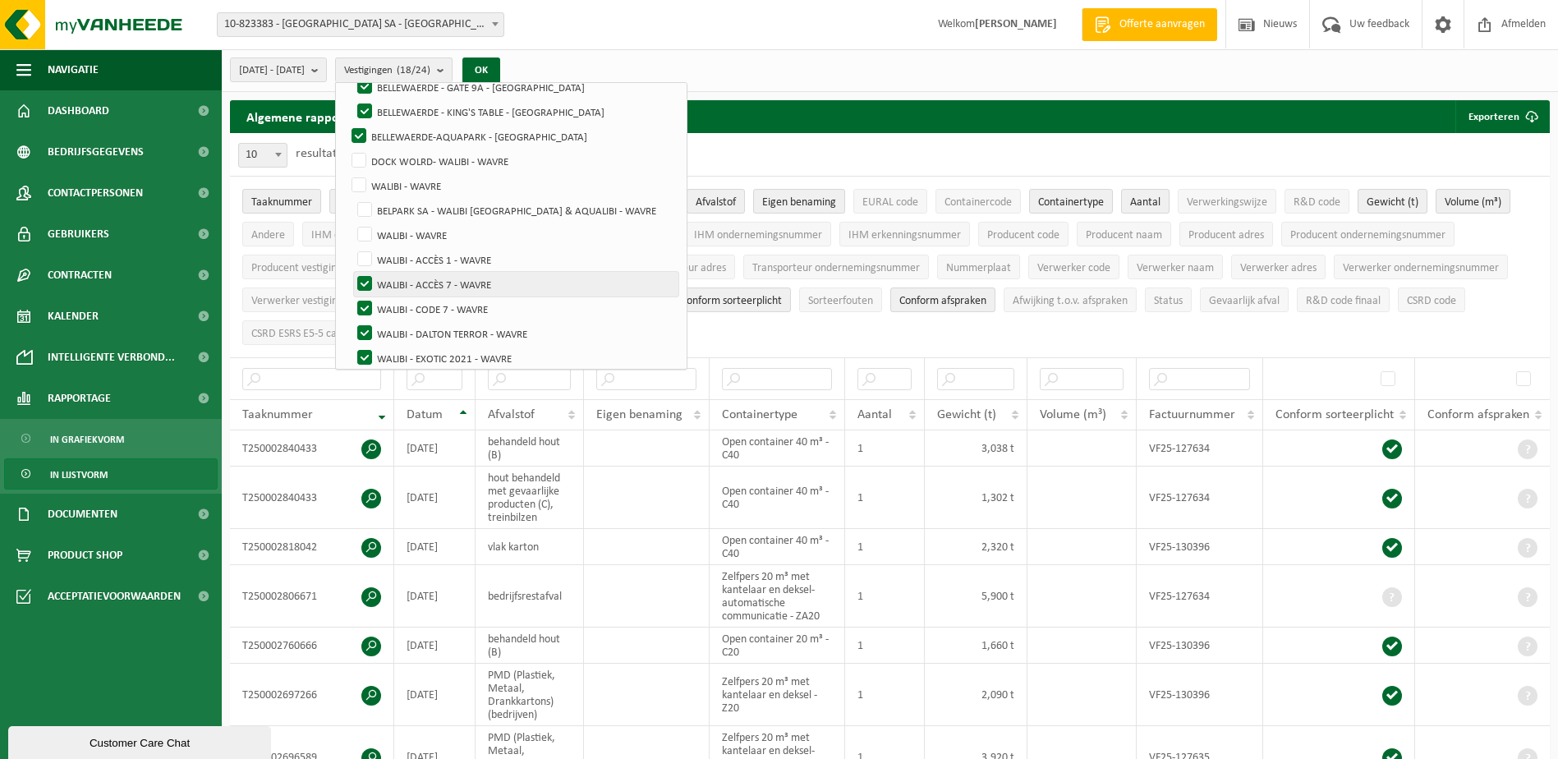
click at [402, 280] on label "WALIBI - ACCÈS 7 - WAVRE" at bounding box center [516, 284] width 324 height 25
click at [351, 272] on input "WALIBI - ACCÈS 7 - WAVRE" at bounding box center [351, 271] width 1 height 1
checkbox input "false"
click at [404, 305] on label "WALIBI - CODE 7 - WAVRE" at bounding box center [516, 308] width 324 height 25
click at [351, 296] on input "WALIBI - CODE 7 - WAVRE" at bounding box center [351, 296] width 1 height 1
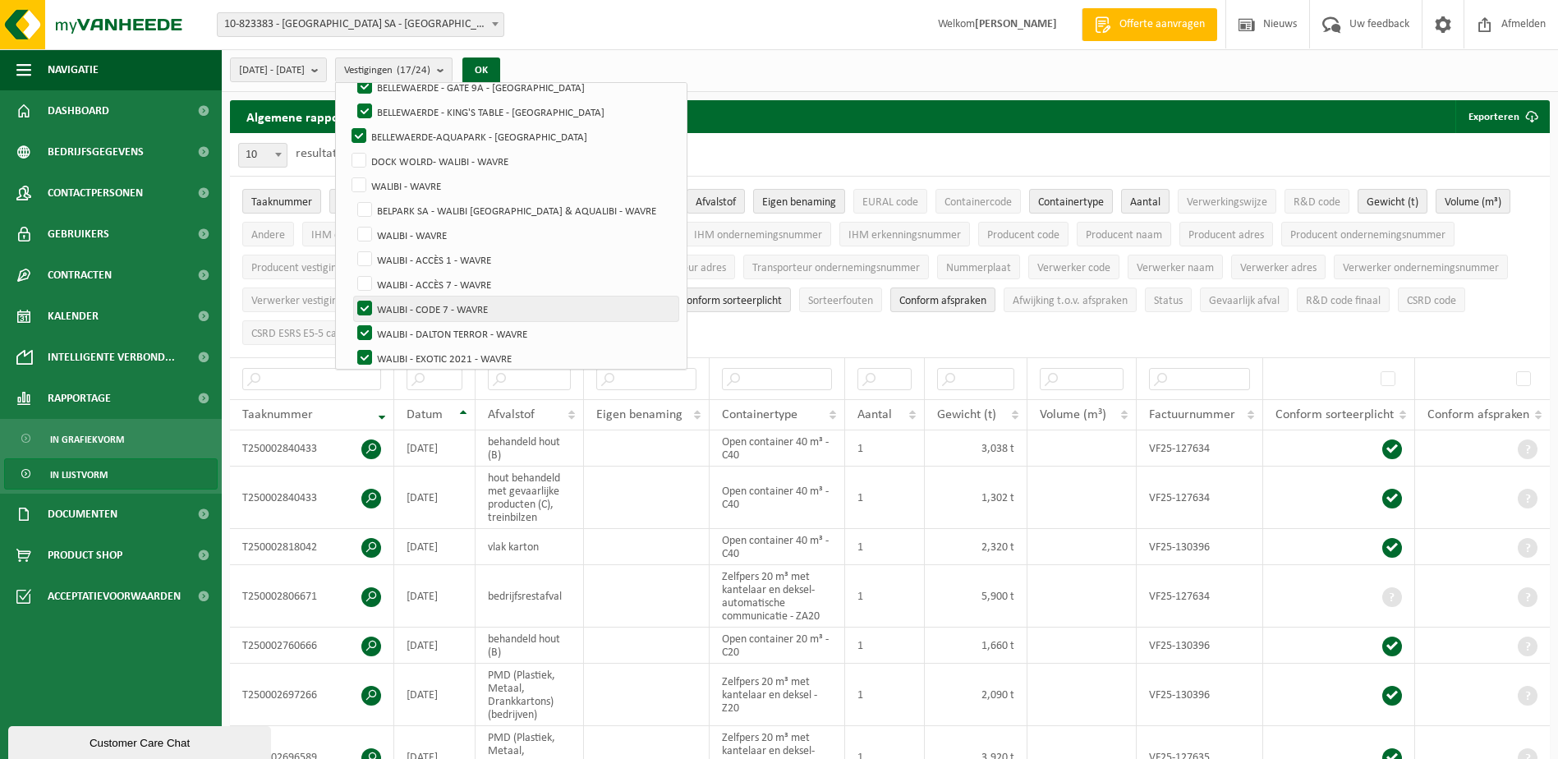
checkbox input "false"
click at [406, 331] on label "WALIBI - DALTON TERROR - WAVRE" at bounding box center [516, 333] width 324 height 25
click at [351, 321] on input "WALIBI - DALTON TERROR - WAVRE" at bounding box center [351, 320] width 1 height 1
checkbox input "false"
click at [406, 348] on label "WALIBI - EXOTIC 2021 - WAVRE" at bounding box center [516, 358] width 324 height 25
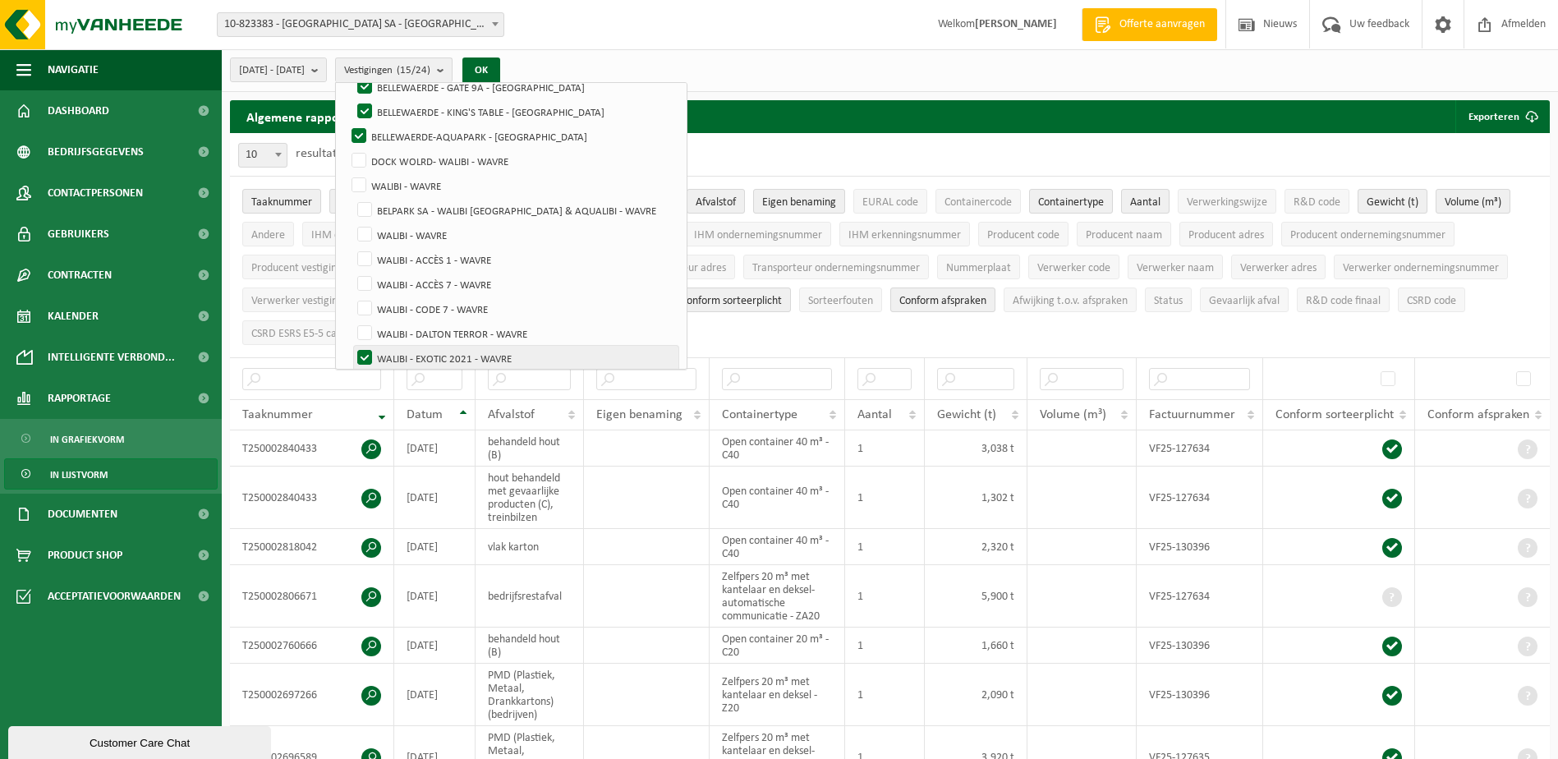
click at [351, 346] on input "WALIBI - EXOTIC 2021 - WAVRE" at bounding box center [351, 345] width 1 height 1
checkbox input "false"
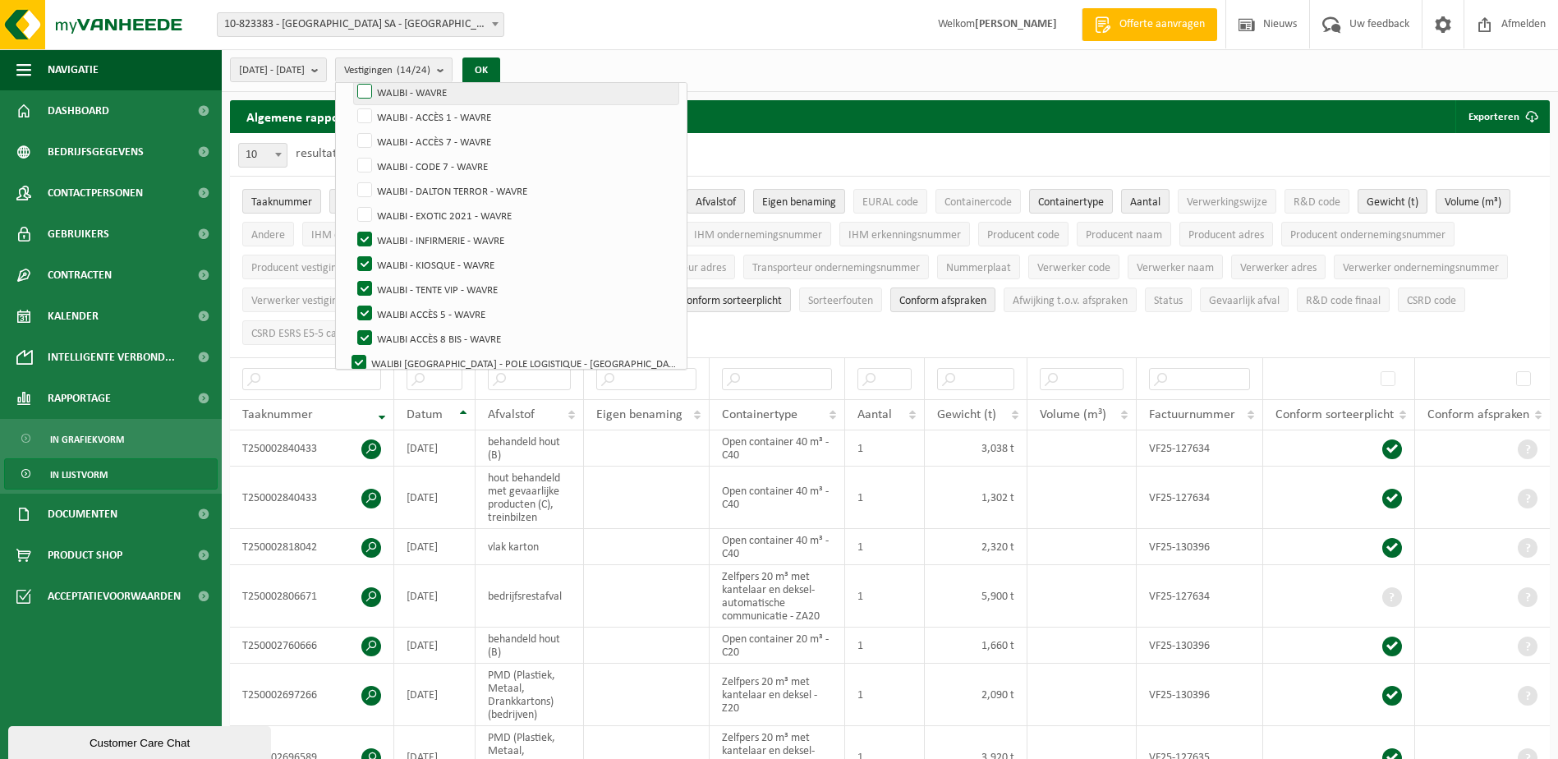
scroll to position [402, 0]
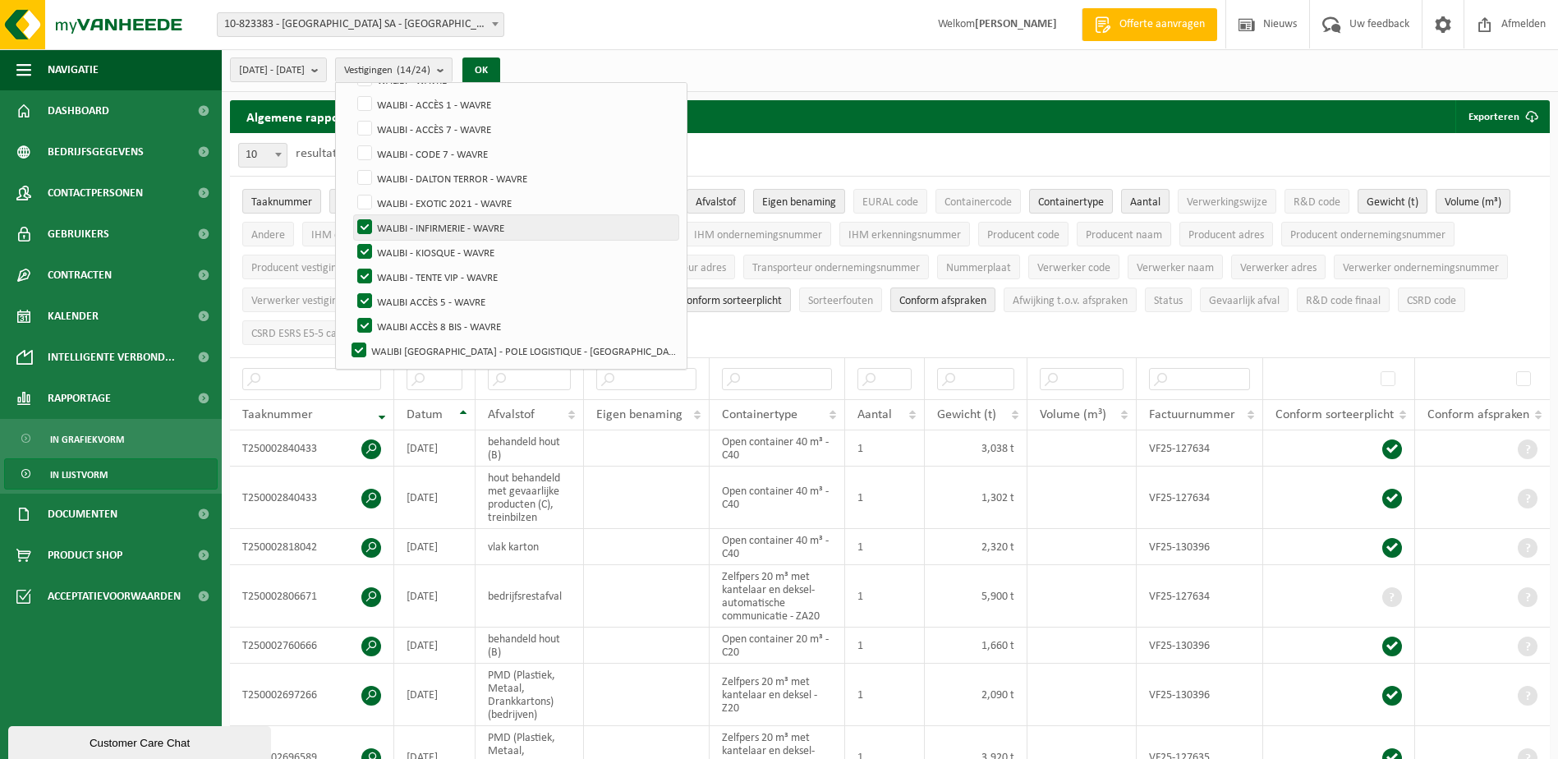
click at [408, 225] on label "WALIBI - INFIRMERIE - WAVRE" at bounding box center [516, 227] width 324 height 25
click at [351, 215] on input "WALIBI - INFIRMERIE - WAVRE" at bounding box center [351, 214] width 1 height 1
checkbox input "false"
click at [404, 249] on label "WALIBI - KIOSQUE - WAVRE" at bounding box center [516, 252] width 324 height 25
click at [351, 240] on input "WALIBI - KIOSQUE - WAVRE" at bounding box center [351, 239] width 1 height 1
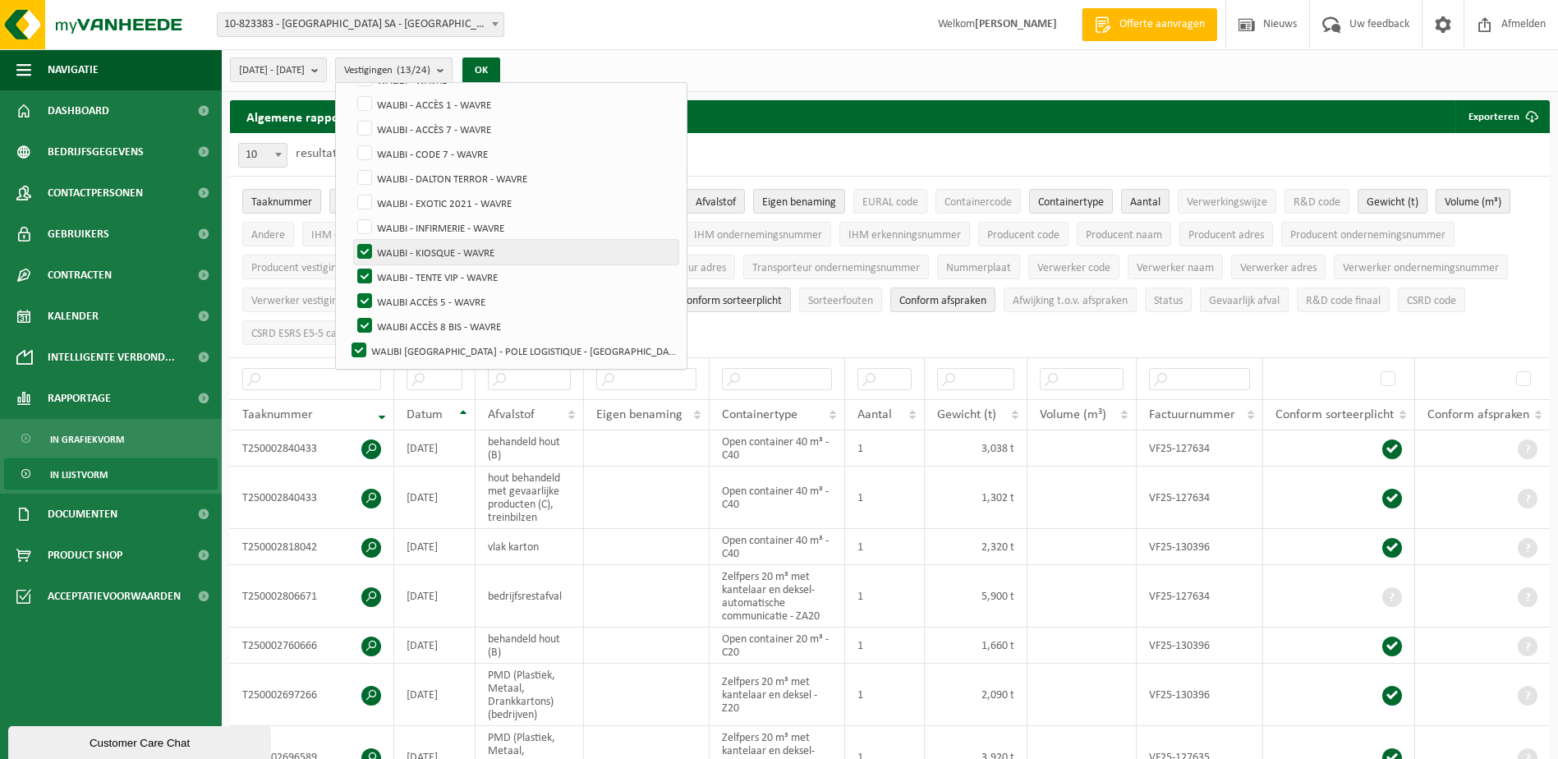
checkbox input "false"
click at [406, 275] on label "WALIBI - TENTE VIP - WAVRE" at bounding box center [516, 276] width 324 height 25
click at [351, 264] on input "WALIBI - TENTE VIP - WAVRE" at bounding box center [351, 264] width 1 height 1
checkbox input "false"
click at [406, 297] on label "WALIBI ACCÈS 5 - WAVRE" at bounding box center [516, 301] width 324 height 25
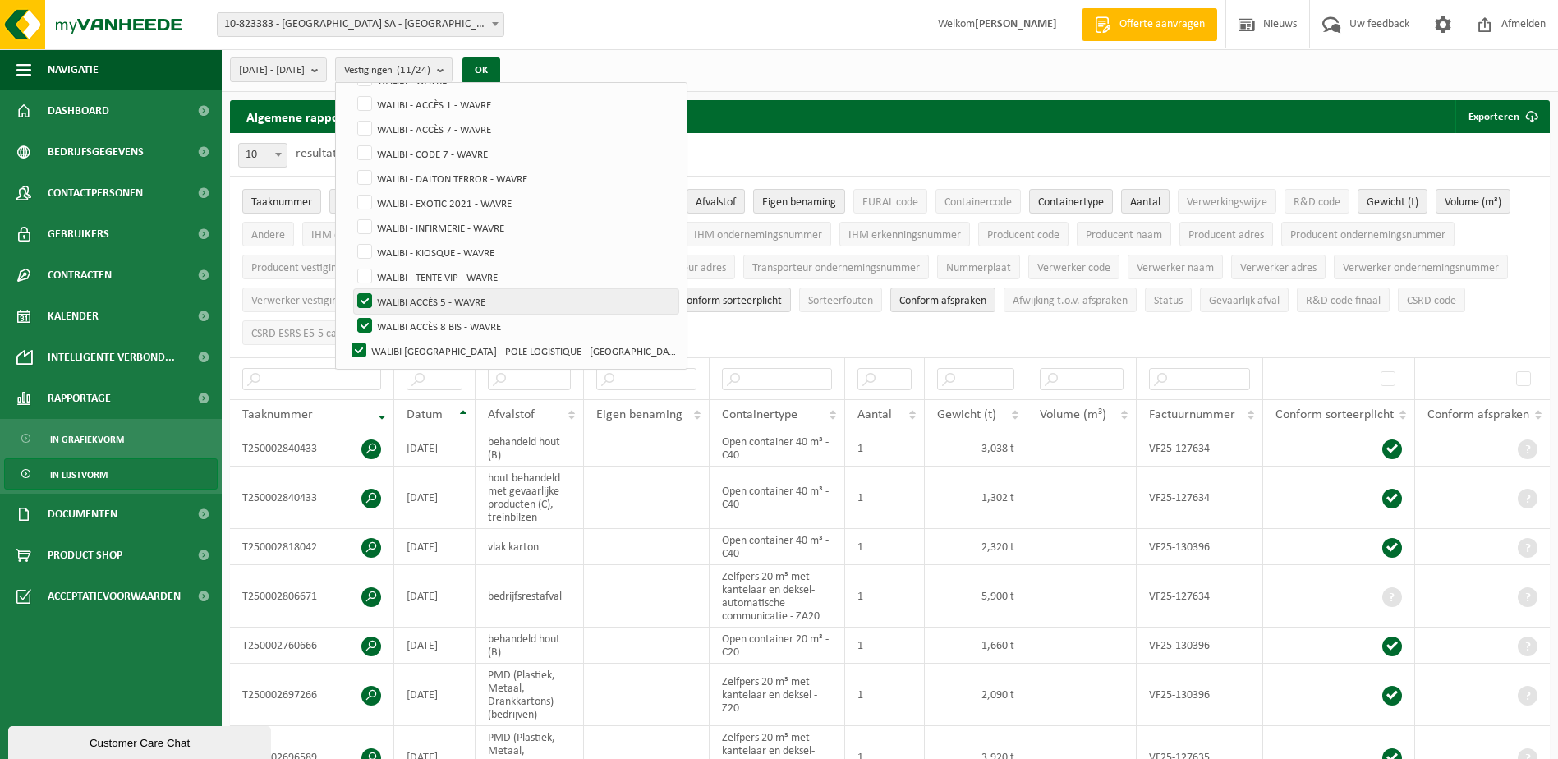
click at [351, 289] on input "WALIBI ACCÈS 5 - WAVRE" at bounding box center [351, 288] width 1 height 1
checkbox input "false"
click at [406, 324] on label "WALIBI ACCÈS 8 BIS - WAVRE" at bounding box center [516, 326] width 324 height 25
click at [351, 314] on input "WALIBI ACCÈS 8 BIS - WAVRE" at bounding box center [351, 313] width 1 height 1
checkbox input "false"
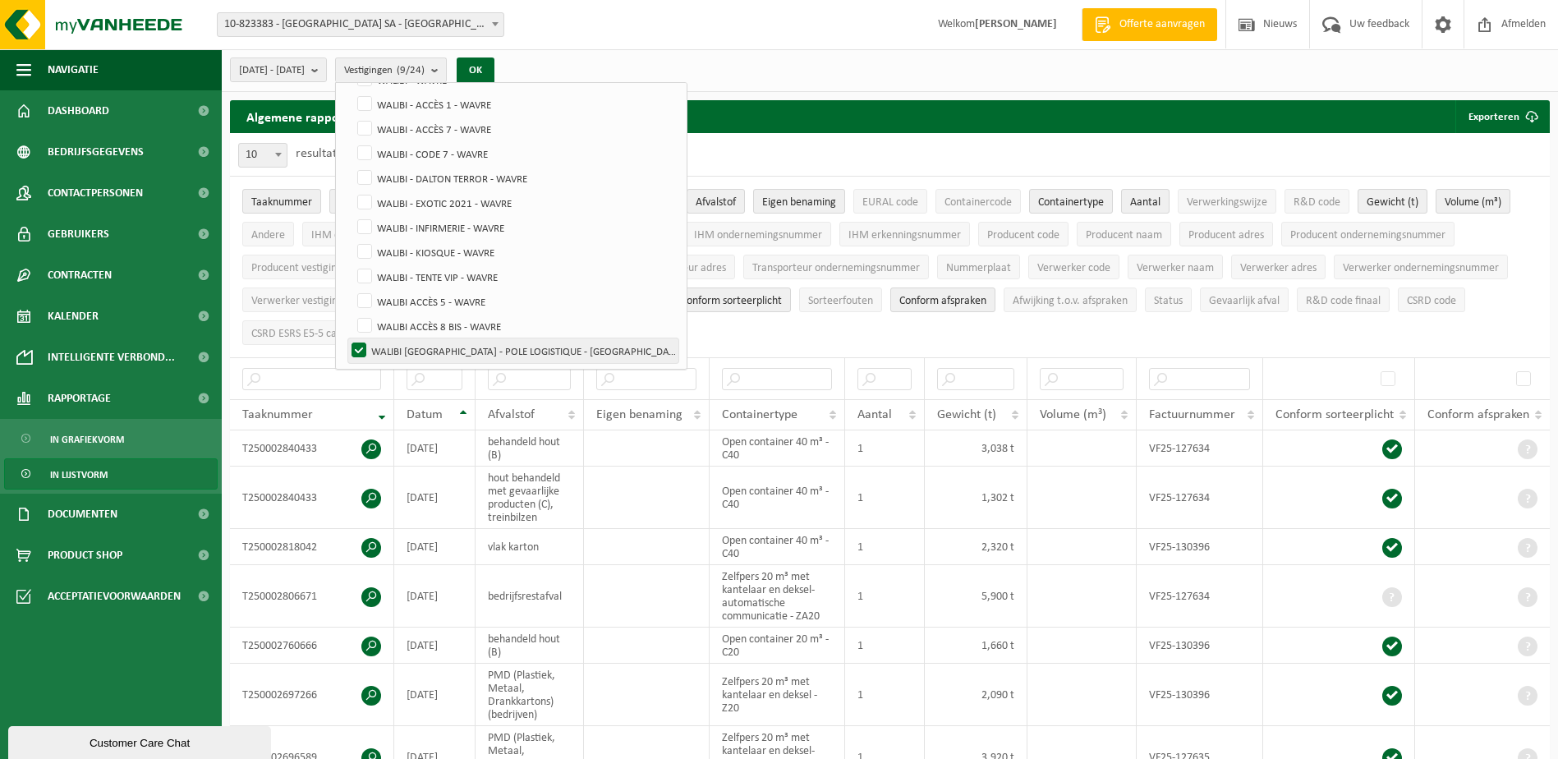
click at [402, 346] on label "WALIBI [GEOGRAPHIC_DATA] - POLE LOGISTIQUE - [GEOGRAPHIC_DATA]" at bounding box center [513, 350] width 330 height 25
click at [346, 338] on input "WALIBI [GEOGRAPHIC_DATA] - POLE LOGISTIQUE - [GEOGRAPHIC_DATA]" at bounding box center [345, 337] width 1 height 1
checkbox input "false"
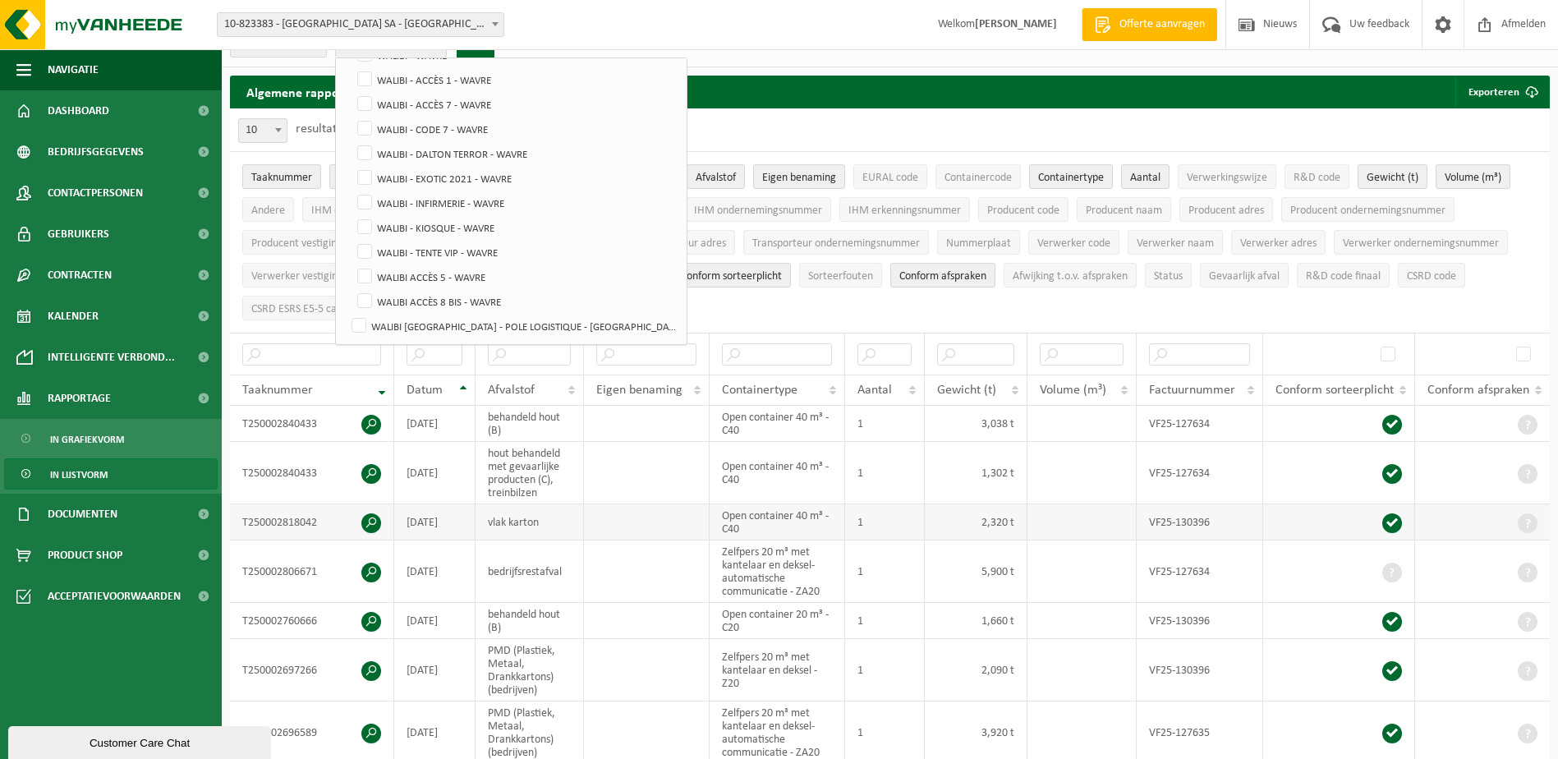
scroll to position [0, 0]
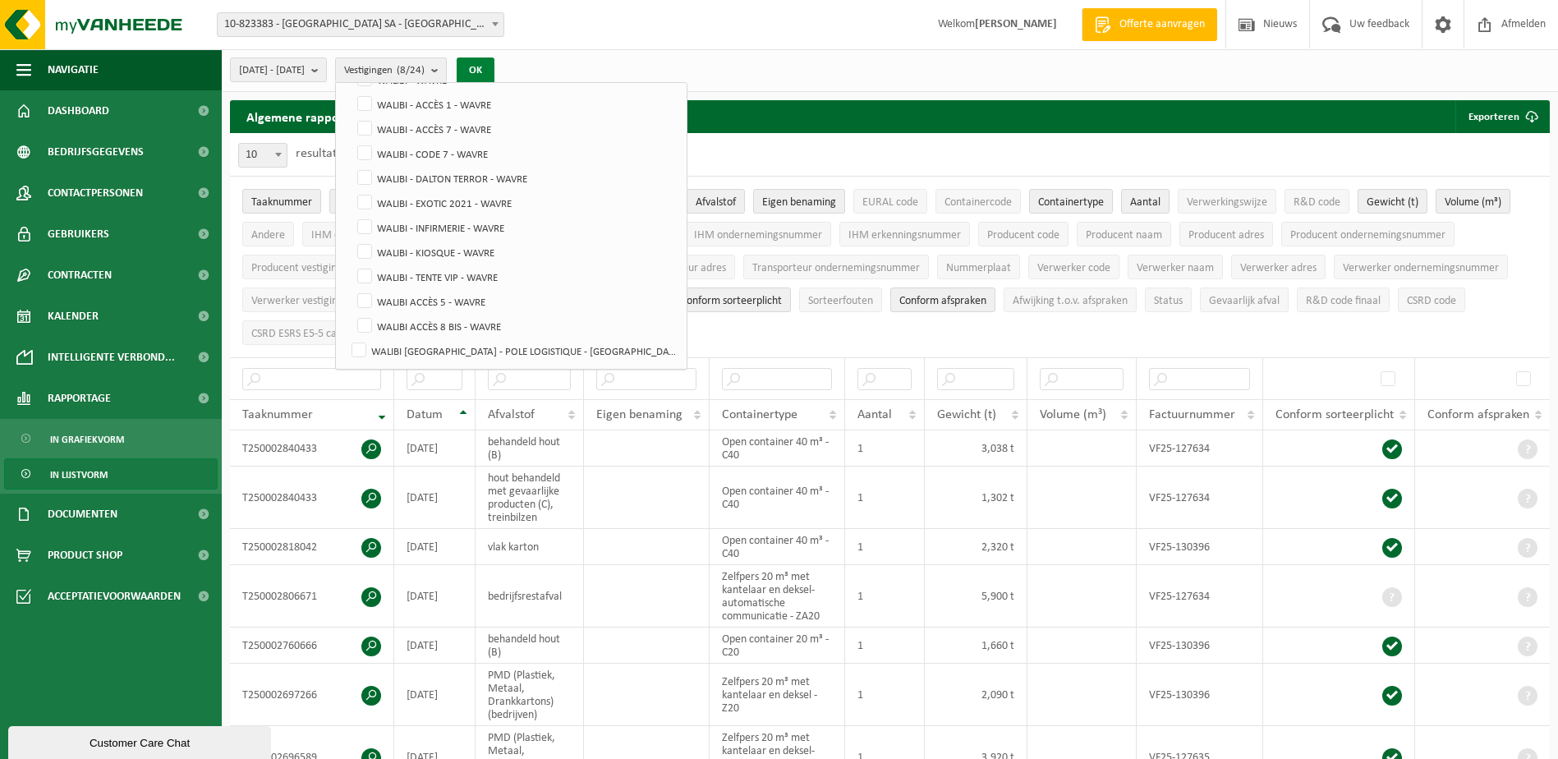
click at [494, 67] on button "OK" at bounding box center [476, 70] width 38 height 26
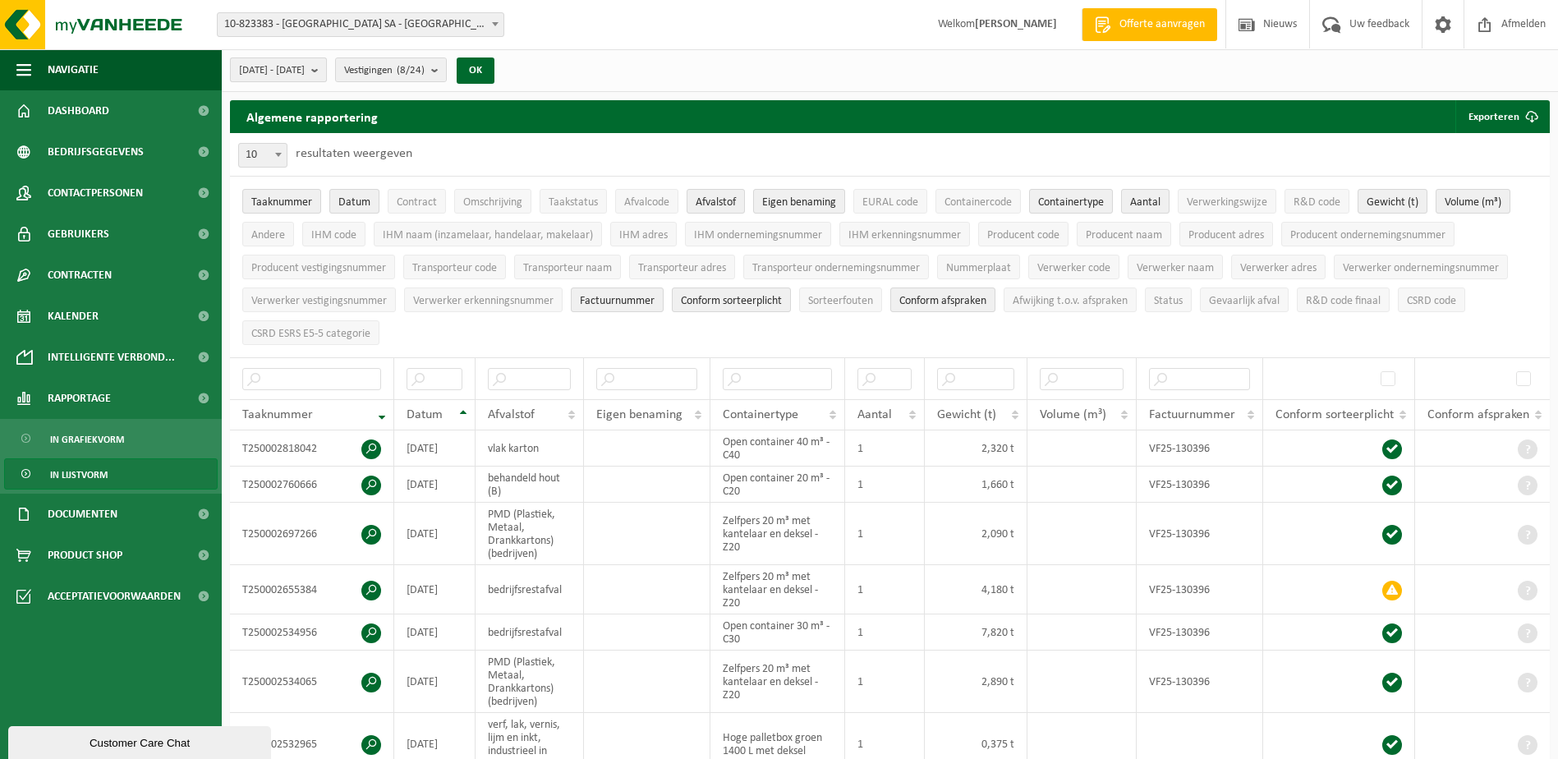
click at [326, 71] on b "submit" at bounding box center [318, 69] width 15 height 23
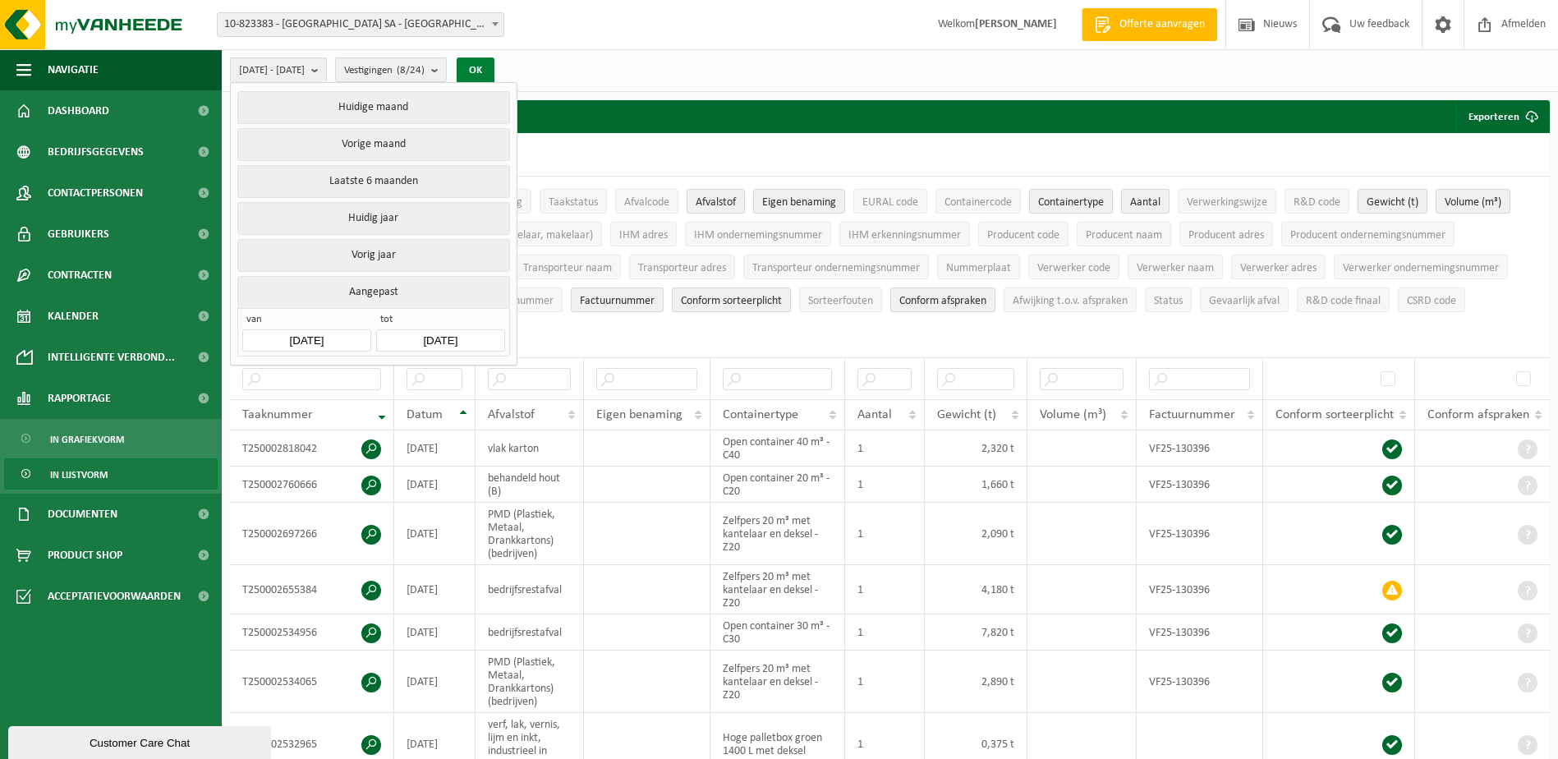
click at [494, 71] on button "OK" at bounding box center [476, 70] width 38 height 26
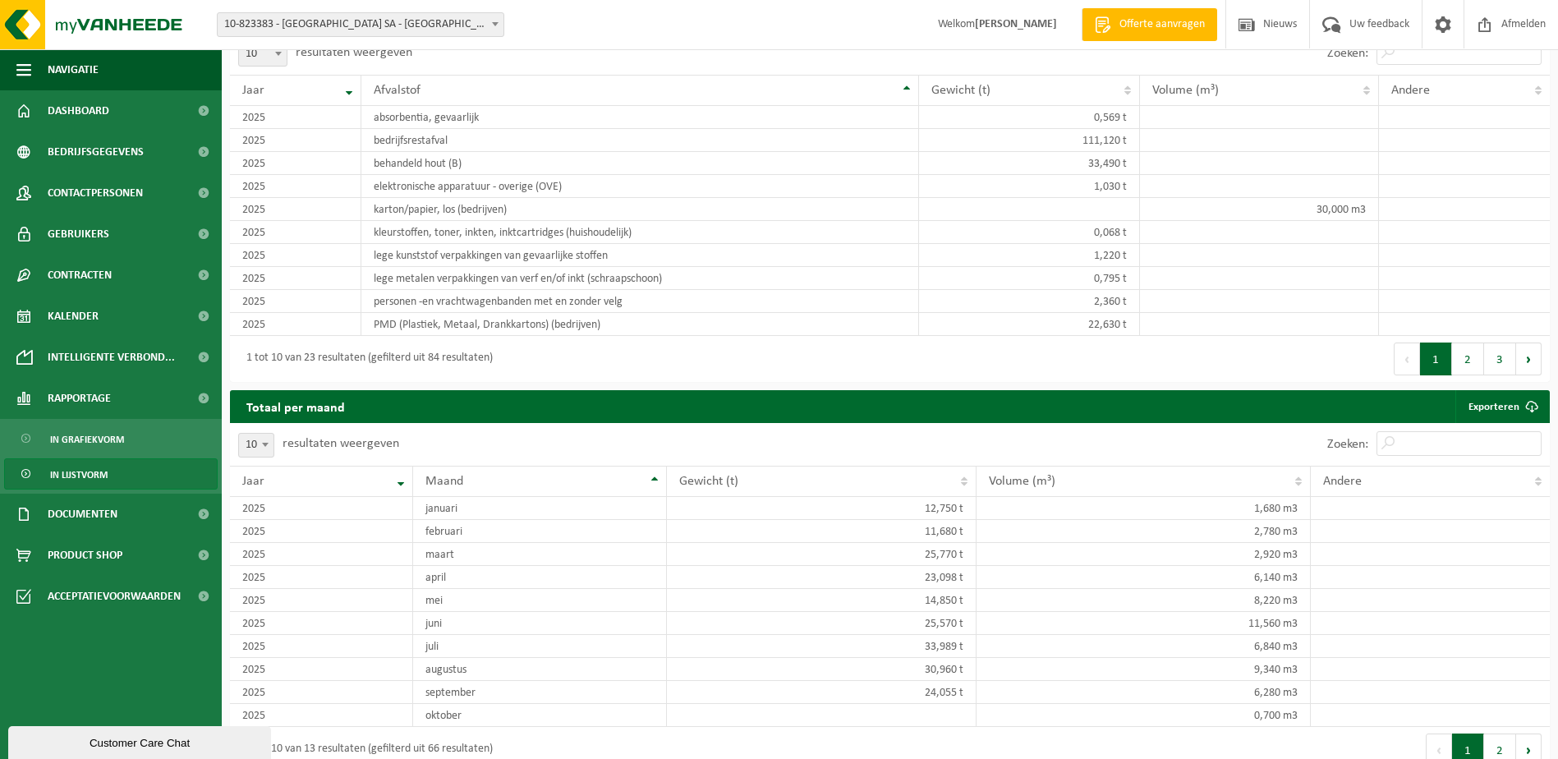
scroll to position [1620, 0]
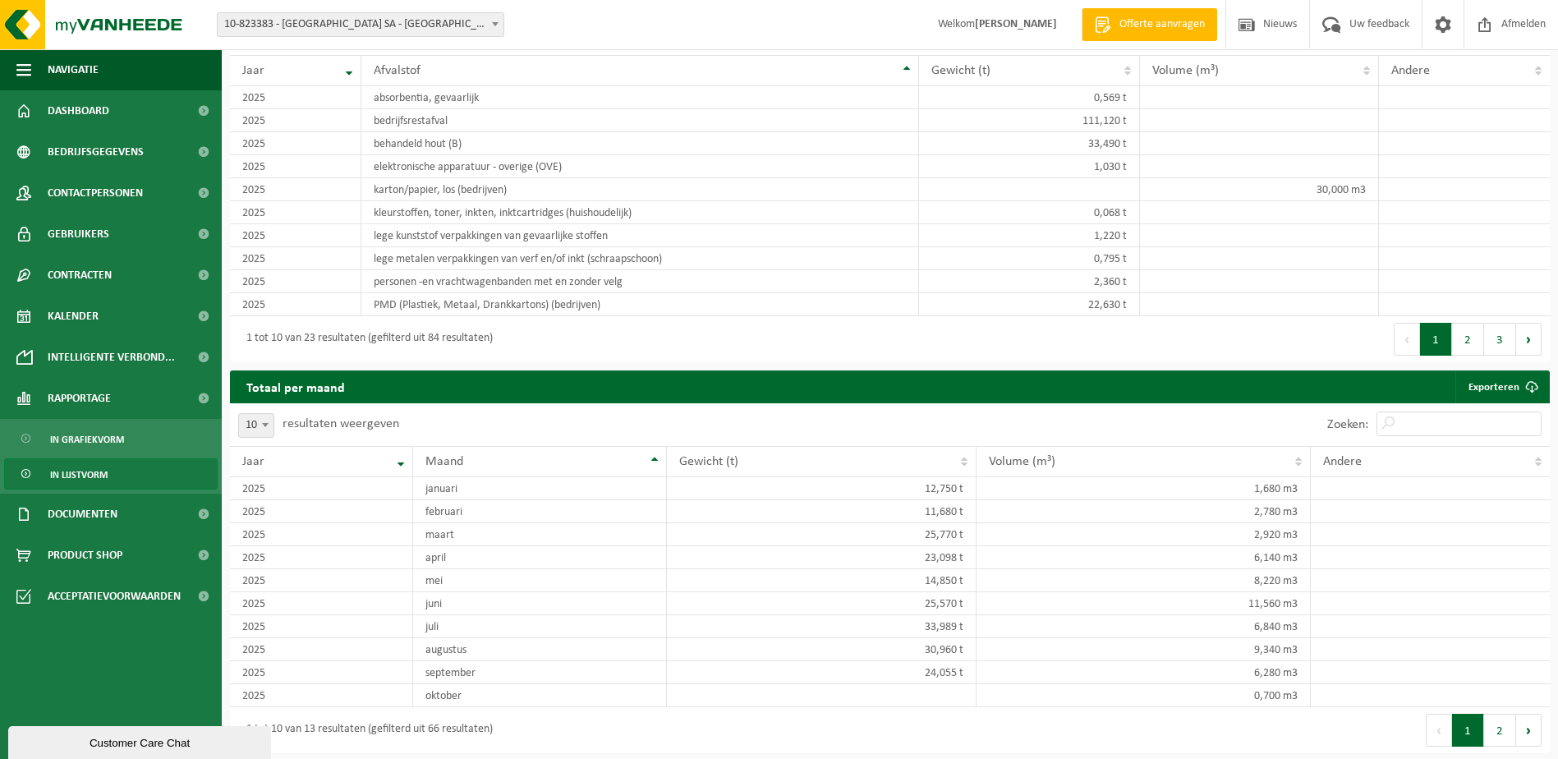
click at [264, 423] on b at bounding box center [265, 425] width 7 height 4
select select "25"
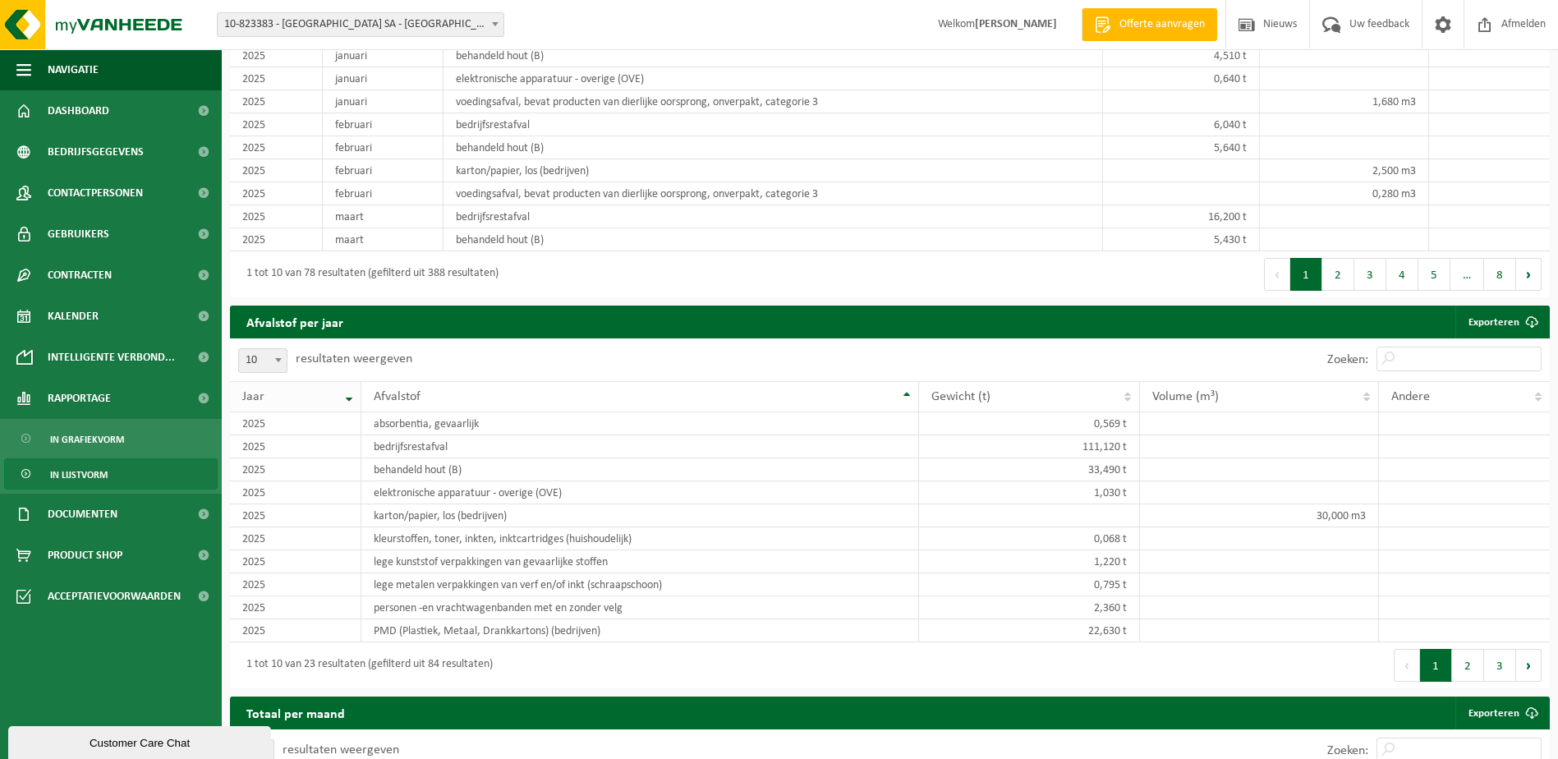
scroll to position [1278, 0]
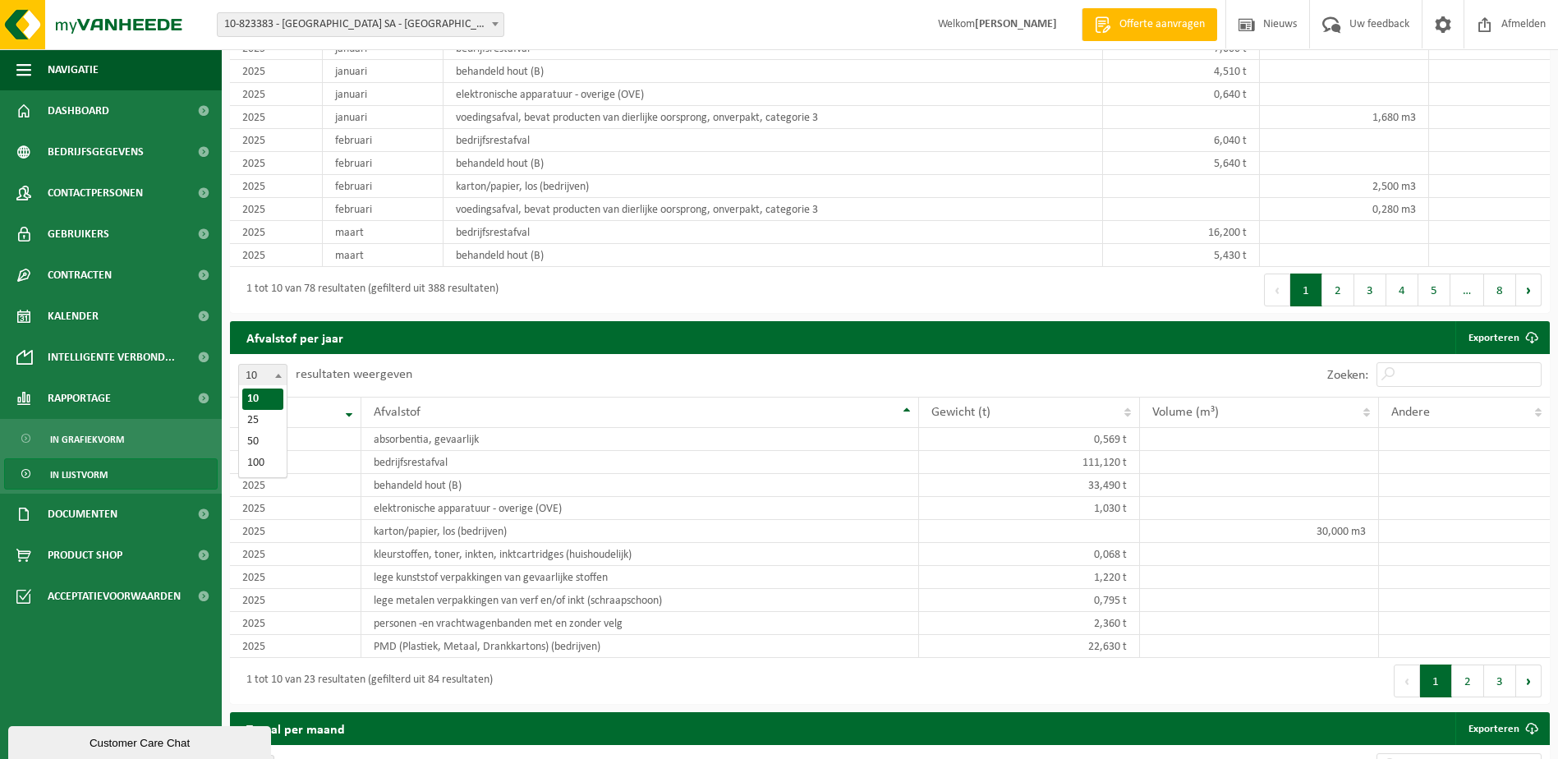
click at [278, 374] on b at bounding box center [278, 376] width 7 height 4
select select "25"
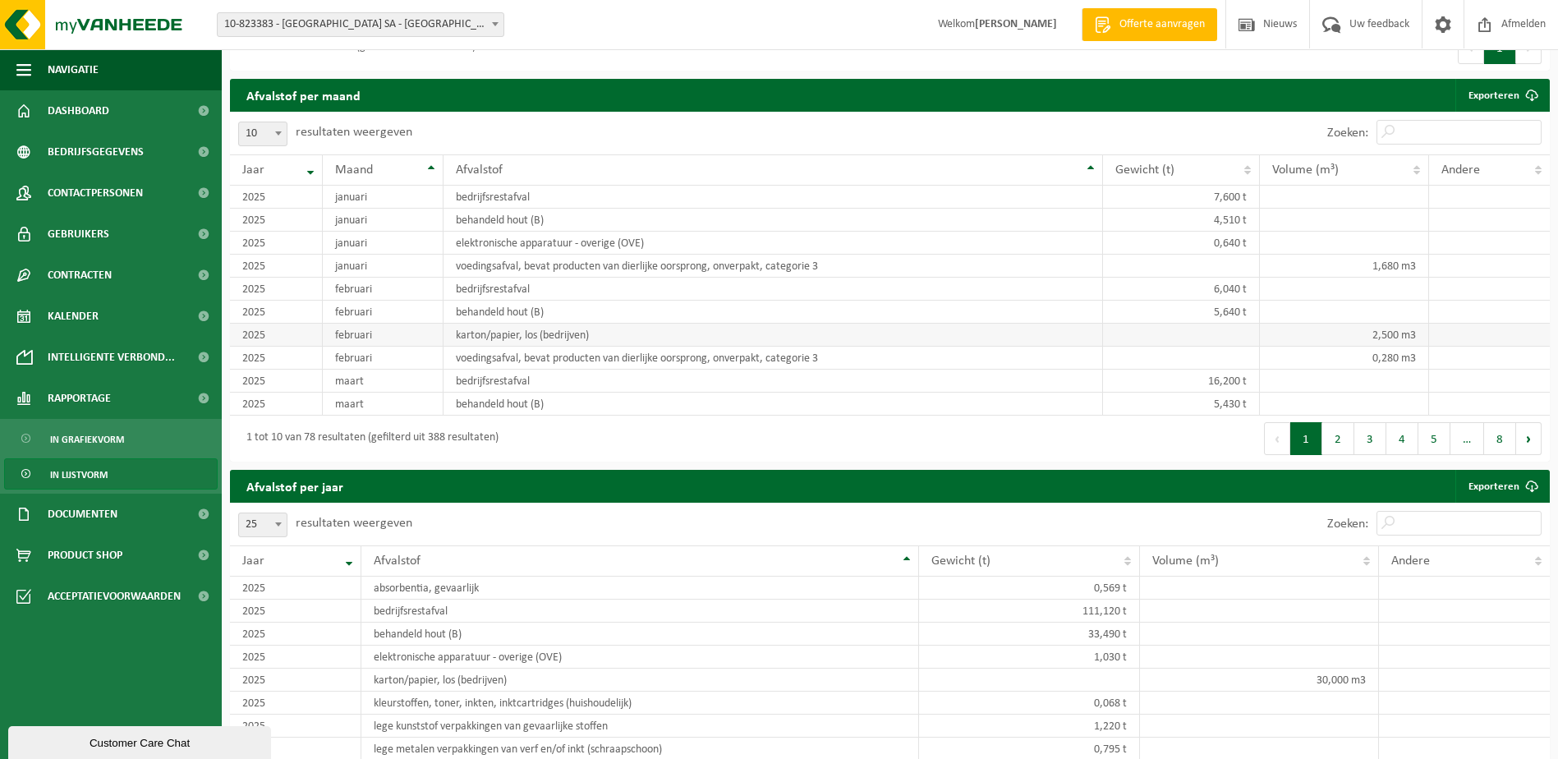
scroll to position [950, 0]
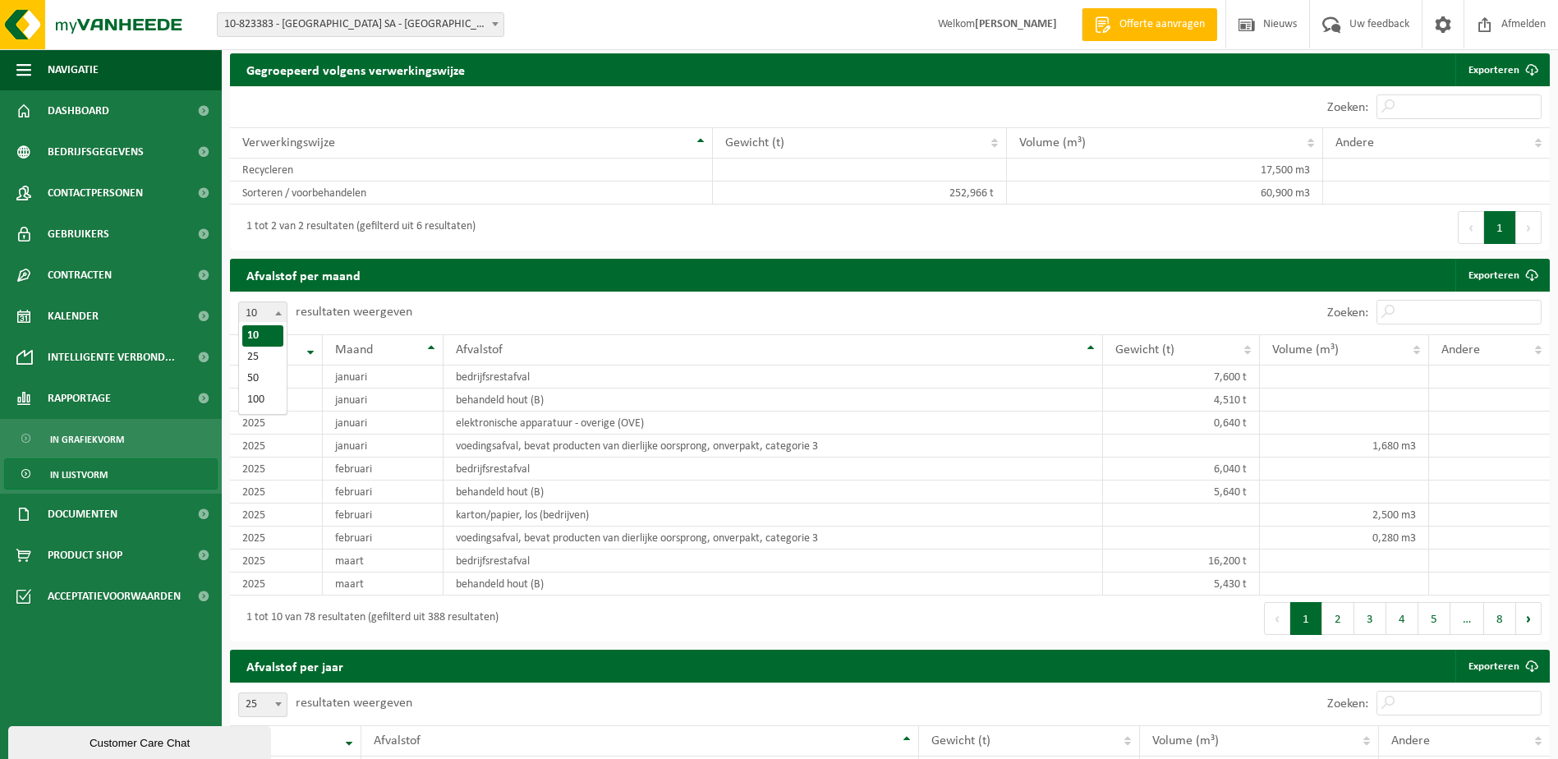
click at [279, 311] on b at bounding box center [278, 313] width 7 height 4
select select "100"
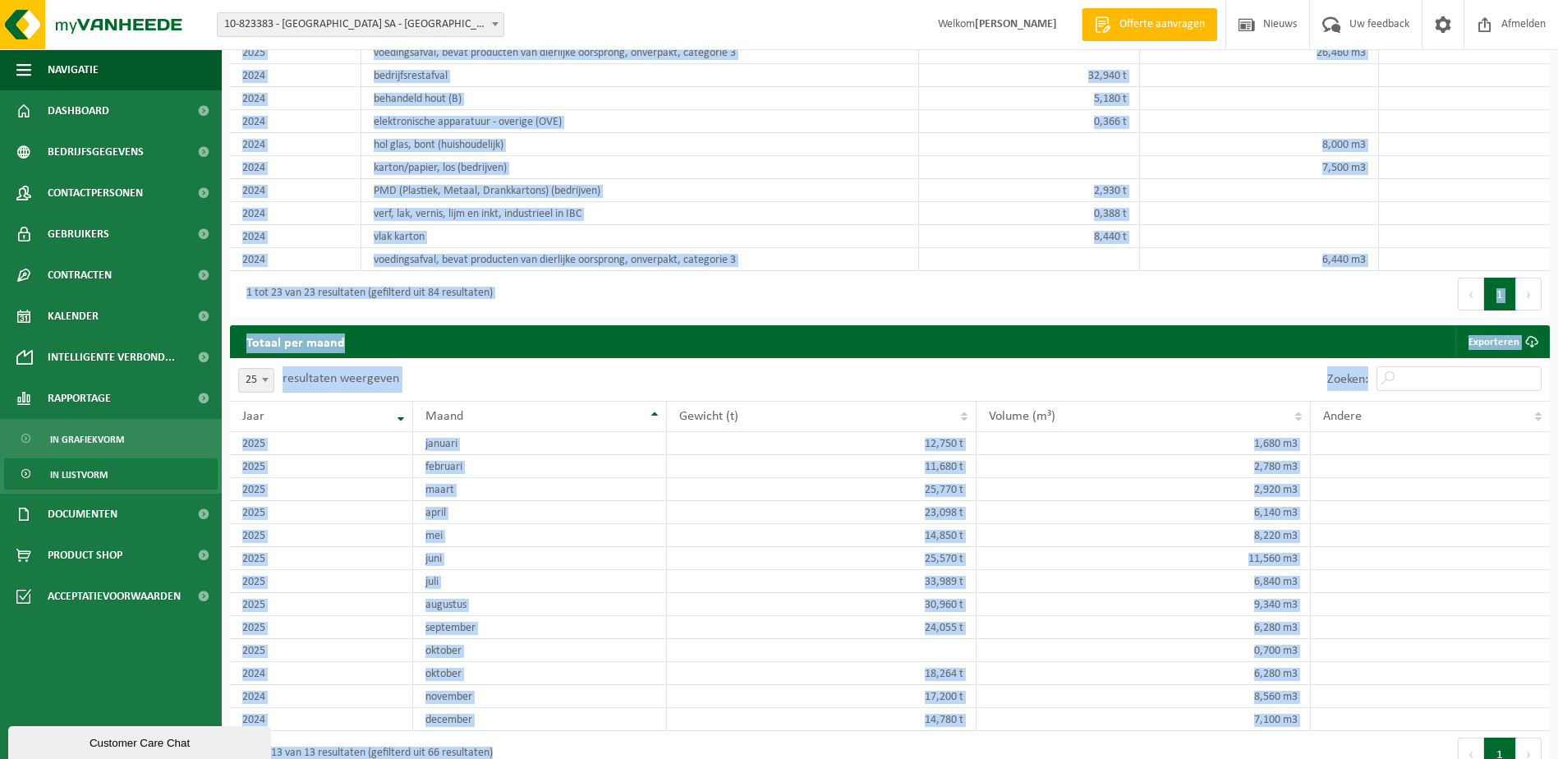
scroll to position [3551, 0]
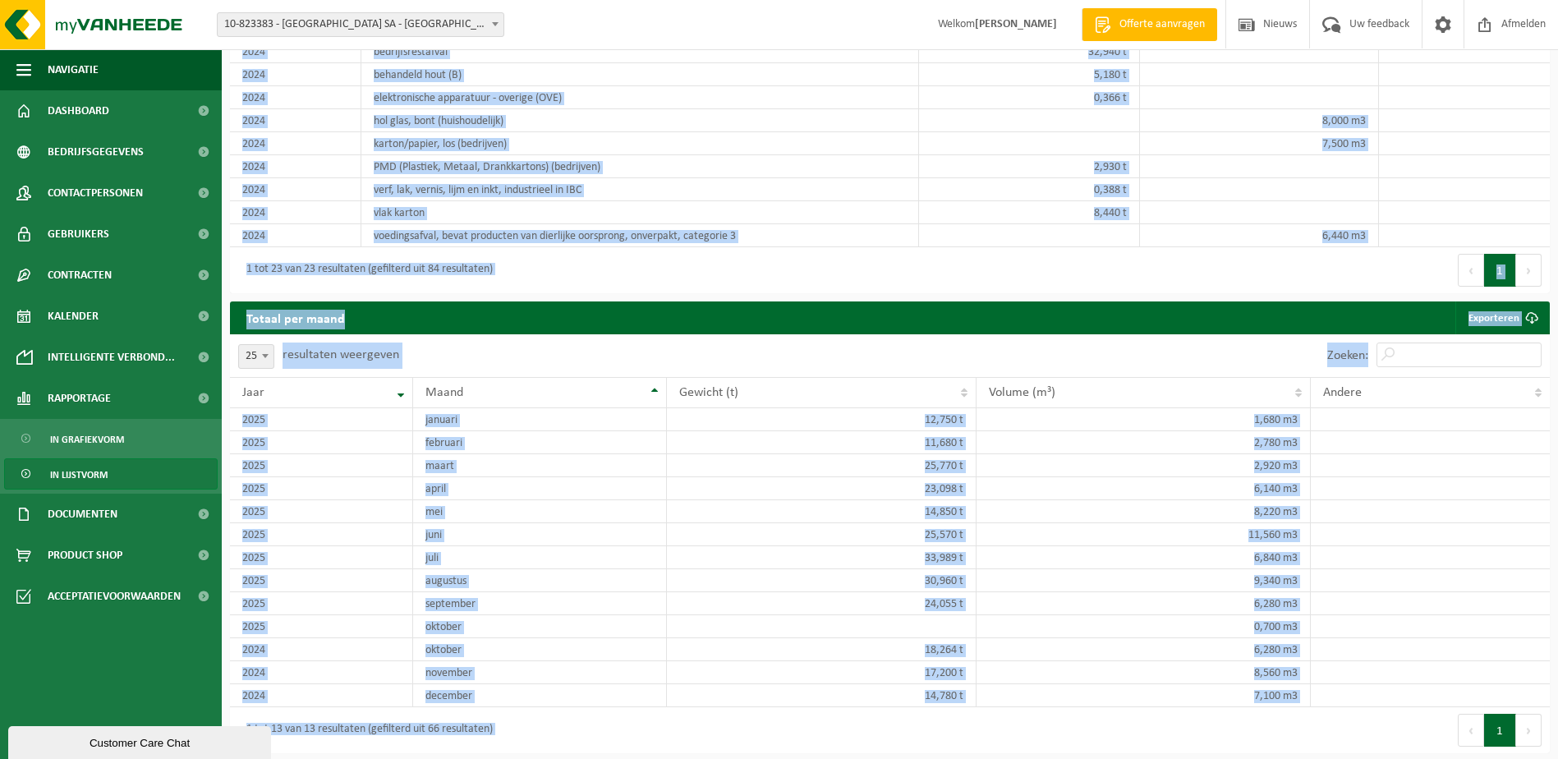
drag, startPoint x: 249, startPoint y: 562, endPoint x: 1249, endPoint y: 783, distance: 1024.3
copy div "Loremipsumd sitamet consecteturadipi Elitseddoe Temp incidi. Utla et dolor magn…"
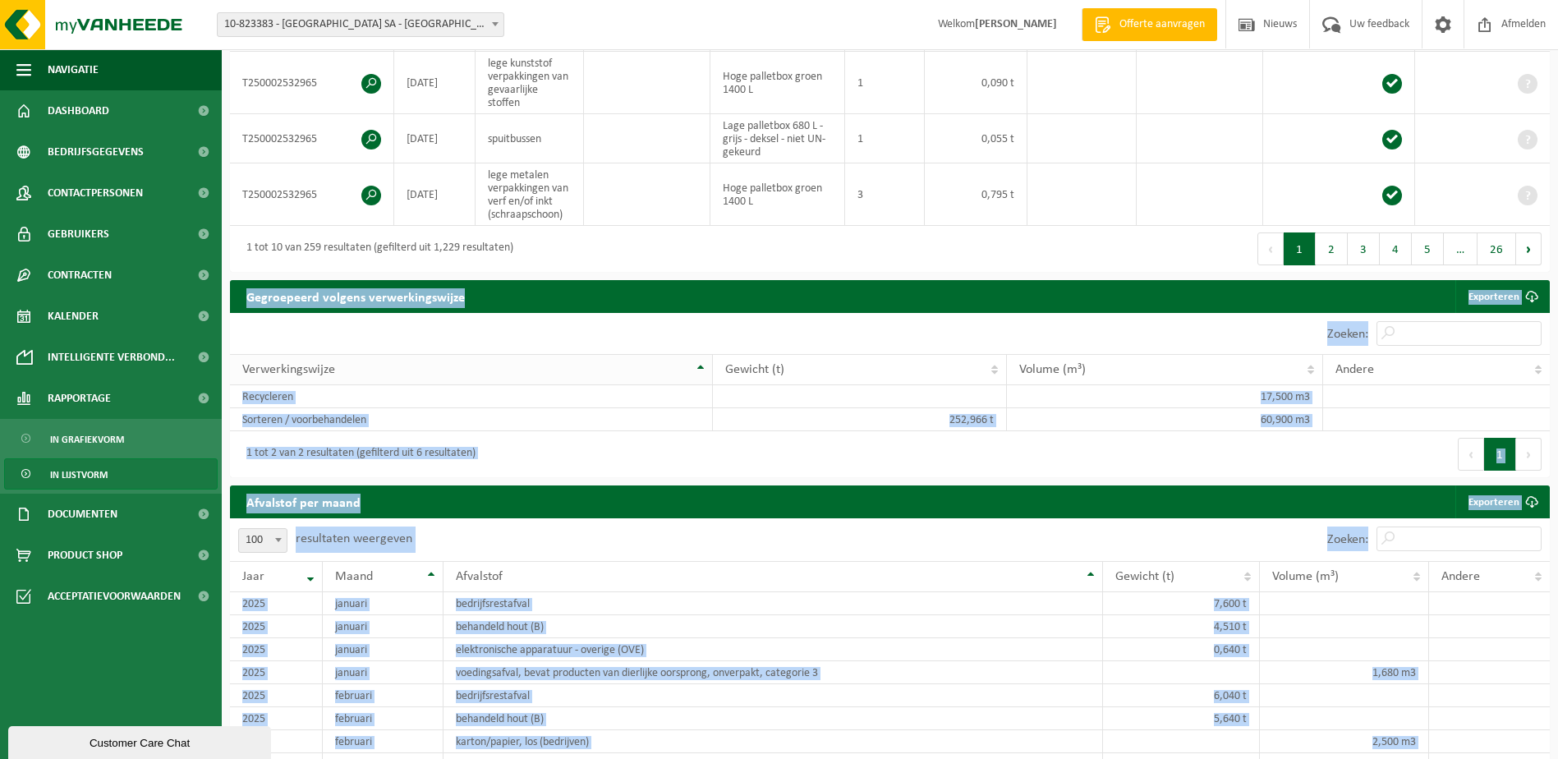
scroll to position [759, 0]
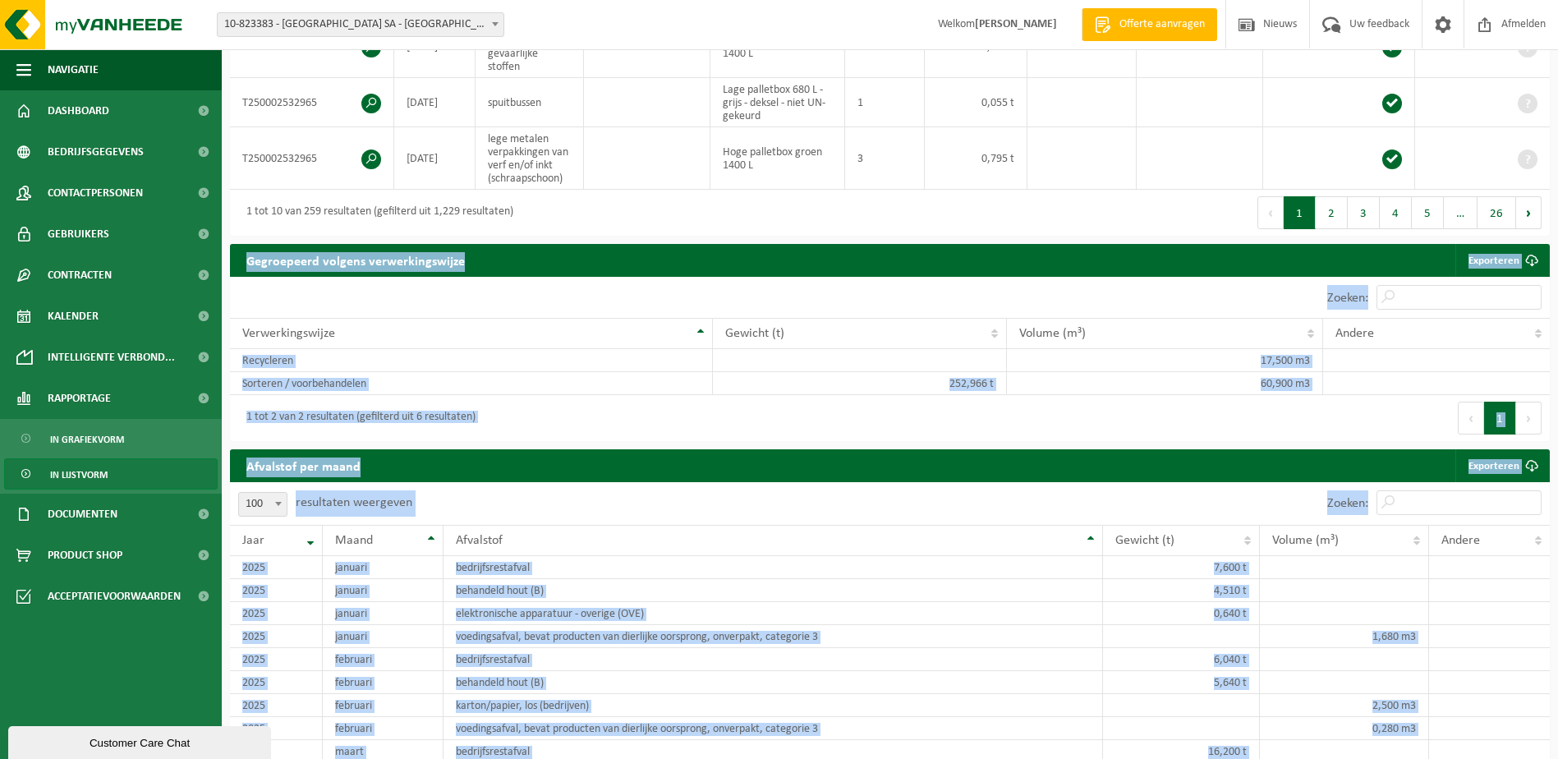
click at [1377, 258] on div "Gegroepeerd volgens verwerkingswijze Exporteren" at bounding box center [889, 260] width 1319 height 33
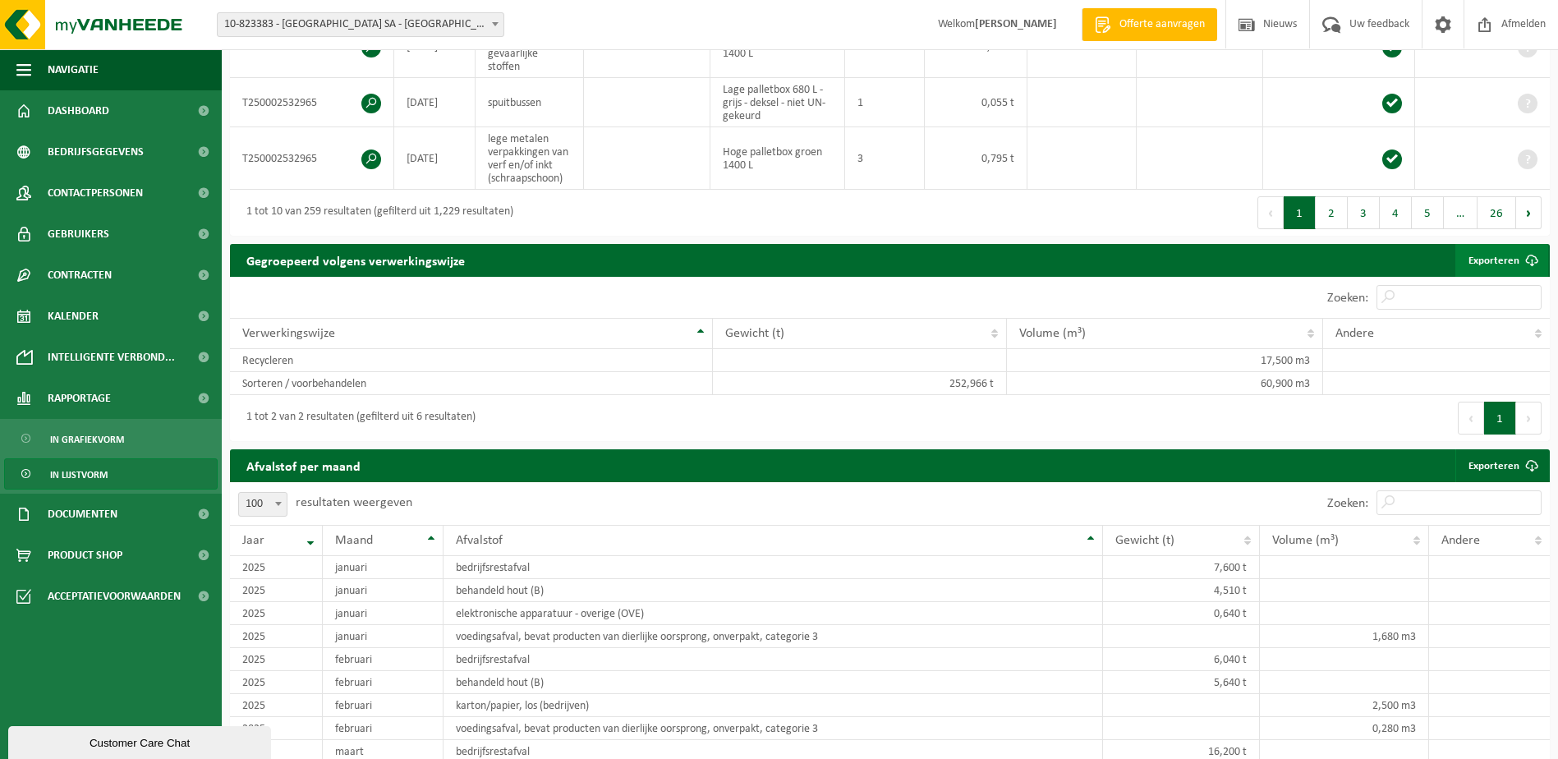
click at [1498, 259] on link "Exporteren" at bounding box center [1501, 260] width 93 height 33
click at [1497, 462] on link "Exporteren" at bounding box center [1501, 465] width 93 height 33
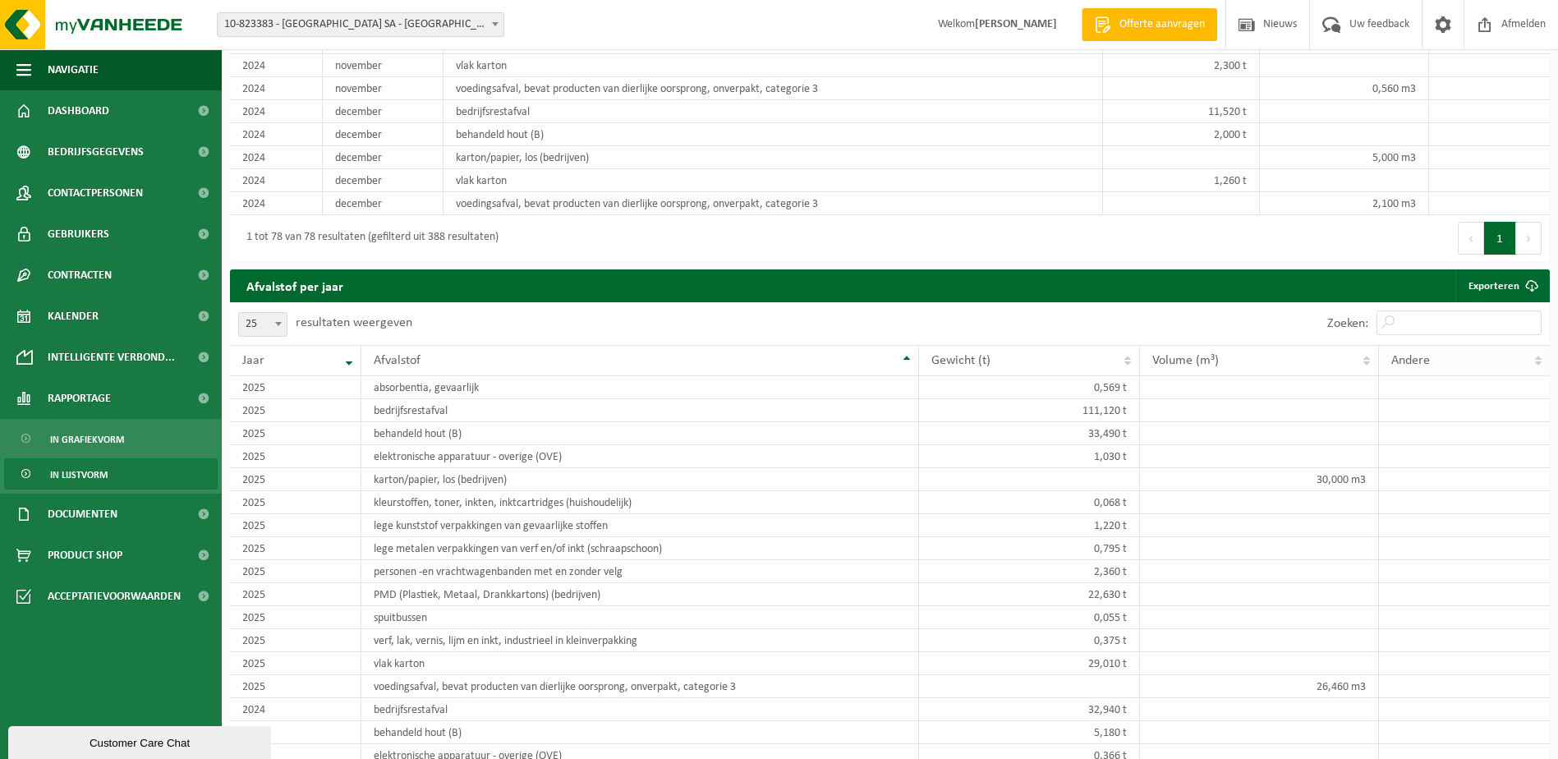
scroll to position [2894, 0]
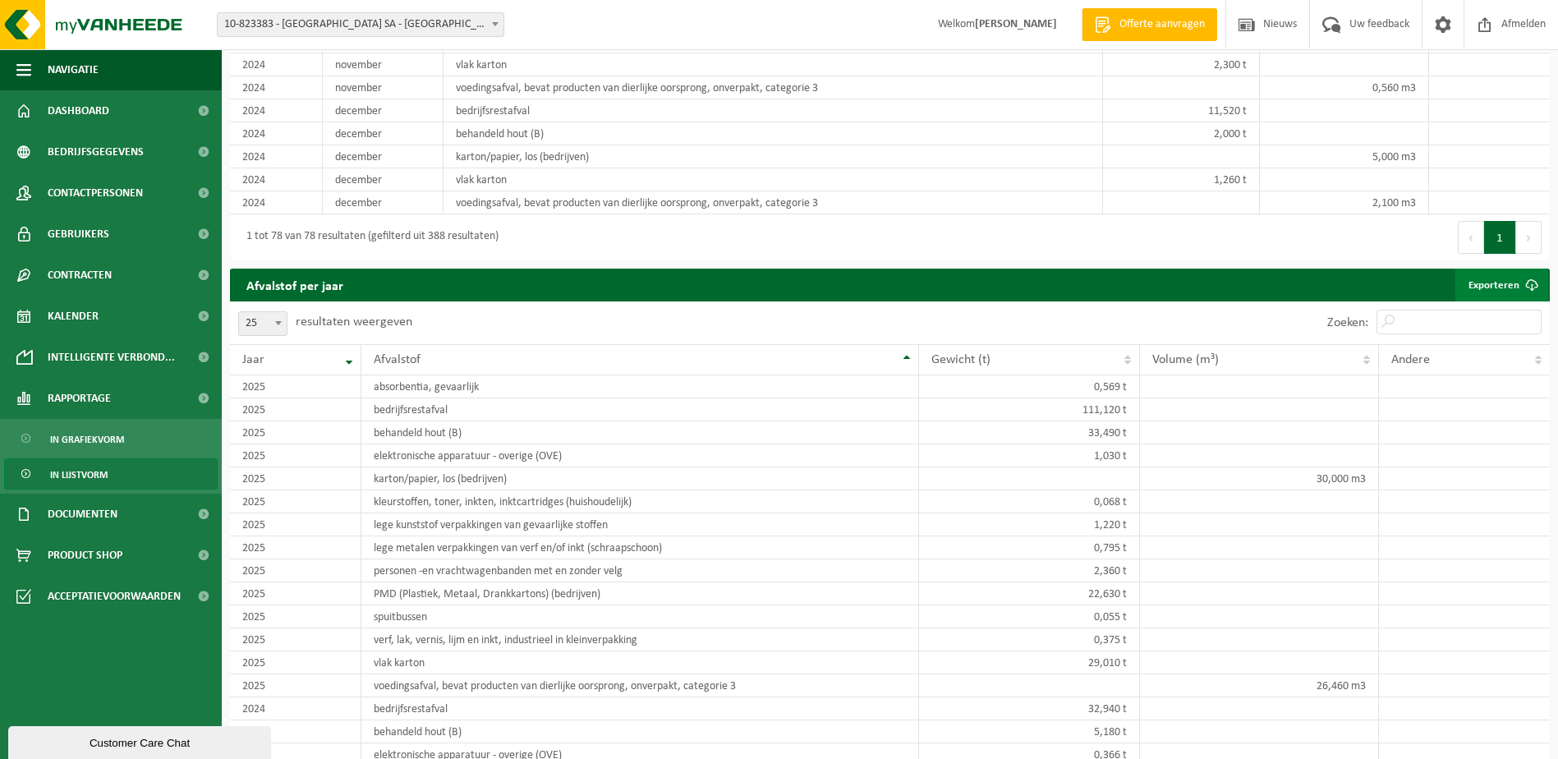
click at [1494, 278] on link "Exporteren" at bounding box center [1501, 284] width 93 height 33
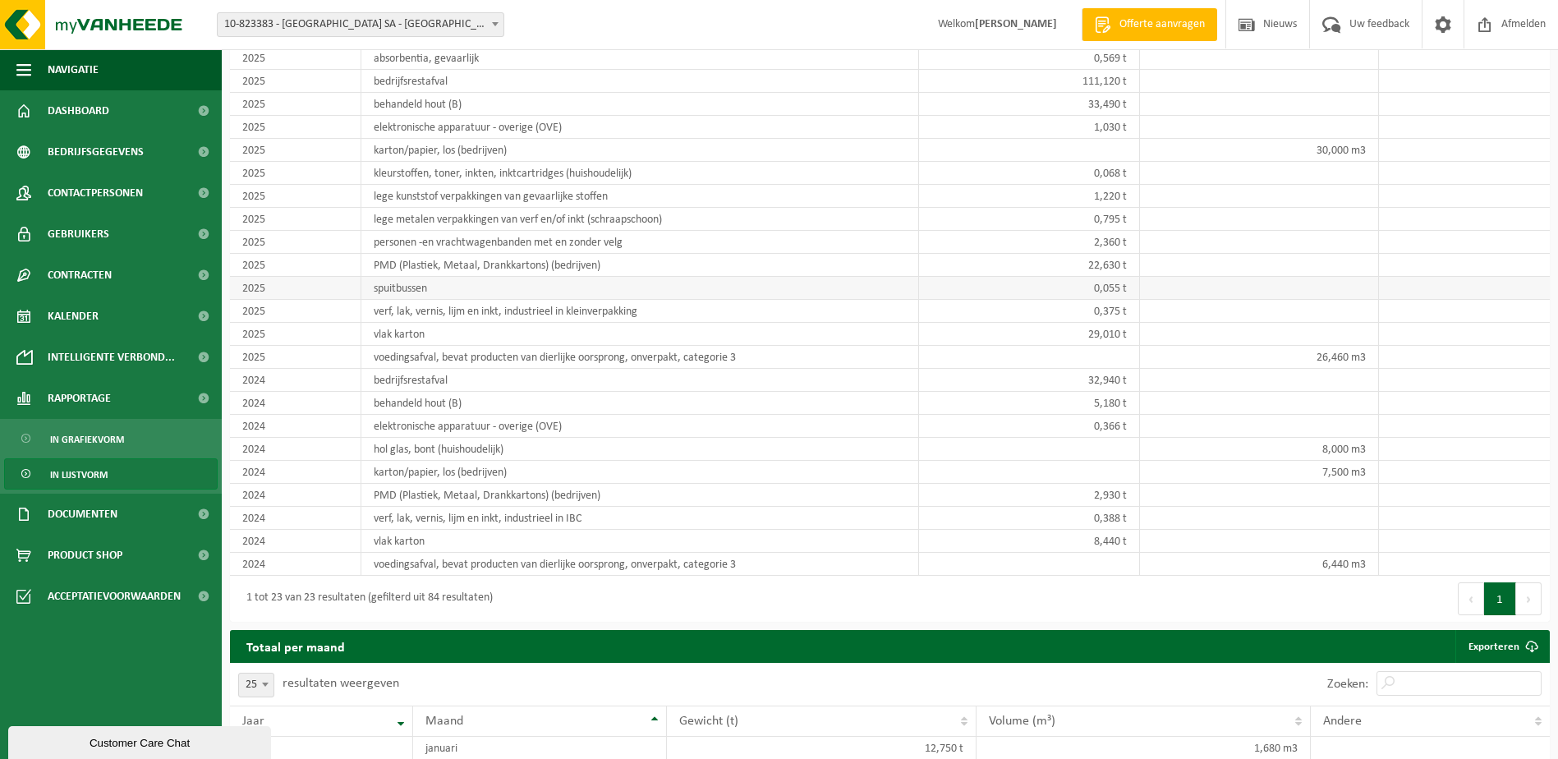
scroll to position [3551, 0]
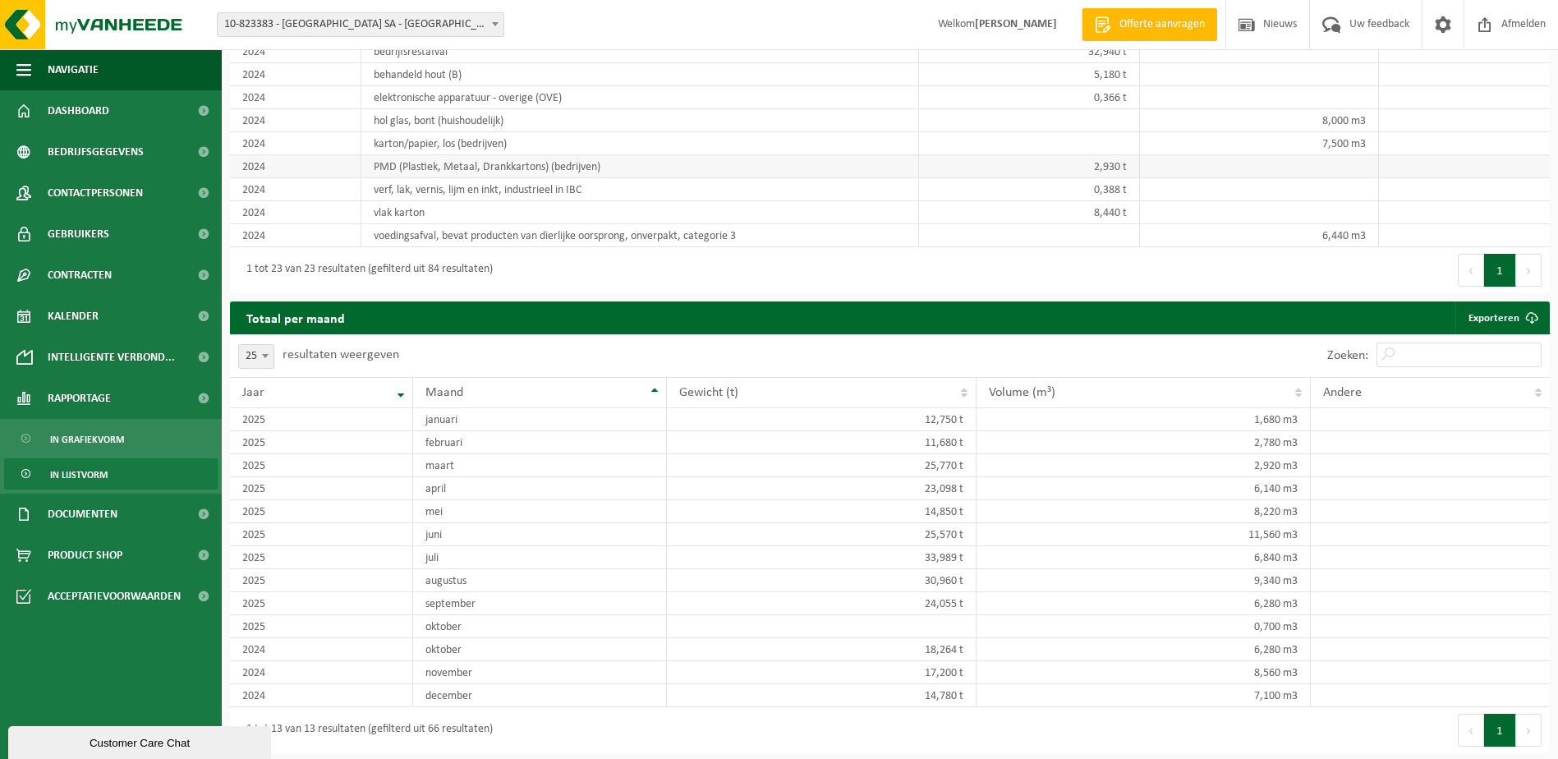
click at [1444, 156] on td at bounding box center [1464, 166] width 171 height 23
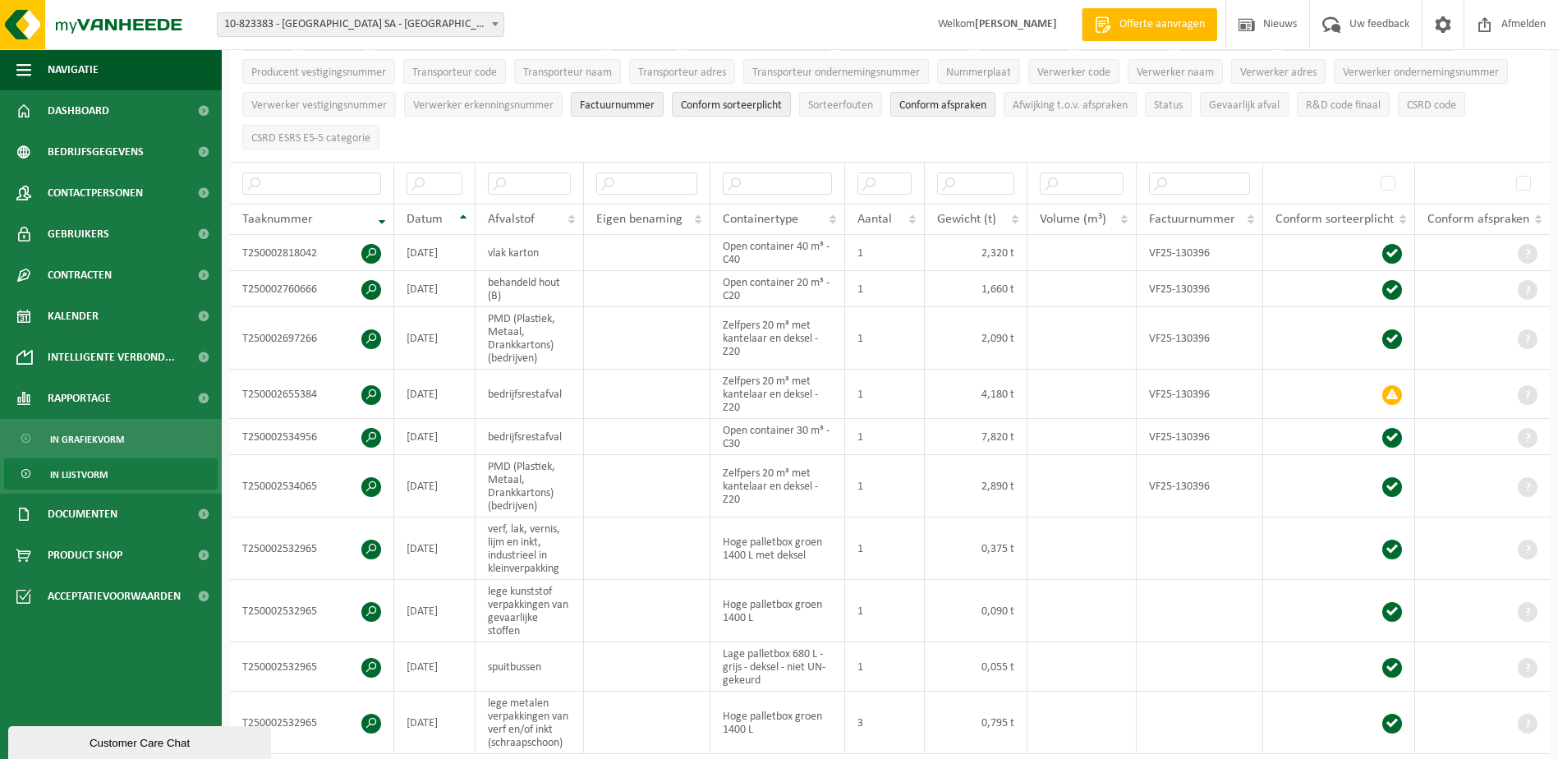
scroll to position [0, 0]
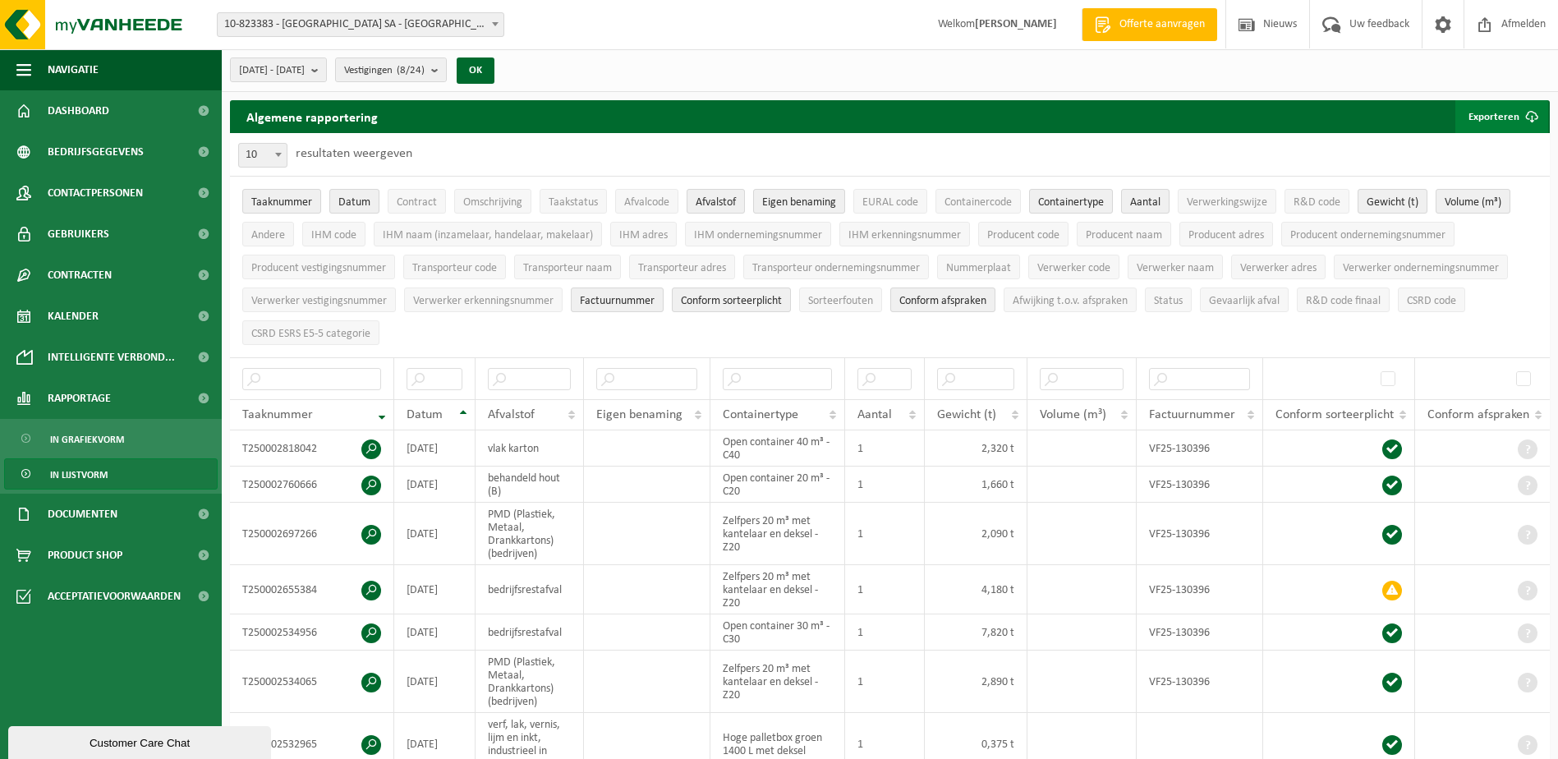
click at [1498, 115] on button "Exporteren" at bounding box center [1501, 116] width 93 height 33
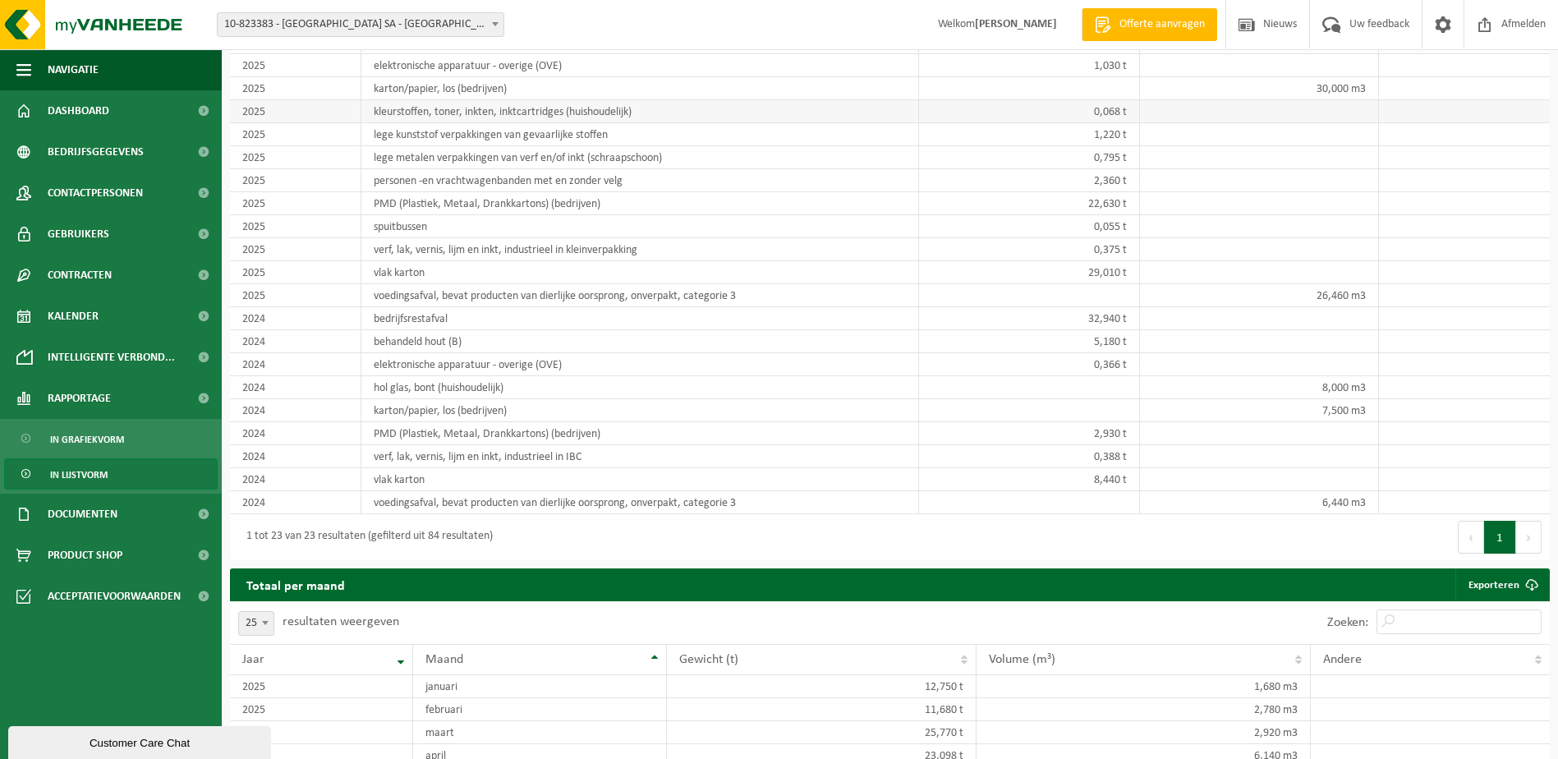
scroll to position [3120, 0]
